Goal: Complete application form

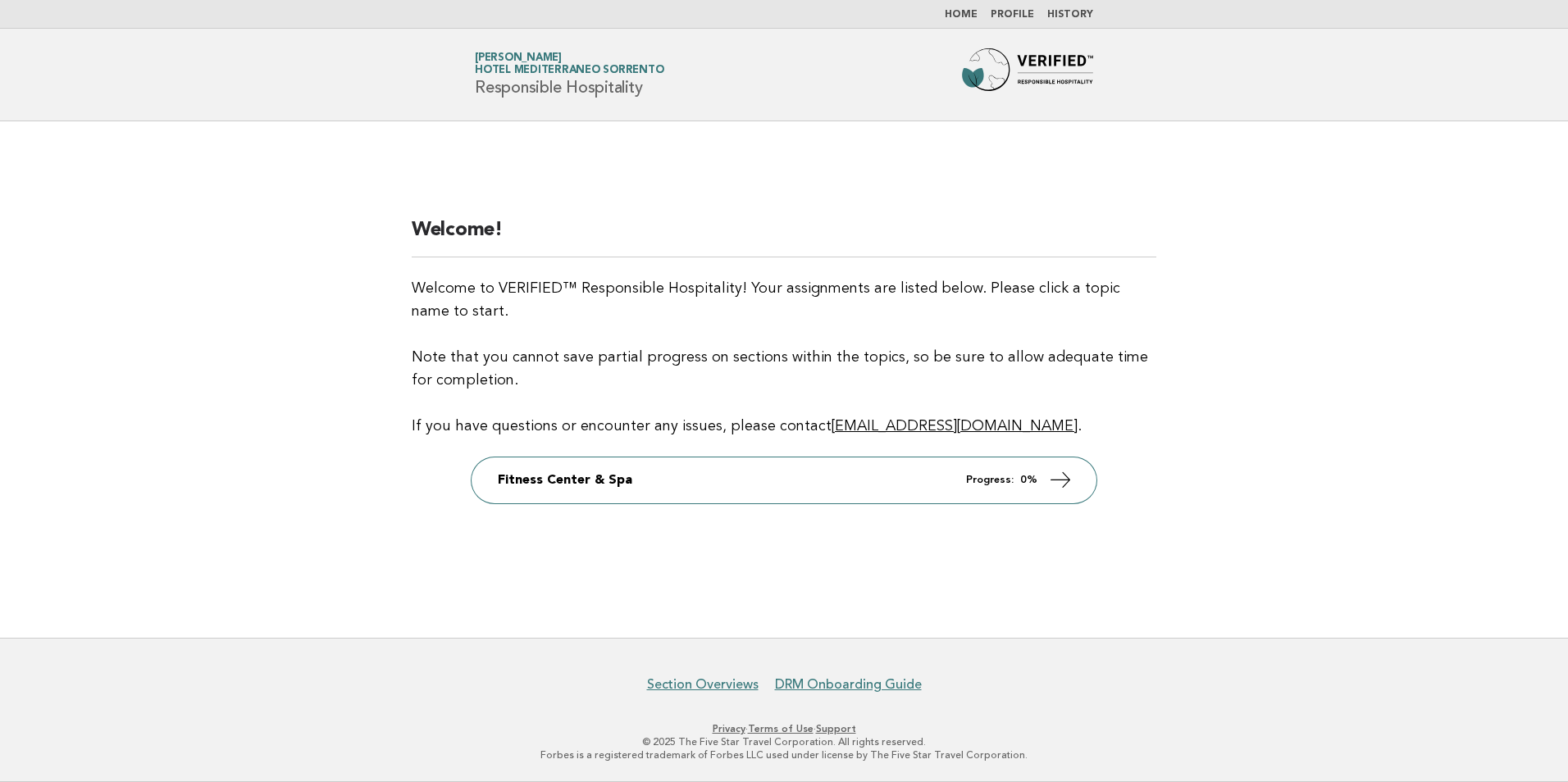
click at [201, 415] on main "Welcome! Welcome to VERIFIED™ Responsible Hospitality! Your assignments are lis…" at bounding box center [784, 379] width 1568 height 516
click at [1219, 577] on main "Welcome! Welcome to VERIFIED™ Responsible Hospitality! Your assignments are lis…" at bounding box center [784, 379] width 1568 height 516
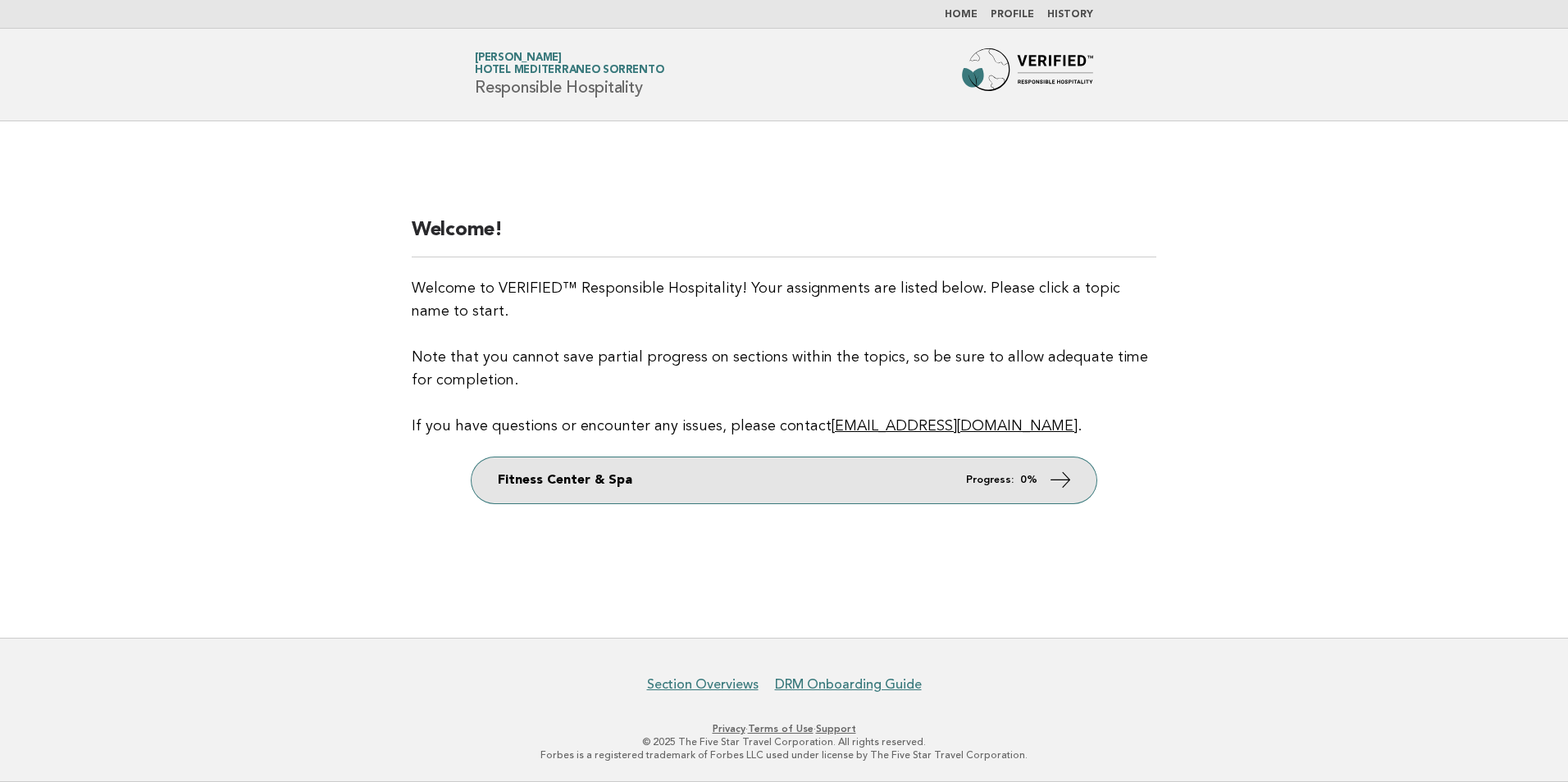
click at [1063, 484] on icon at bounding box center [1061, 479] width 24 height 24
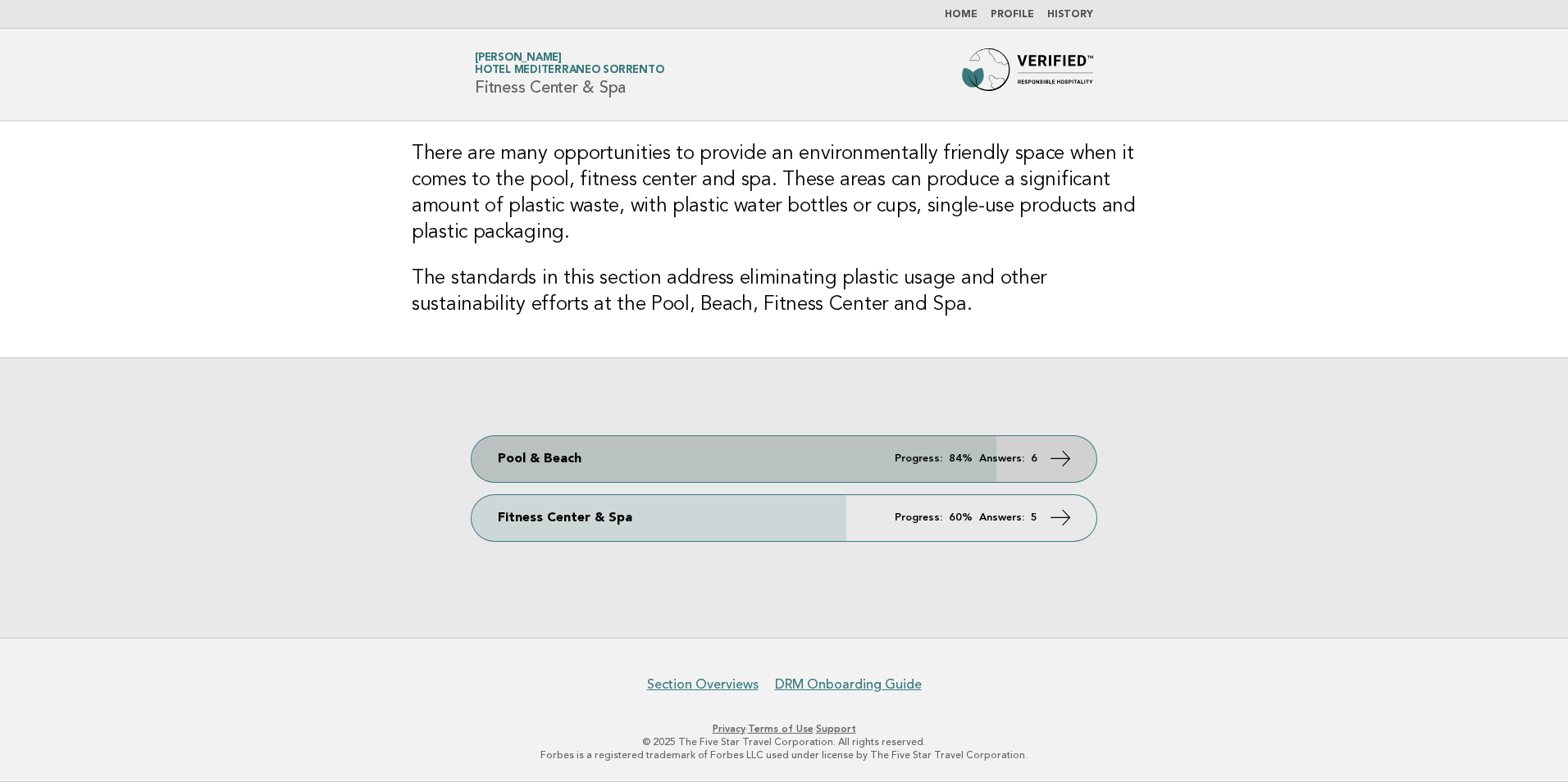
click at [1042, 459] on link "Pool & Beach Progress: 84% Answers: 6" at bounding box center [784, 459] width 625 height 46
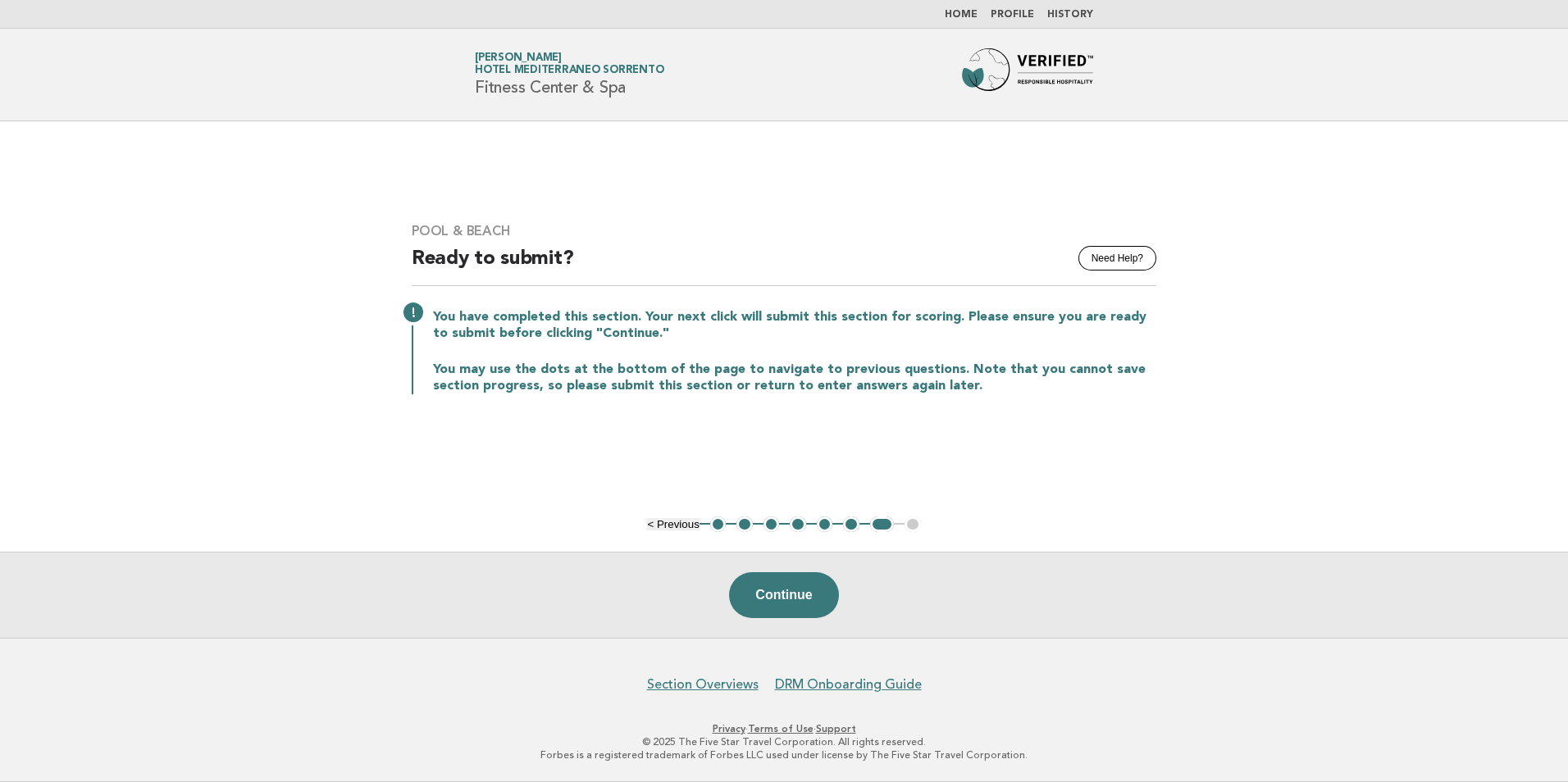
click at [715, 523] on button "1" at bounding box center [718, 524] width 16 height 16
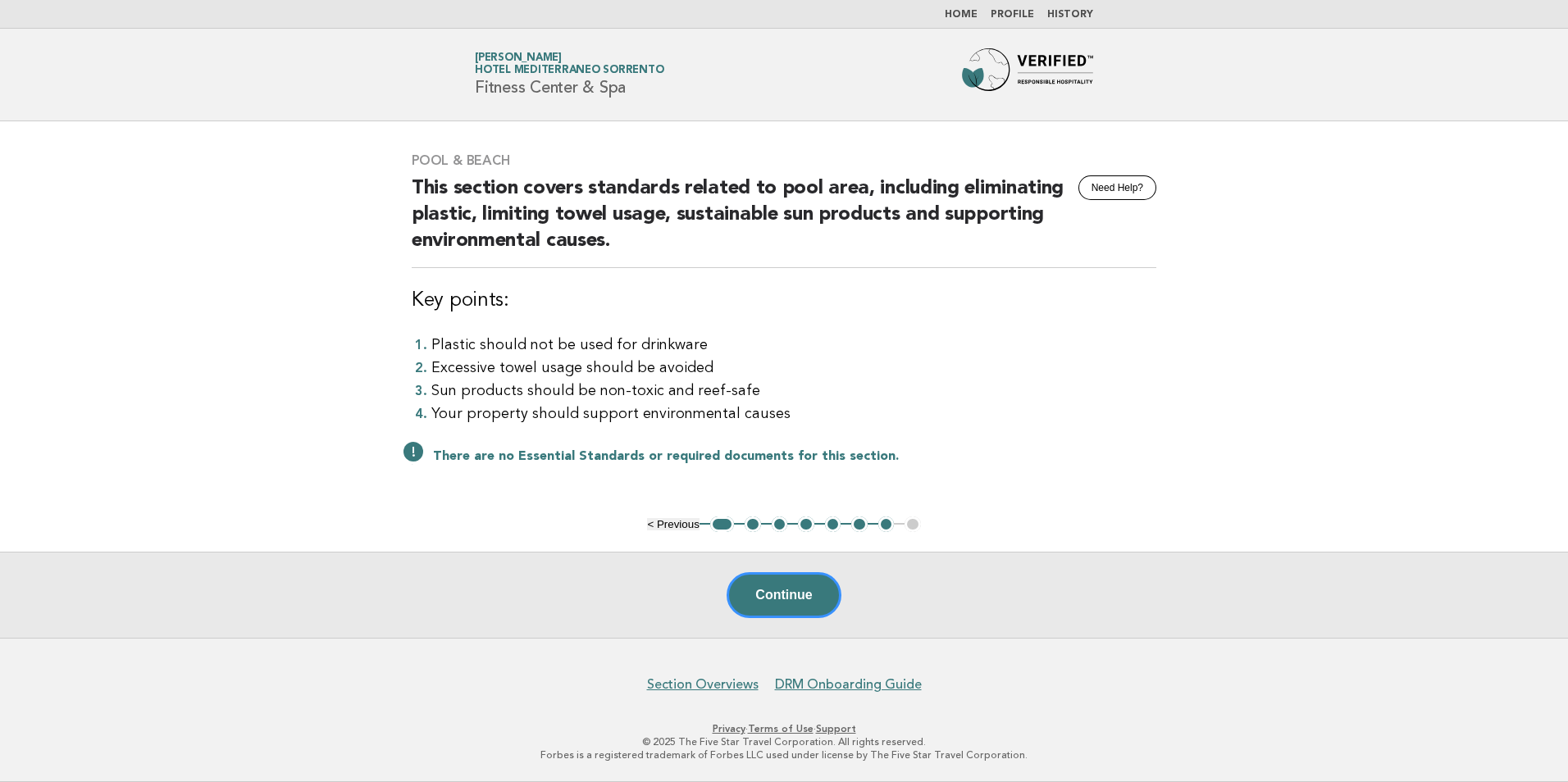
click at [758, 521] on button "2" at bounding box center [753, 524] width 16 height 16
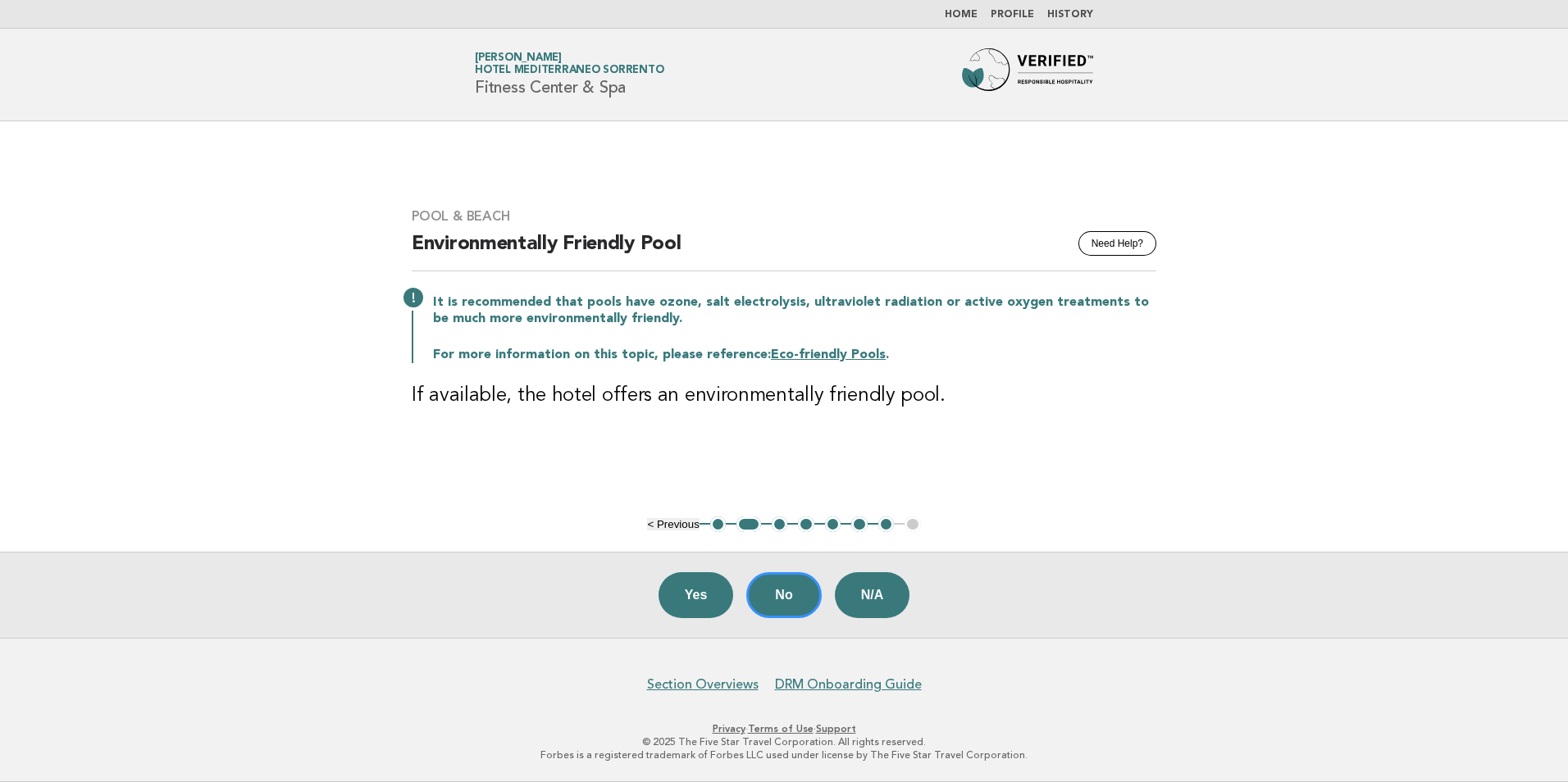
click at [781, 526] on button "3" at bounding box center [780, 524] width 16 height 16
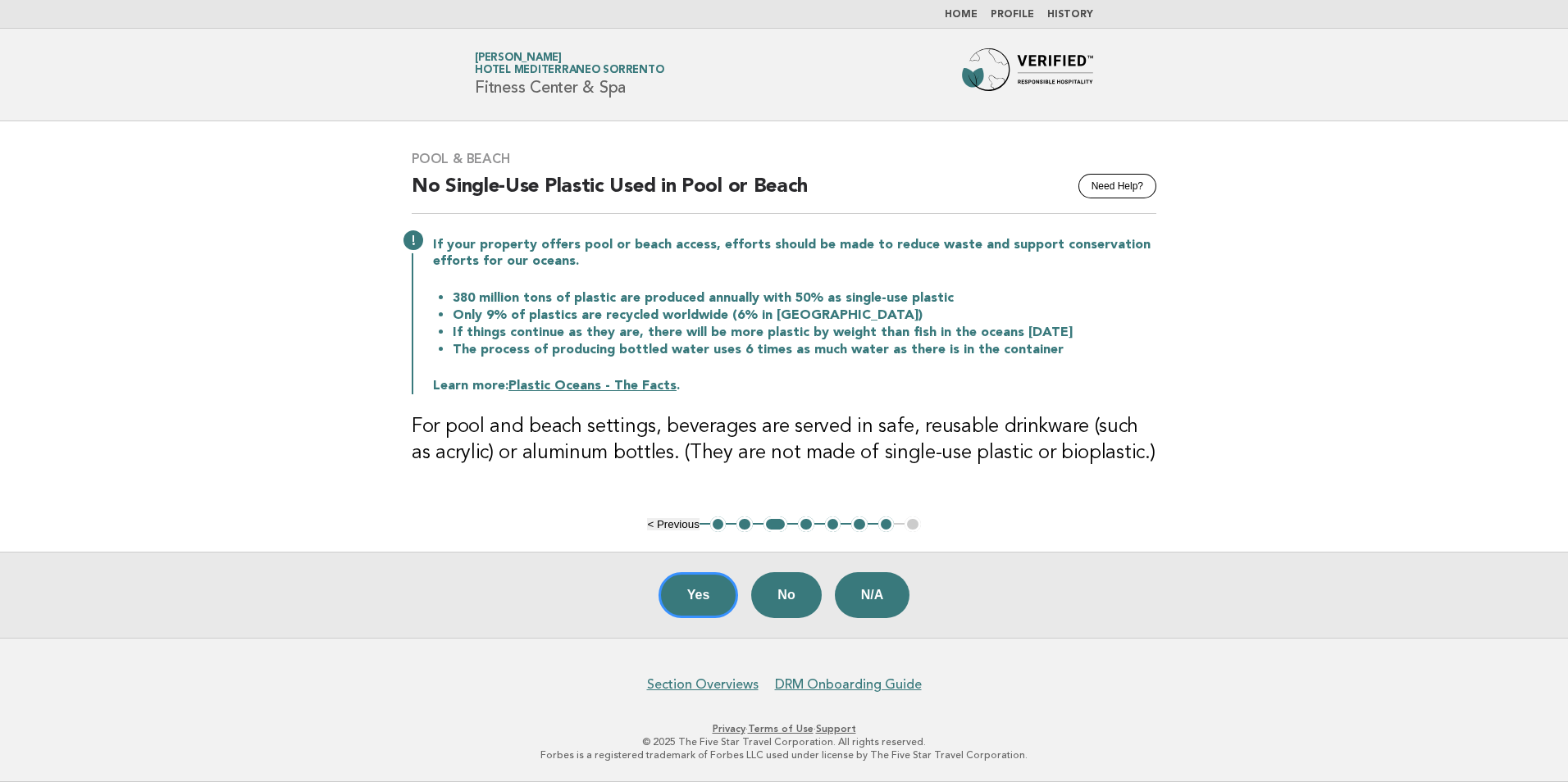
click at [810, 529] on button "4" at bounding box center [806, 524] width 16 height 16
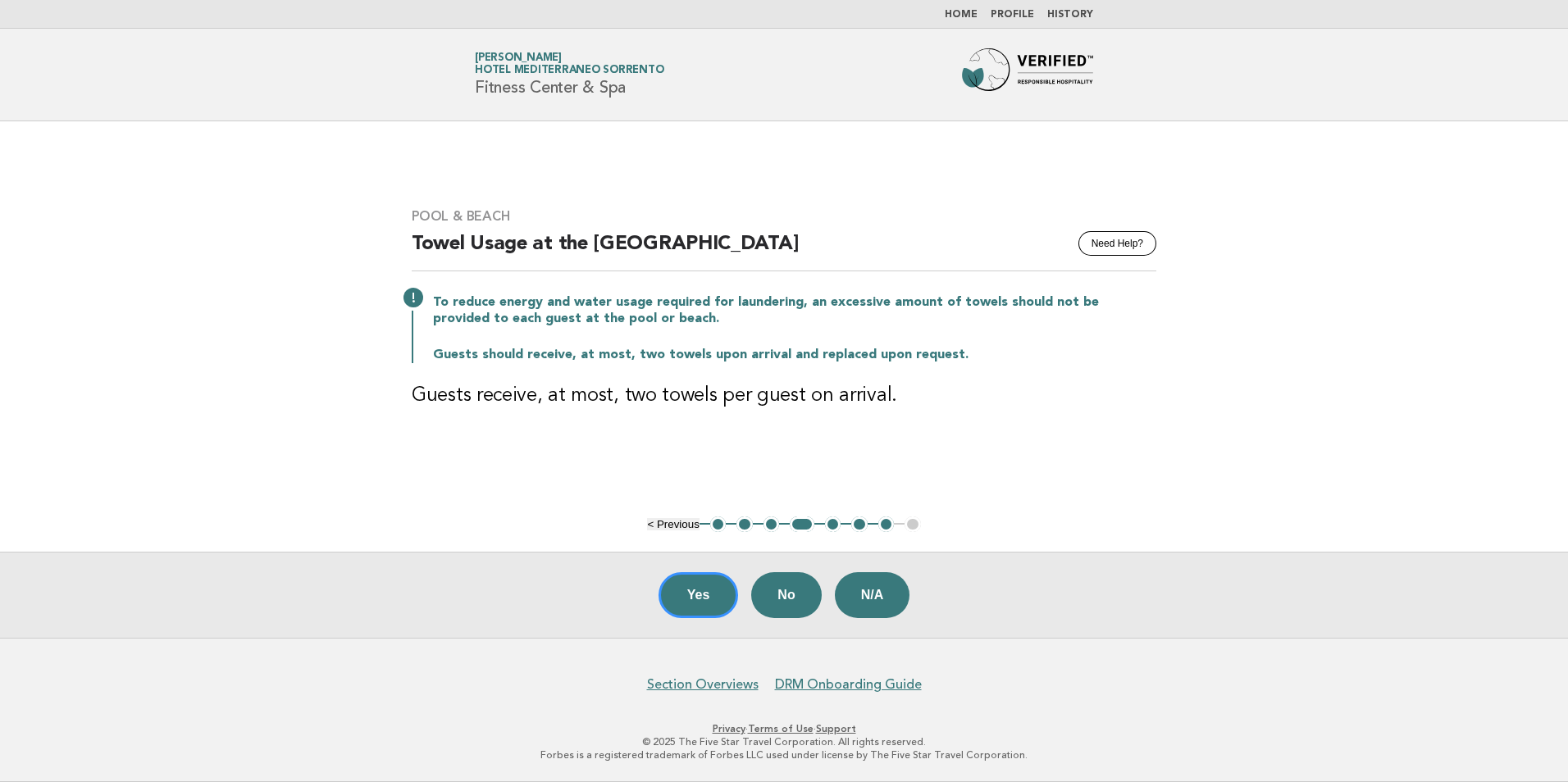
click at [831, 529] on button "5" at bounding box center [833, 524] width 16 height 16
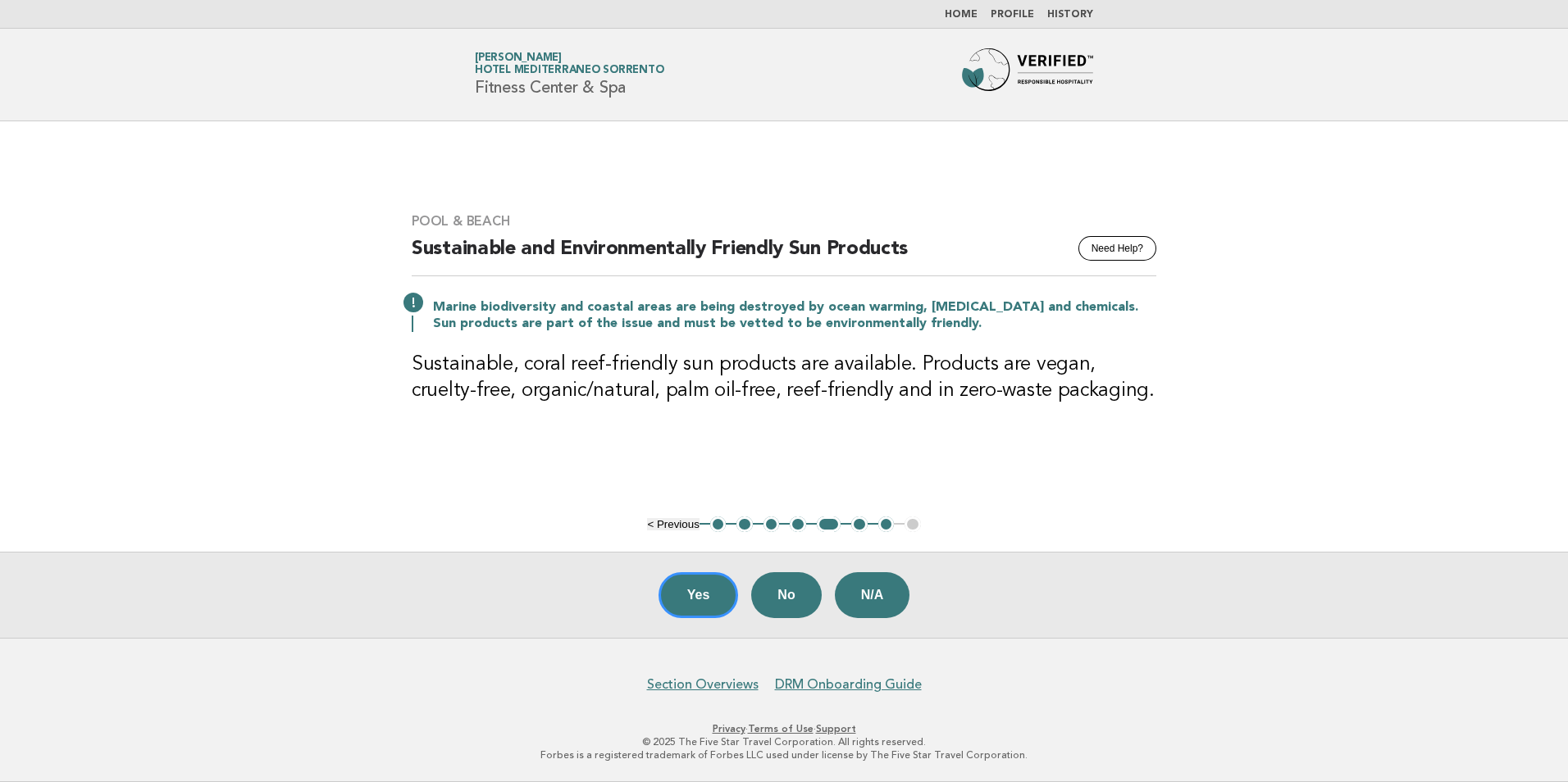
click at [854, 528] on button "6" at bounding box center [859, 524] width 16 height 16
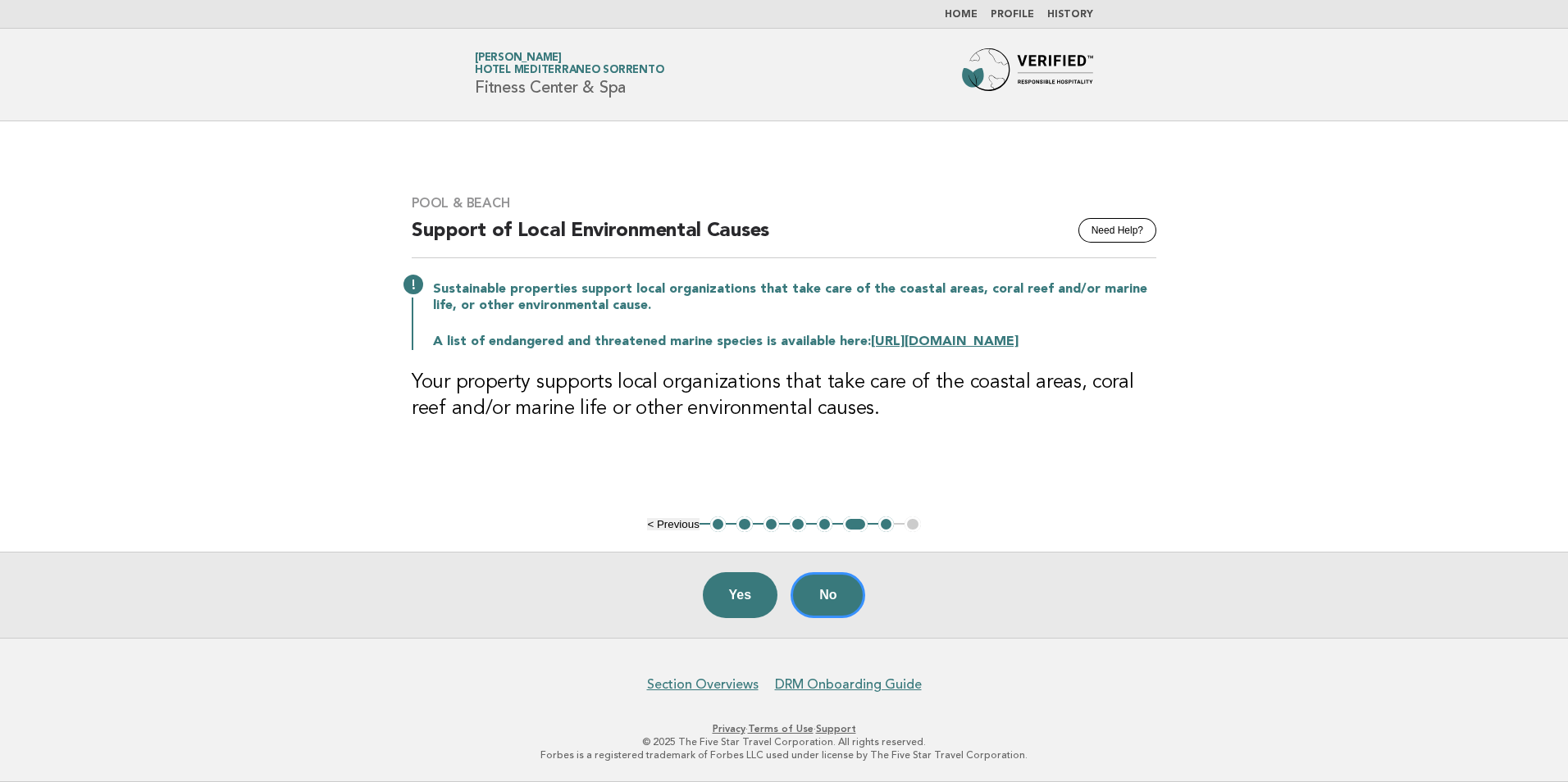
click at [882, 527] on button "7" at bounding box center [886, 524] width 16 height 16
click at [685, 519] on button "< Previous" at bounding box center [672, 524] width 52 height 13
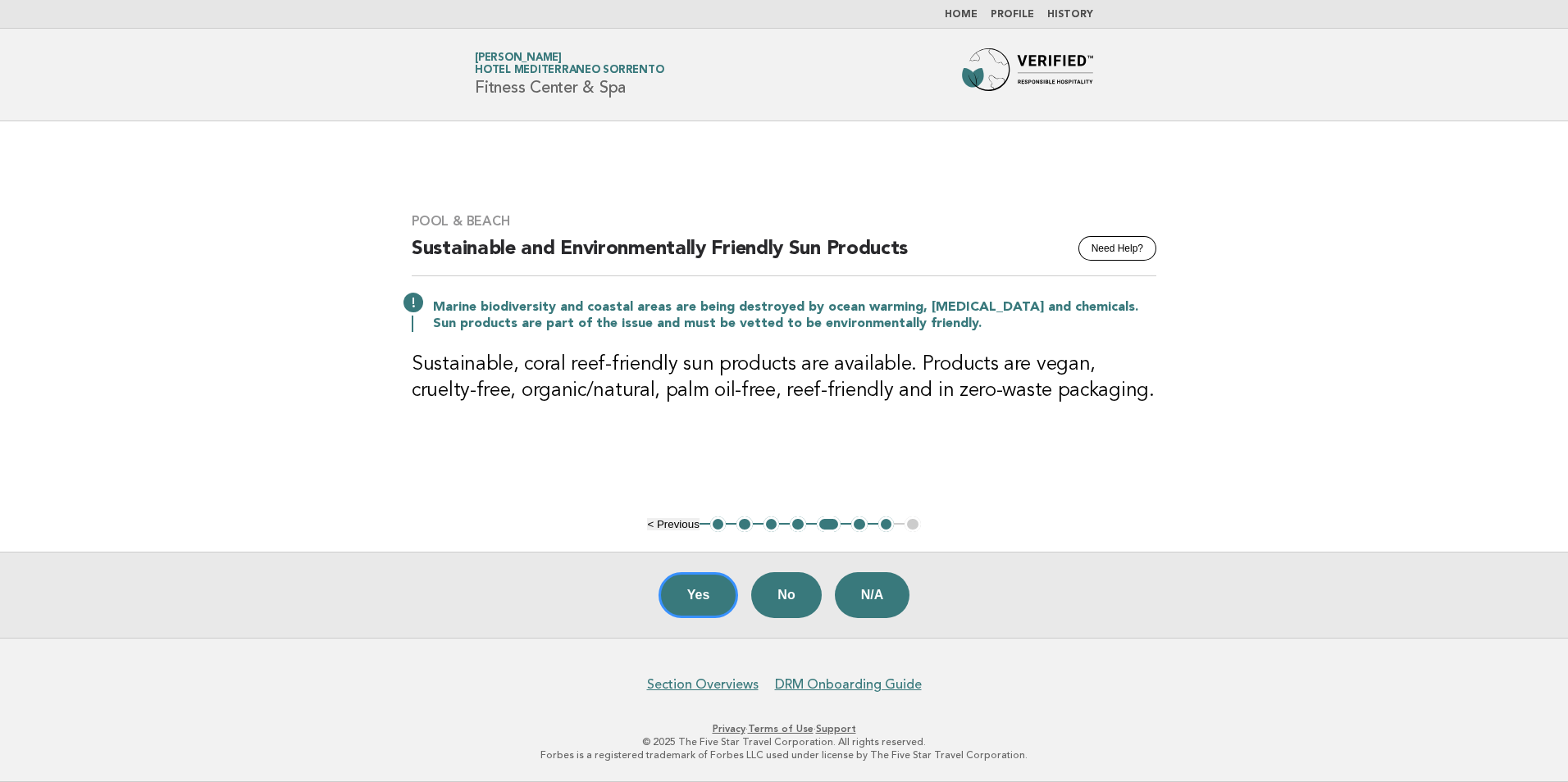
click at [681, 523] on button "< Previous" at bounding box center [672, 524] width 52 height 13
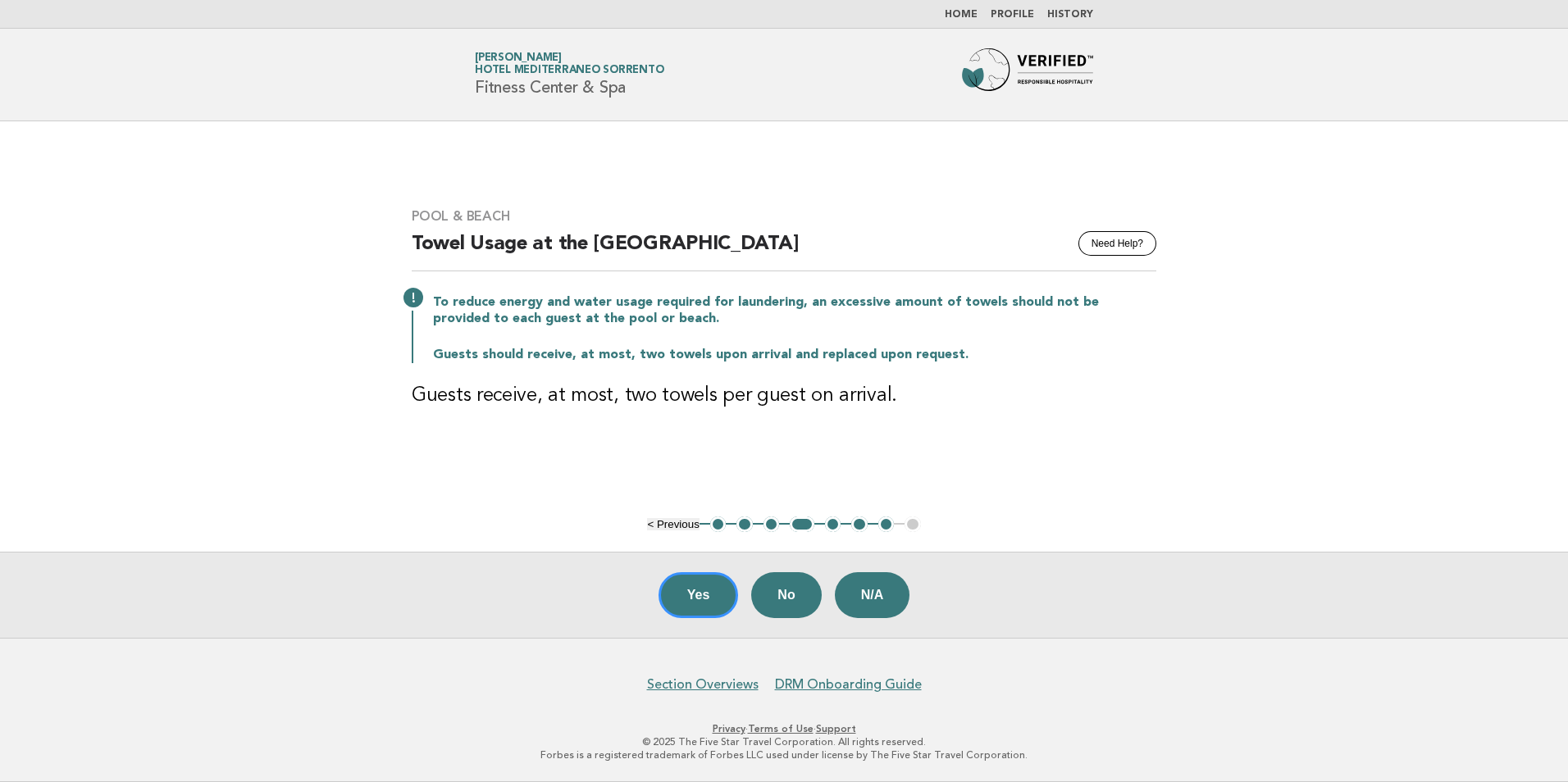
click at [681, 523] on button "< Previous" at bounding box center [672, 524] width 52 height 13
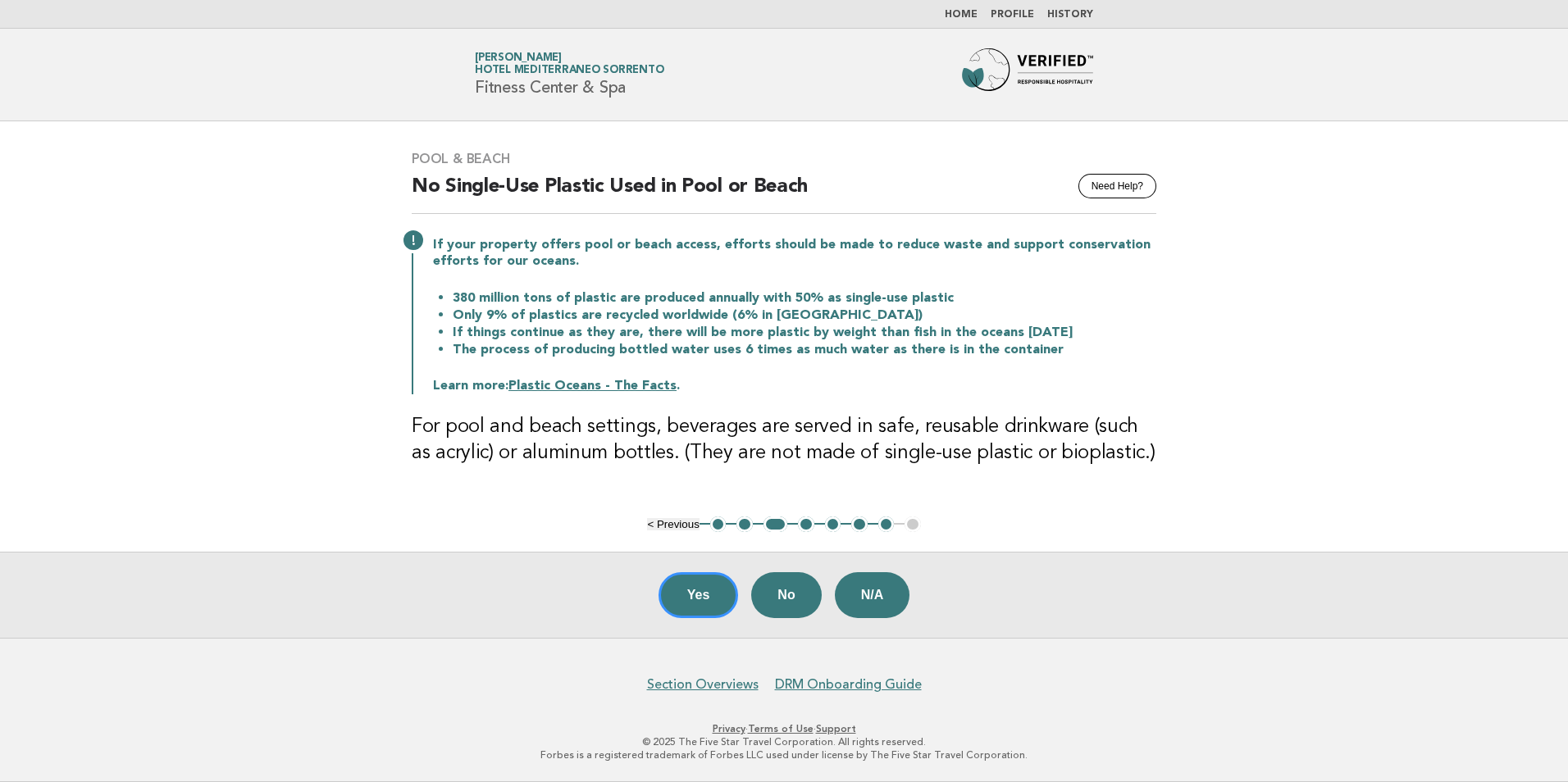
click at [681, 523] on button "< Previous" at bounding box center [672, 524] width 52 height 13
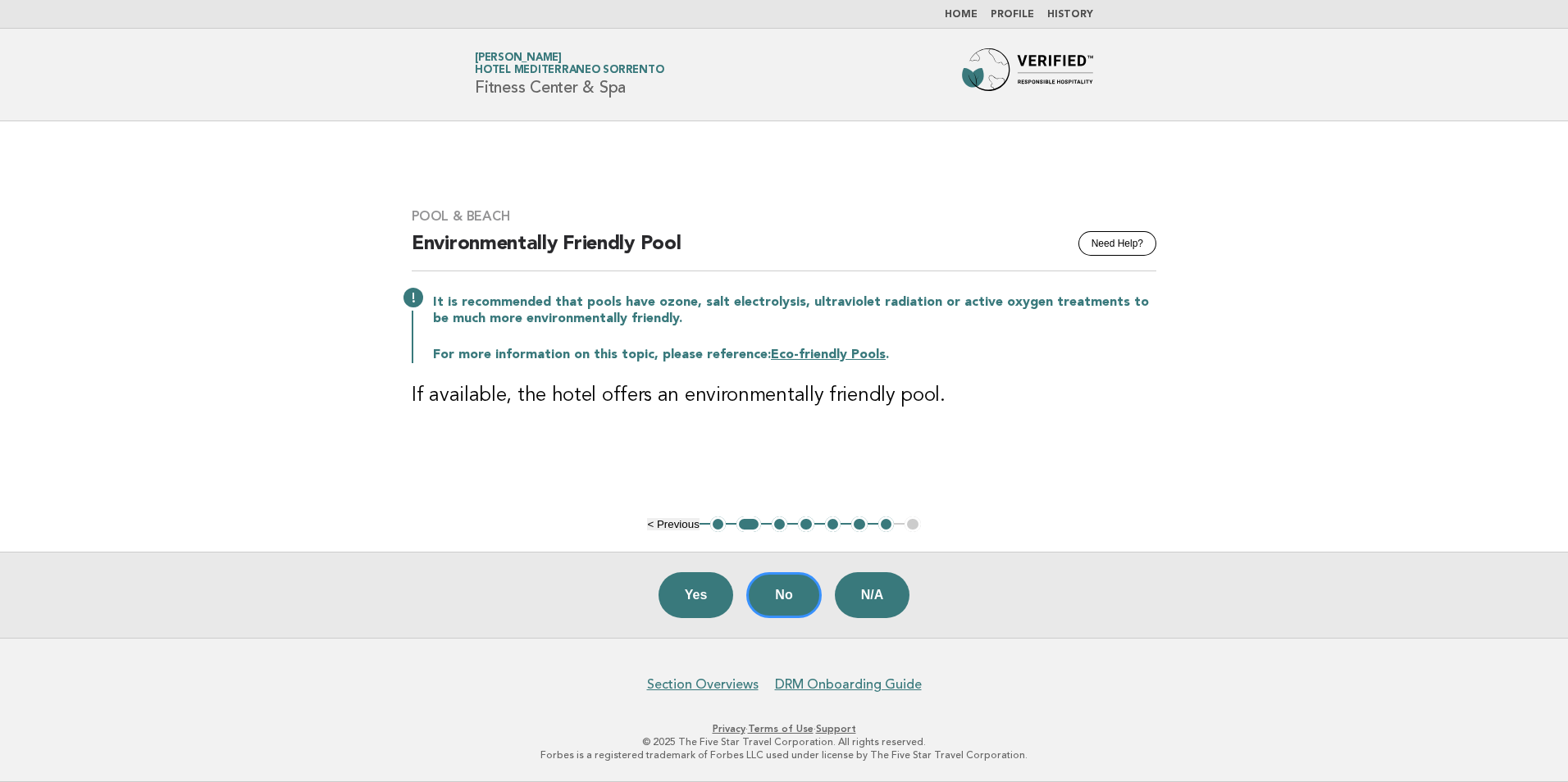
click at [681, 523] on button "< Previous" at bounding box center [672, 524] width 52 height 13
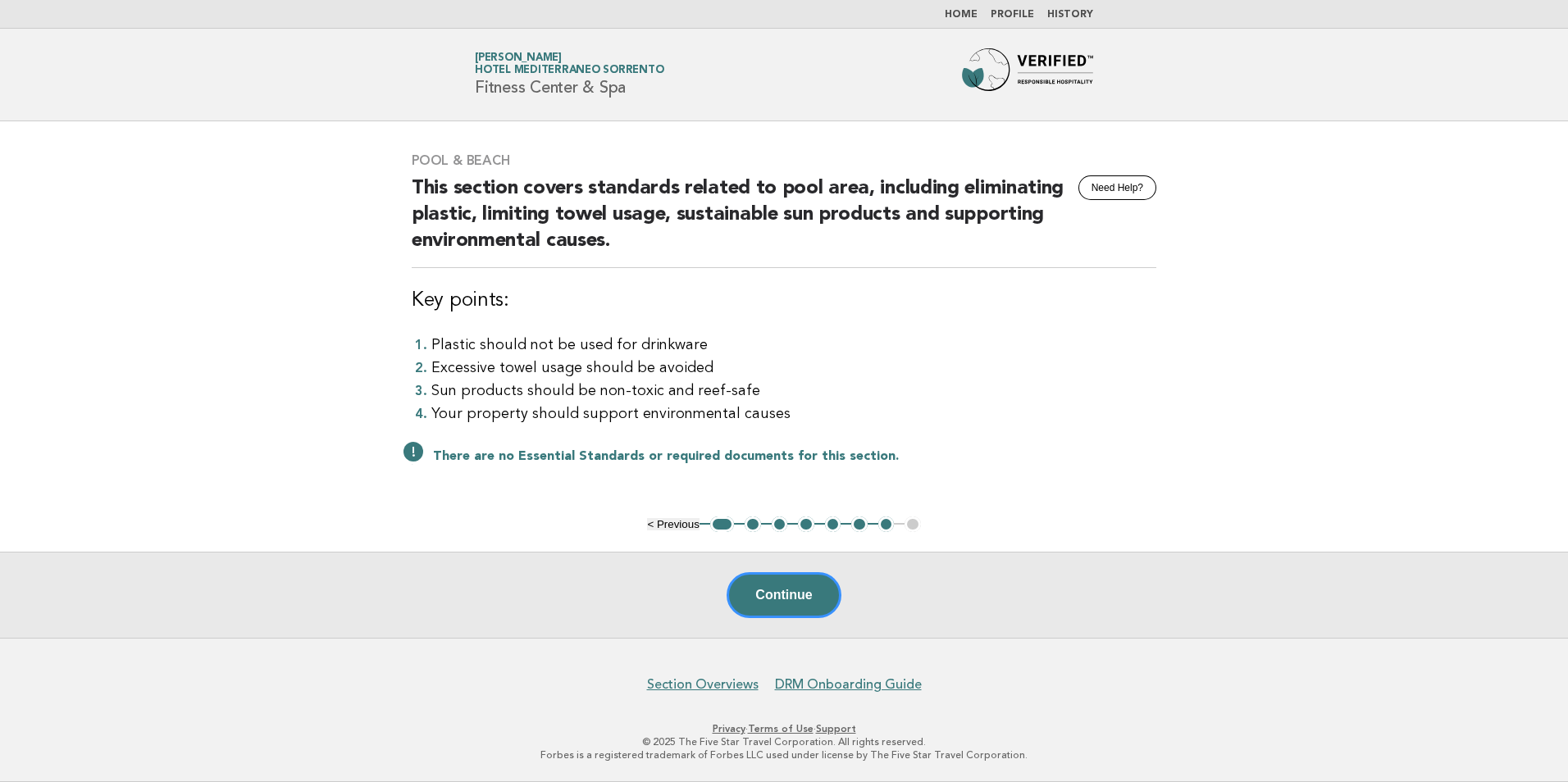
click at [681, 523] on button "< Previous" at bounding box center [672, 524] width 52 height 13
click at [661, 525] on button "< Previous" at bounding box center [672, 524] width 52 height 13
drag, startPoint x: 502, startPoint y: 388, endPoint x: 732, endPoint y: 382, distance: 230.1
click at [732, 382] on li "Sun products should be non-toxic and reef-safe" at bounding box center [794, 391] width 725 height 23
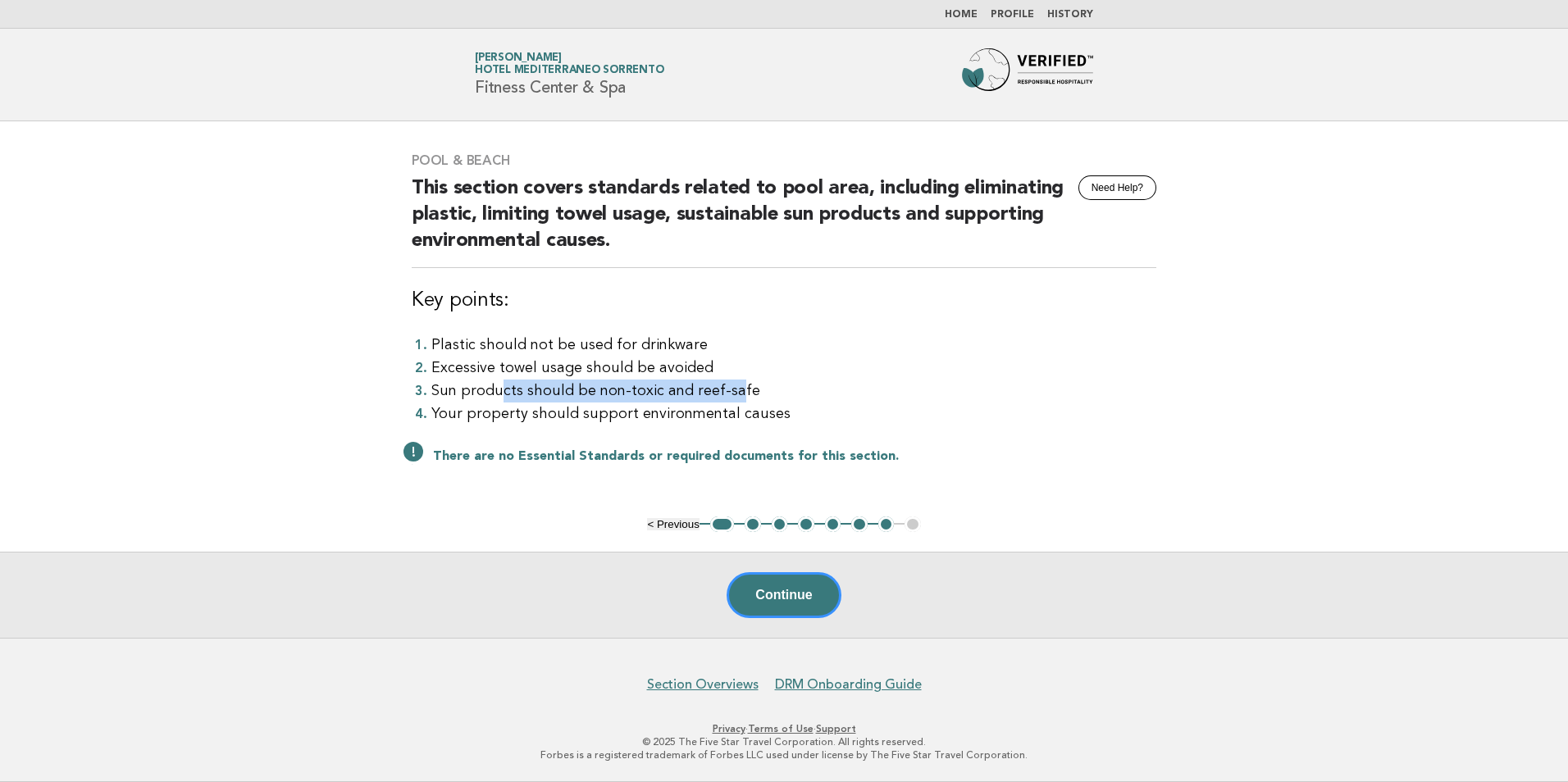
click at [519, 396] on li "Sun products should be non-toxic and reef-safe" at bounding box center [794, 391] width 725 height 23
drag, startPoint x: 632, startPoint y: 408, endPoint x: 749, endPoint y: 389, distance: 118.5
click at [749, 389] on li "Sun products should be non-toxic and reef-safe" at bounding box center [794, 391] width 725 height 23
drag, startPoint x: 749, startPoint y: 389, endPoint x: 720, endPoint y: 390, distance: 29.0
click at [720, 390] on li "Sun products should be non-toxic and reef-safe" at bounding box center [794, 391] width 725 height 23
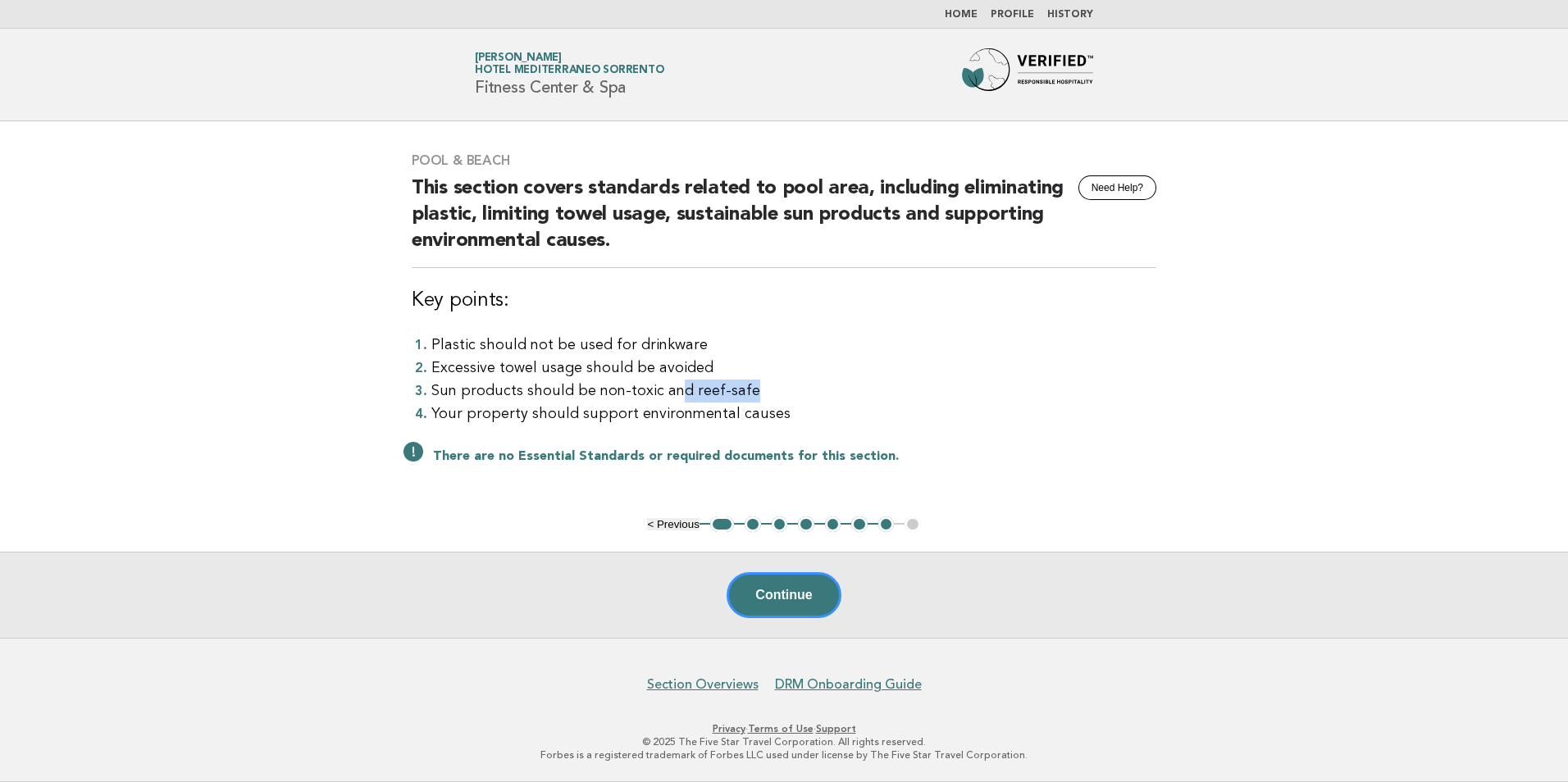
drag, startPoint x: 671, startPoint y: 399, endPoint x: 790, endPoint y: 400, distance: 119.0
click at [790, 400] on li "Sun products should be non-toxic and reef-safe" at bounding box center [794, 391] width 725 height 23
drag, startPoint x: 439, startPoint y: 418, endPoint x: 770, endPoint y: 399, distance: 331.5
click at [770, 399] on ol "Plastic should not be used for drinkware Excessive towel usage should be avoide…" at bounding box center [784, 379] width 745 height 91
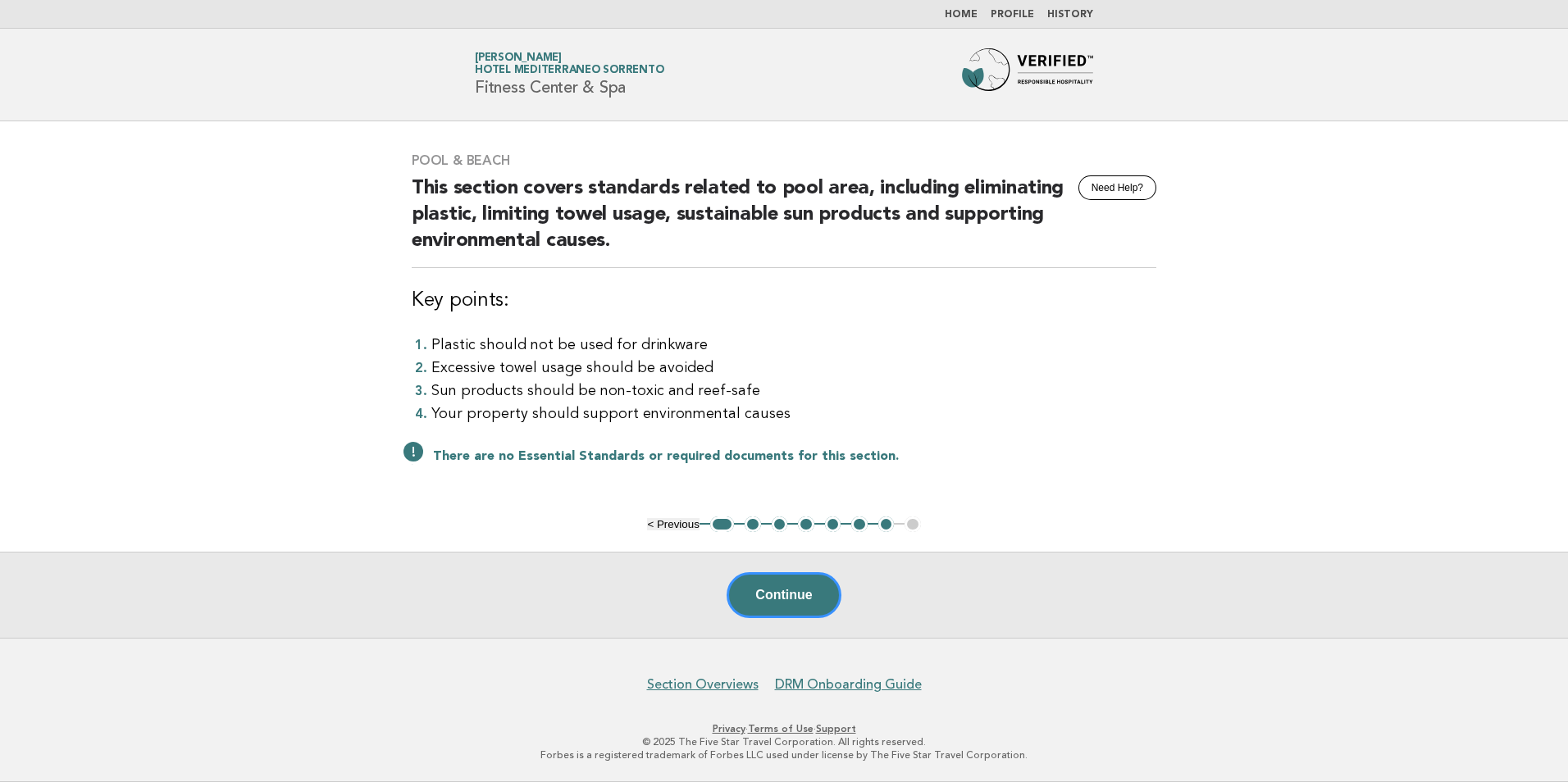
drag, startPoint x: 770, startPoint y: 399, endPoint x: 789, endPoint y: 412, distance: 23.0
click at [789, 412] on li "Your property should support environmental causes" at bounding box center [794, 414] width 725 height 23
click at [754, 582] on button "Continue" at bounding box center [783, 595] width 114 height 46
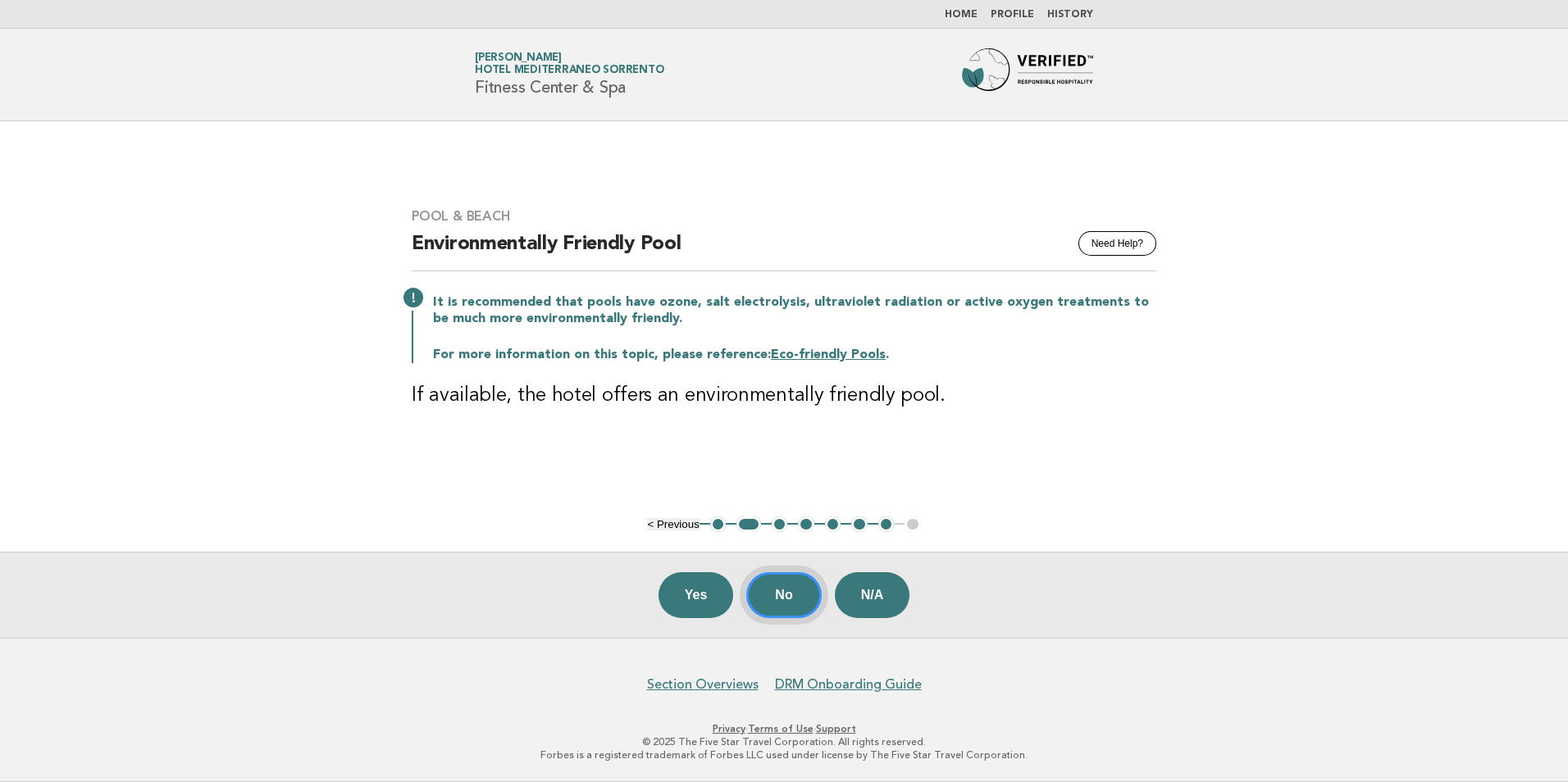
click at [783, 595] on button "No" at bounding box center [784, 595] width 75 height 46
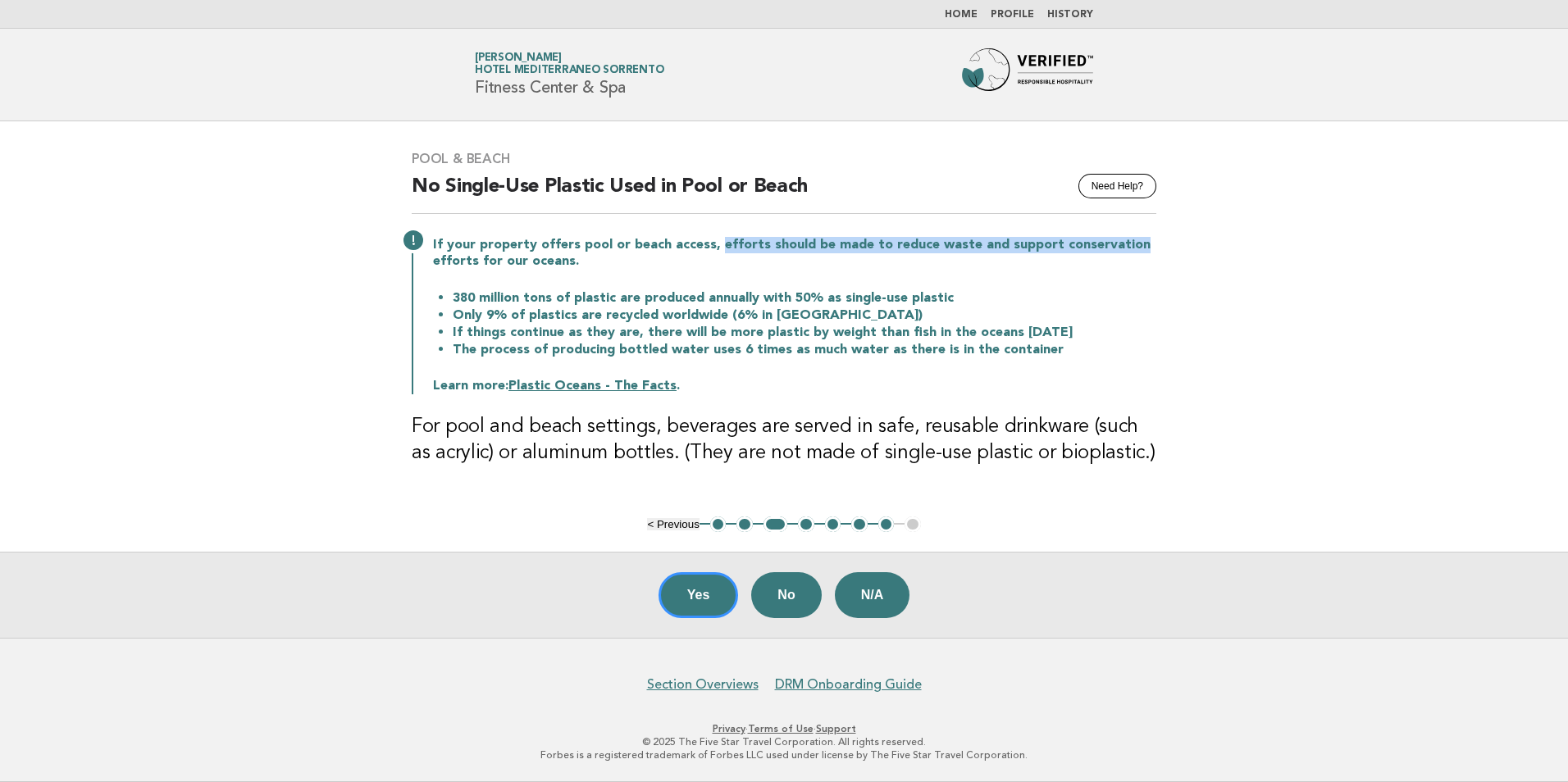
drag, startPoint x: 714, startPoint y: 248, endPoint x: 1146, endPoint y: 248, distance: 432.0
click at [1146, 248] on p "If your property offers pool or beach access, efforts should be made to reduce …" at bounding box center [794, 253] width 723 height 33
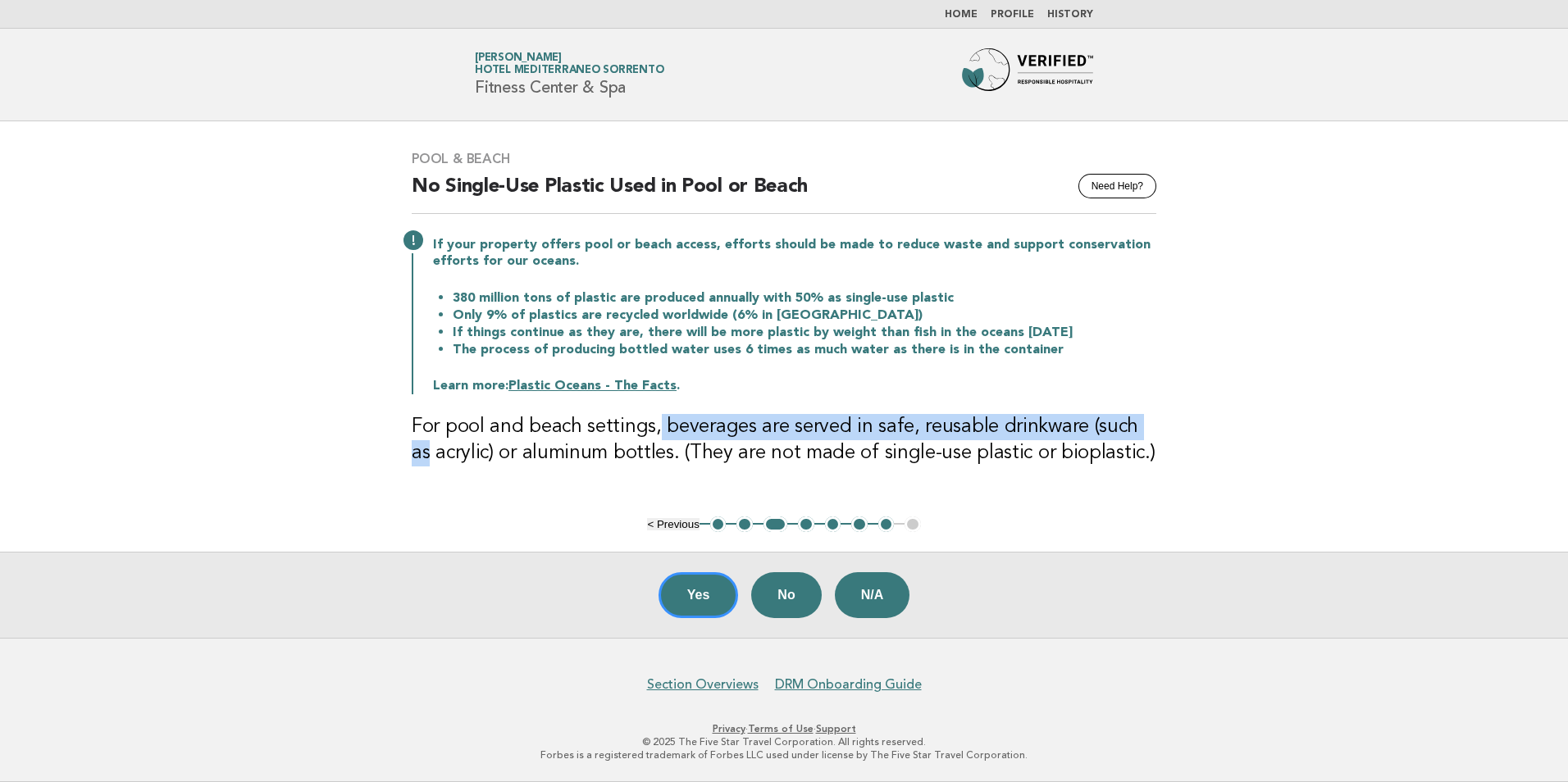
drag, startPoint x: 656, startPoint y: 427, endPoint x: 1146, endPoint y: 419, distance: 490.1
click at [1146, 419] on h3 "For pool and beach settings, beverages are served in safe, reusable drinkware (…" at bounding box center [784, 440] width 745 height 52
drag, startPoint x: 1146, startPoint y: 419, endPoint x: 1002, endPoint y: 419, distance: 144.0
click at [1002, 419] on h3 "For pool and beach settings, beverages are served in safe, reusable drinkware (…" at bounding box center [784, 440] width 745 height 52
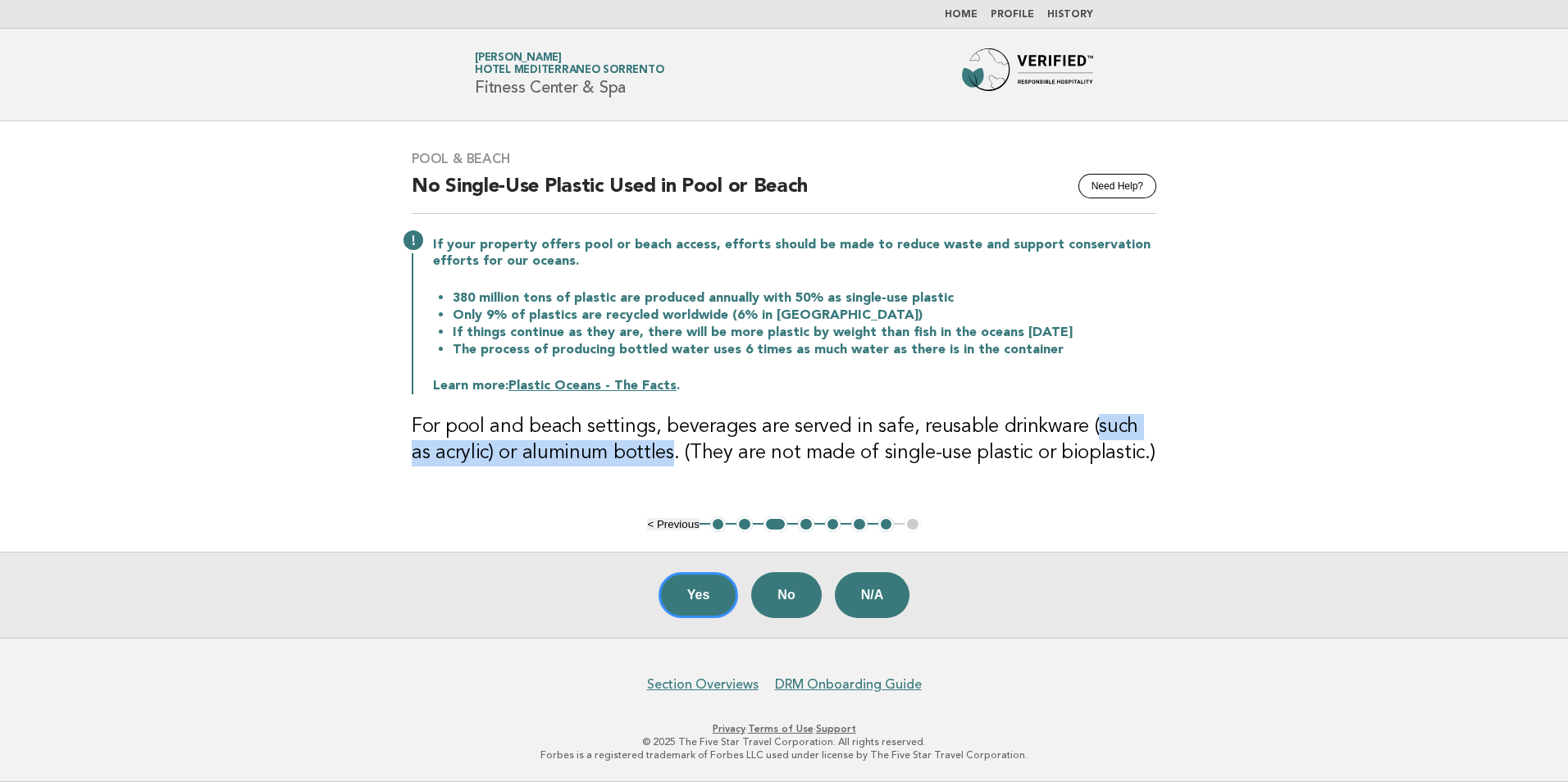
drag, startPoint x: 1063, startPoint y: 434, endPoint x: 645, endPoint y: 454, distance: 418.5
click at [645, 454] on h3 "For pool and beach settings, beverages are served in safe, reusable drinkware (…" at bounding box center [784, 440] width 745 height 52
click at [949, 455] on h3 "For pool and beach settings, beverages are served in safe, reusable drinkware (…" at bounding box center [784, 440] width 745 height 52
click at [682, 602] on button "Yes" at bounding box center [698, 595] width 80 height 46
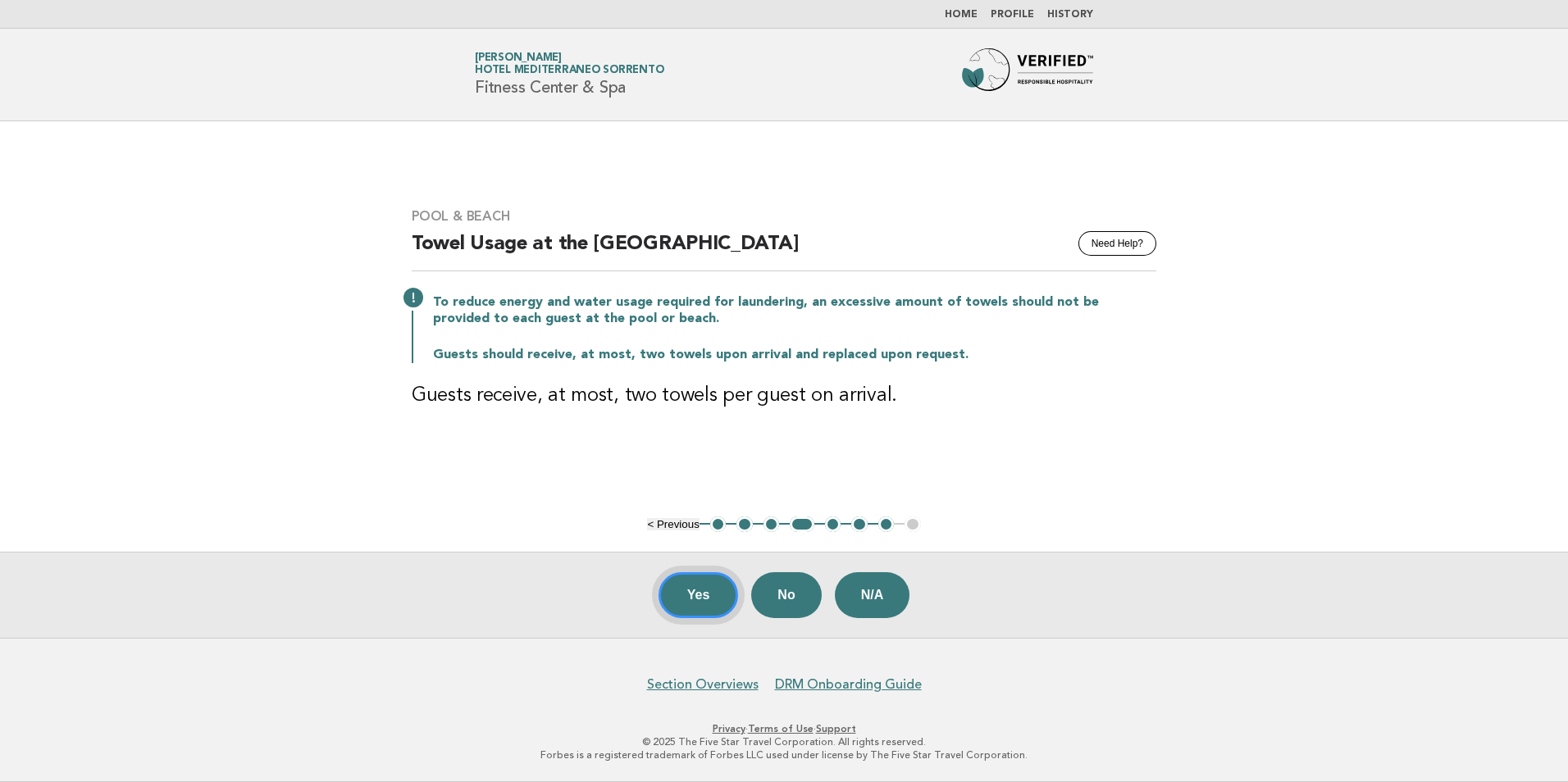
click at [718, 592] on button "Yes" at bounding box center [698, 595] width 80 height 46
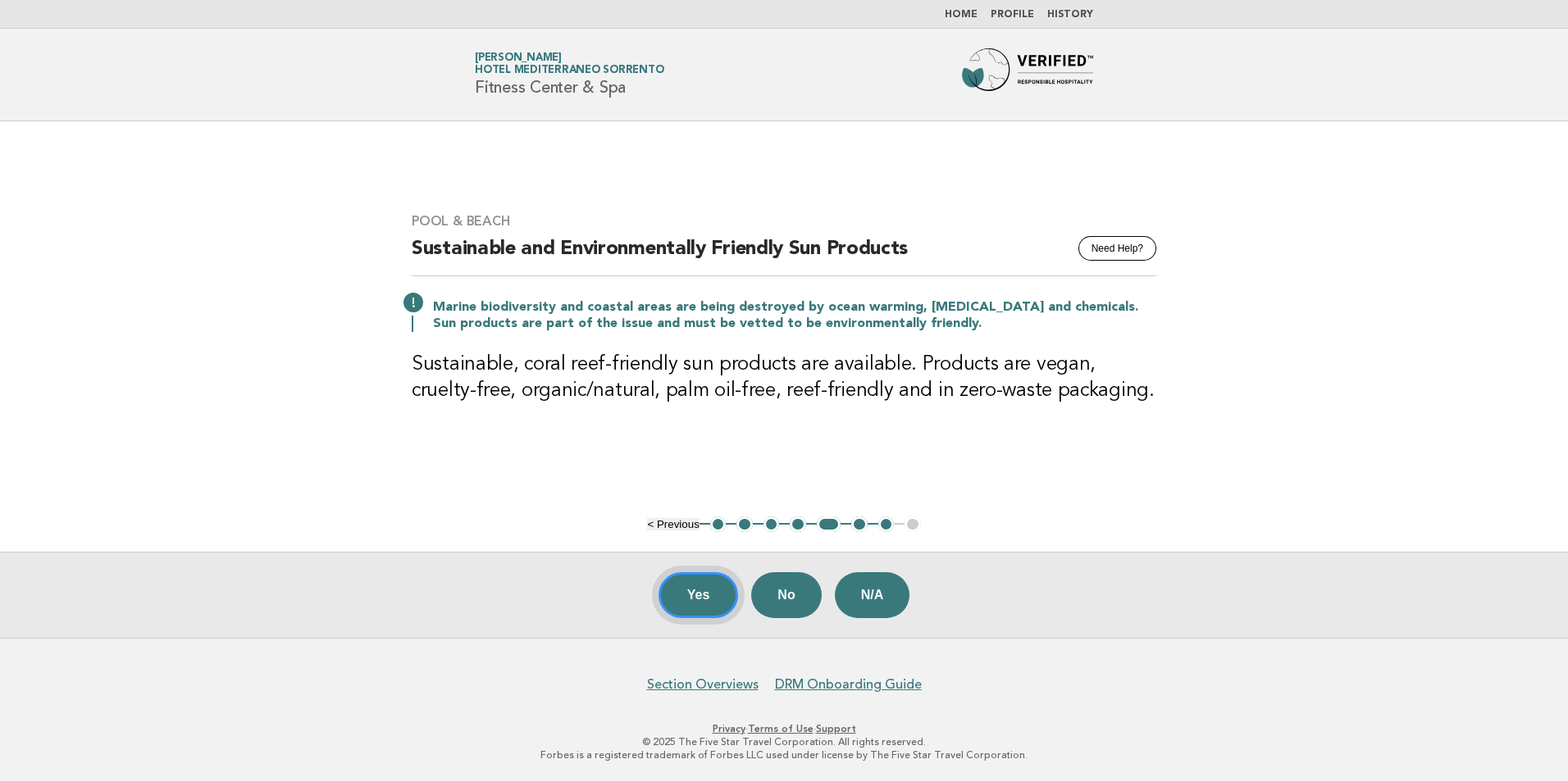
click at [679, 612] on button "Yes" at bounding box center [698, 595] width 80 height 46
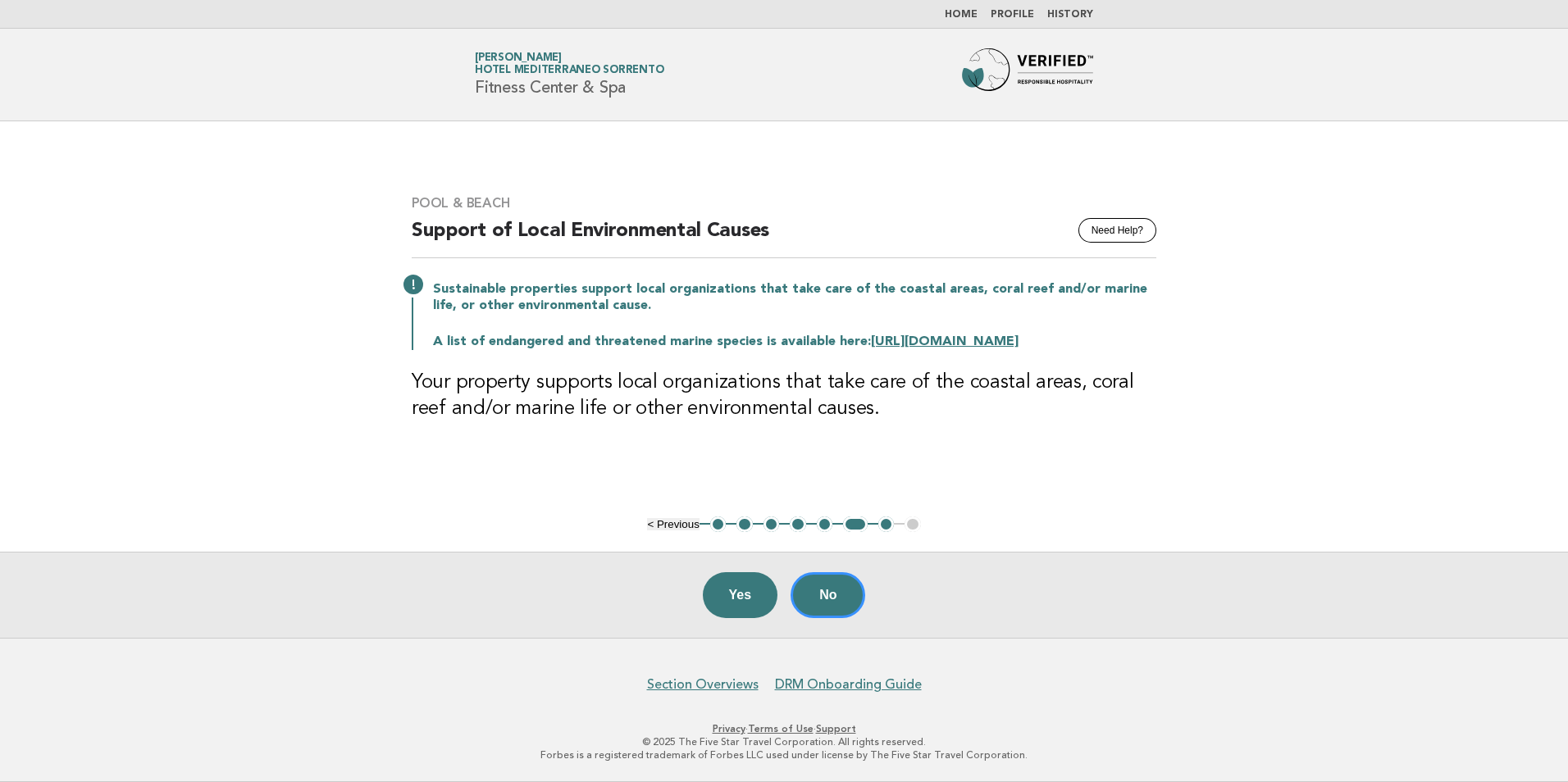
click at [883, 520] on button "7" at bounding box center [886, 524] width 16 height 16
drag, startPoint x: 889, startPoint y: 534, endPoint x: 866, endPoint y: 516, distance: 29.2
click at [886, 533] on main "Pool & Beach Need Help? Support of Local Environmental Causes Sustainable prope…" at bounding box center [784, 379] width 1568 height 516
click at [885, 524] on button "7" at bounding box center [886, 524] width 16 height 16
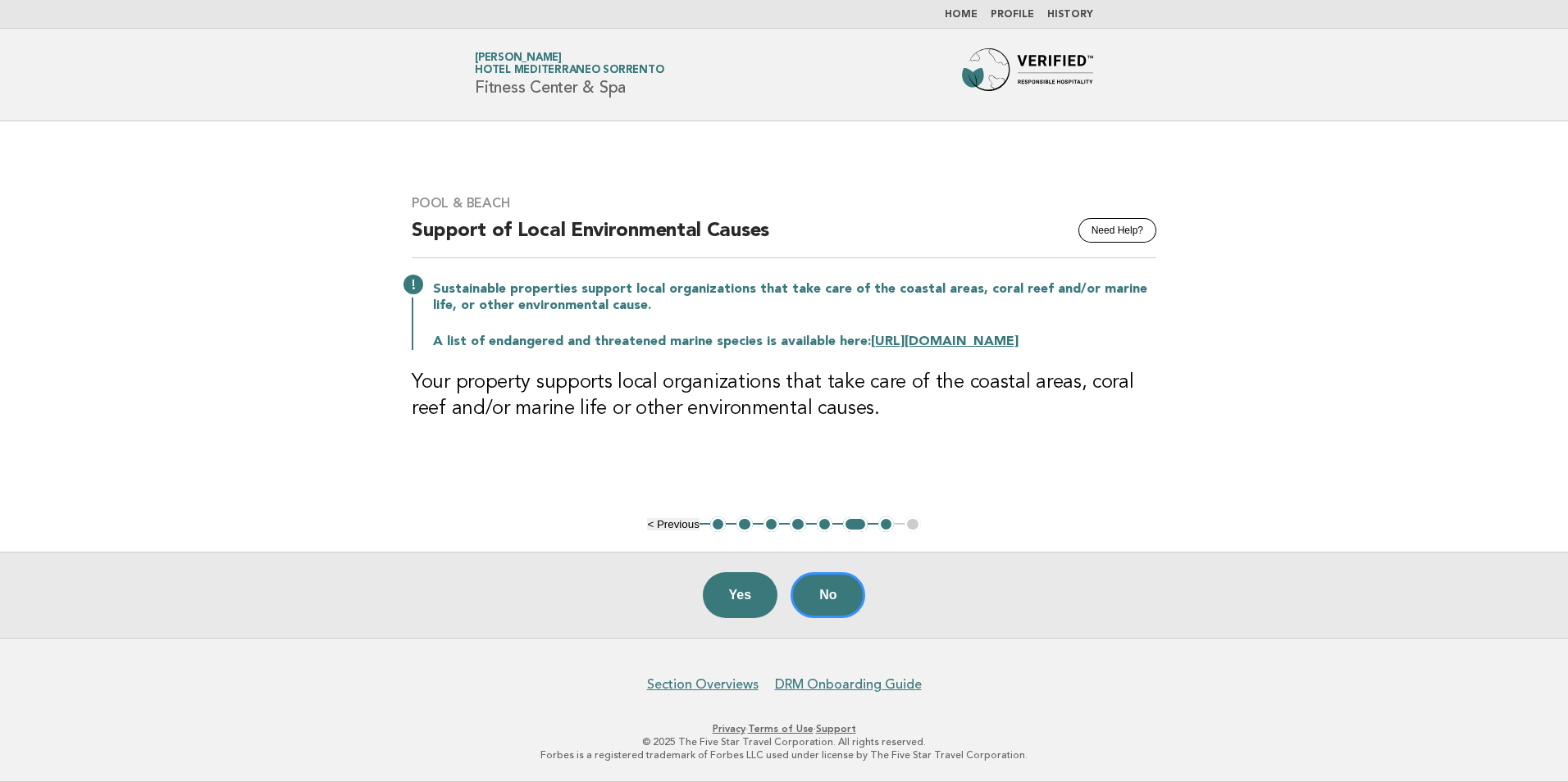
click at [885, 524] on button "7" at bounding box center [886, 524] width 16 height 16
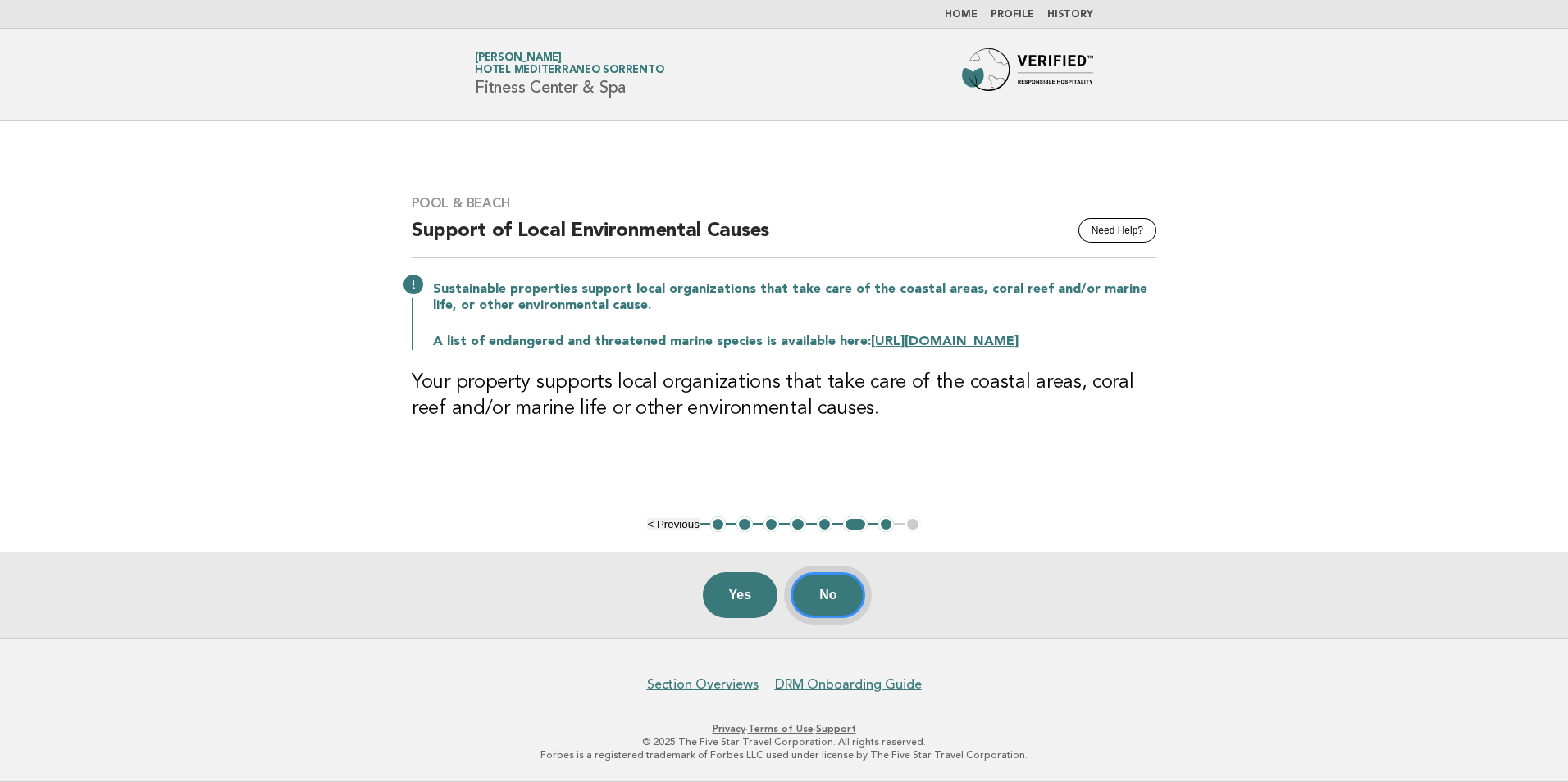
click at [836, 602] on button "No" at bounding box center [828, 595] width 75 height 46
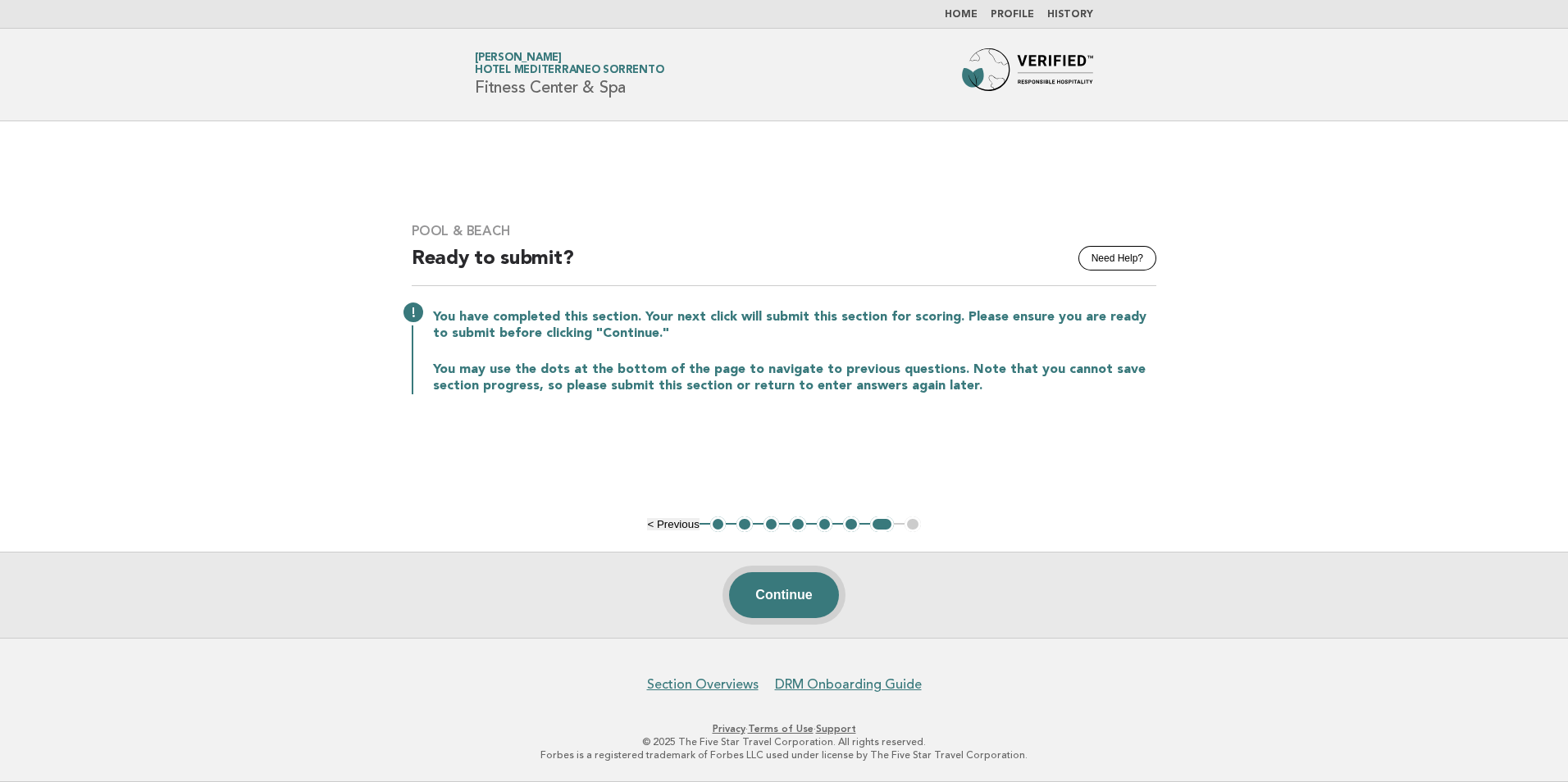
click at [799, 583] on button "Continue" at bounding box center [783, 595] width 109 height 46
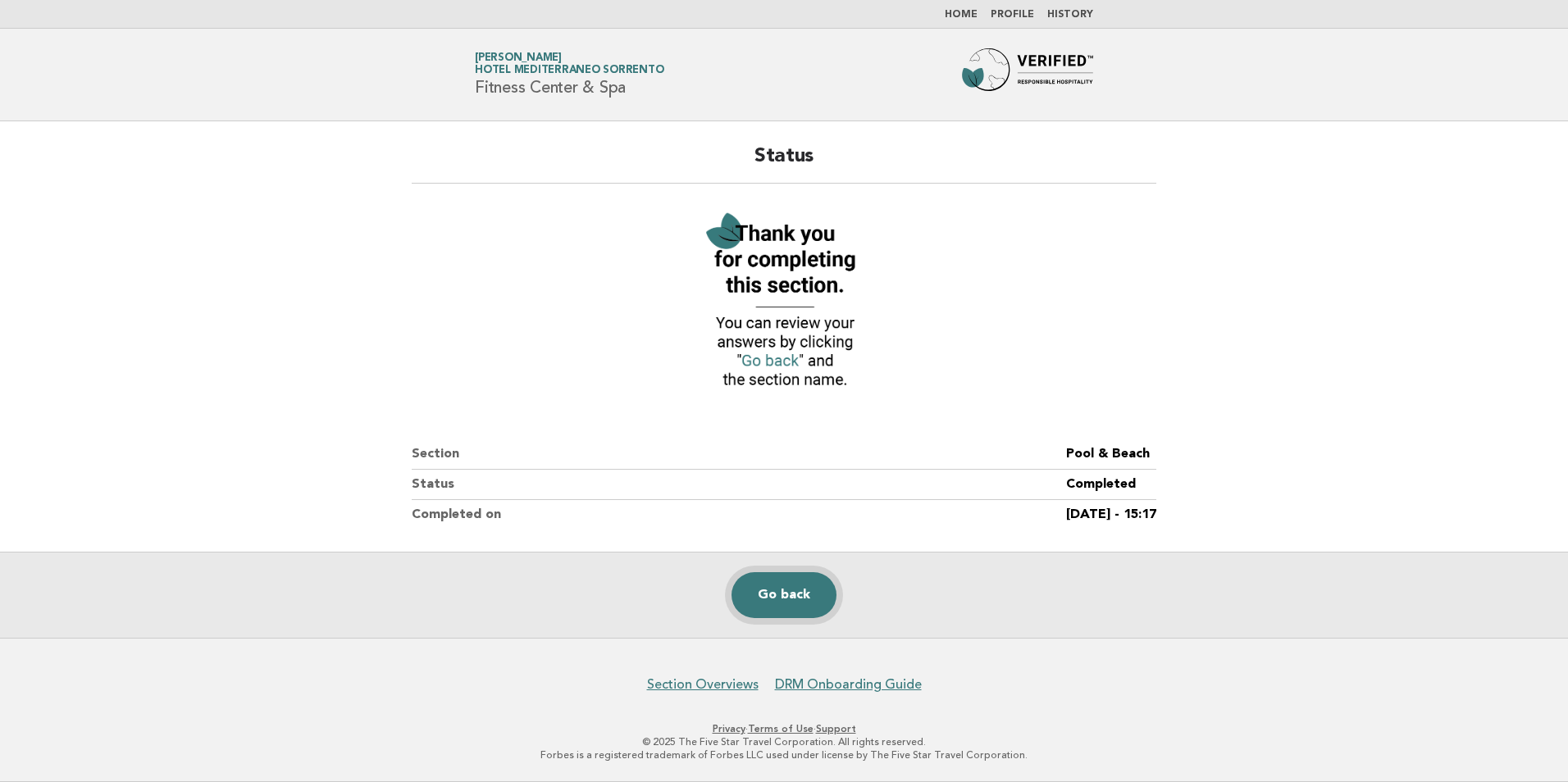
click at [774, 601] on link "Go back" at bounding box center [784, 595] width 105 height 46
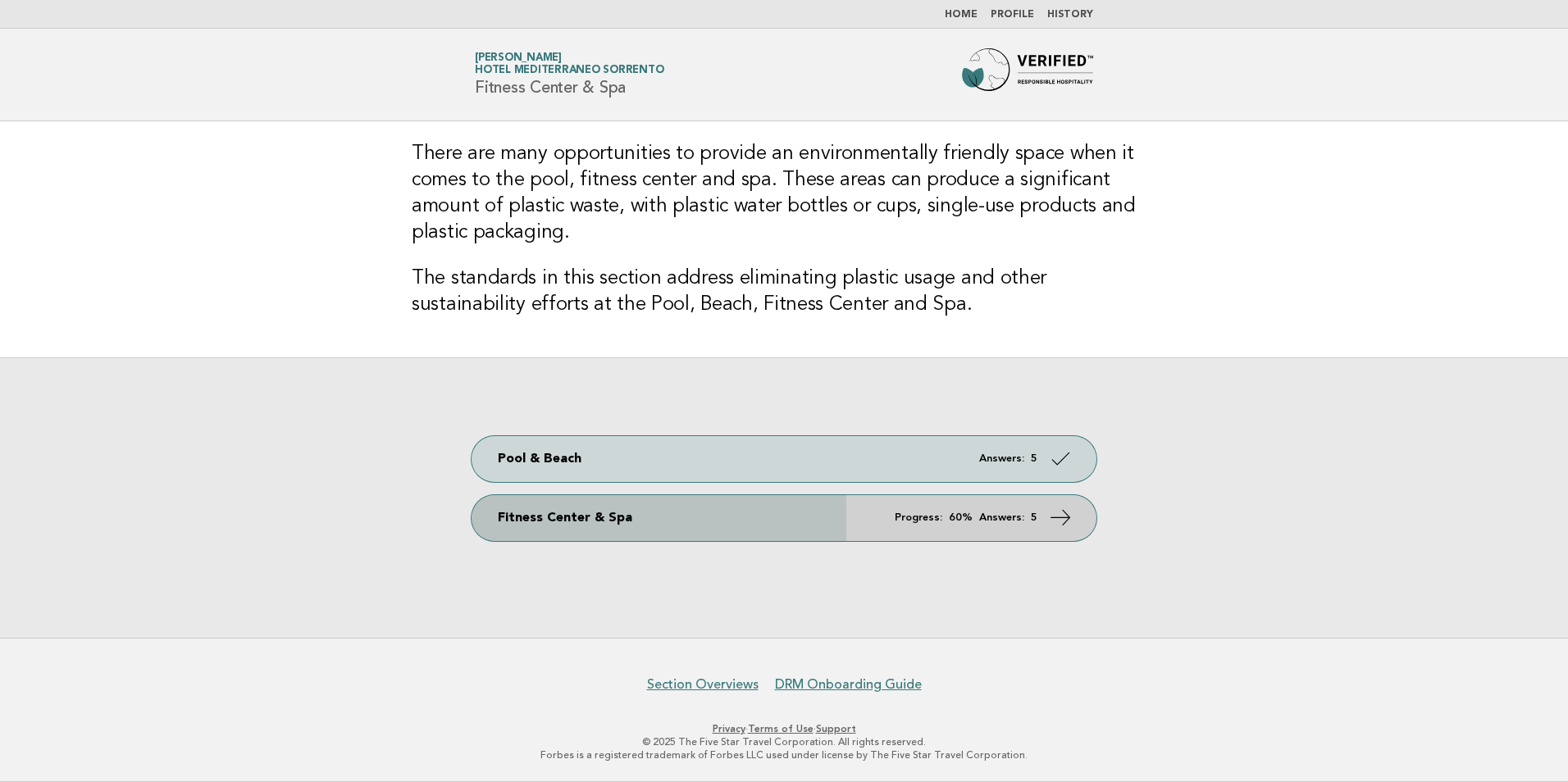
click at [615, 526] on link "Fitness Center & Spa Progress: 60% Answers: 5" at bounding box center [784, 518] width 625 height 46
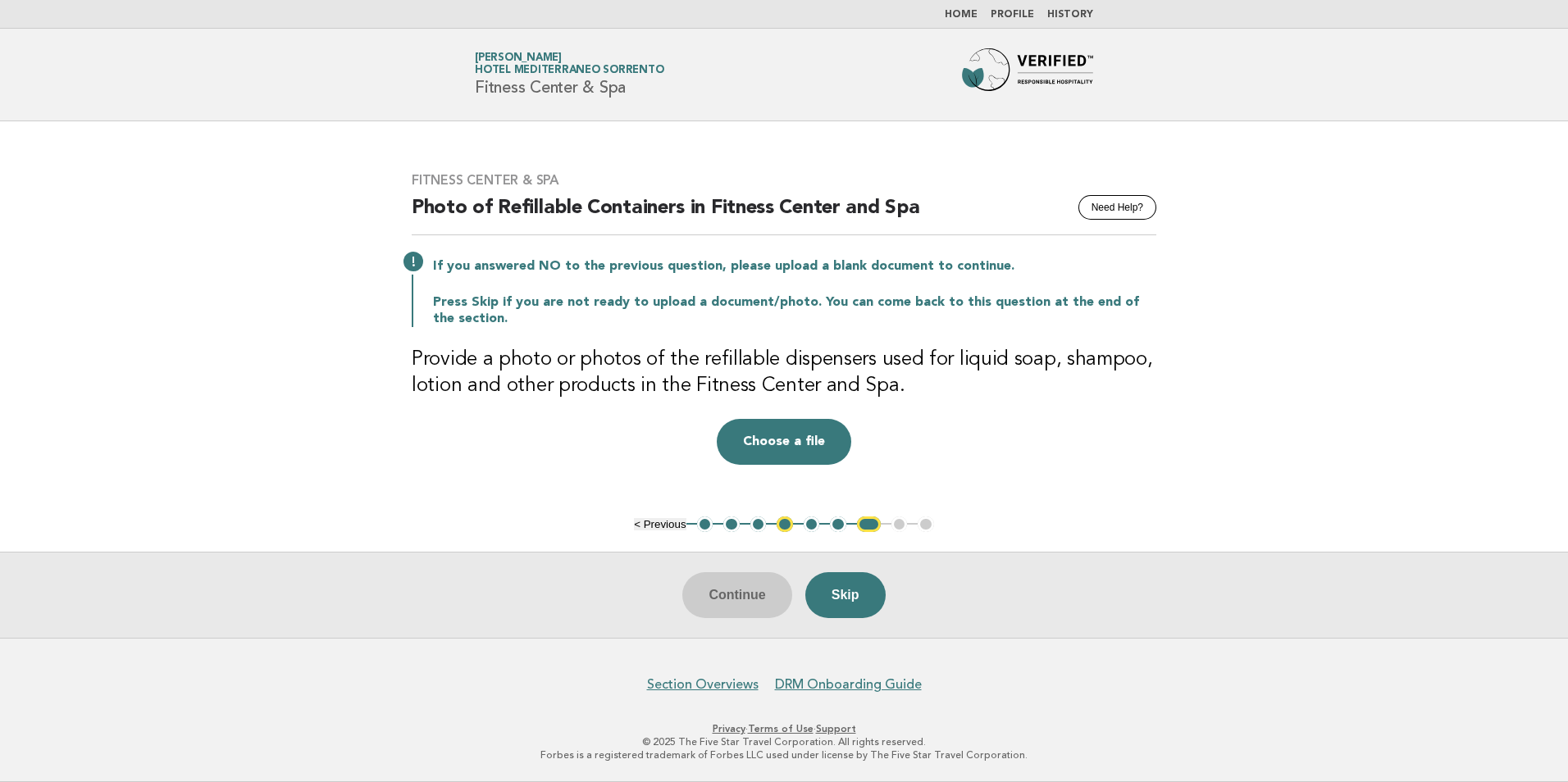
click at [703, 523] on button "1" at bounding box center [704, 524] width 16 height 16
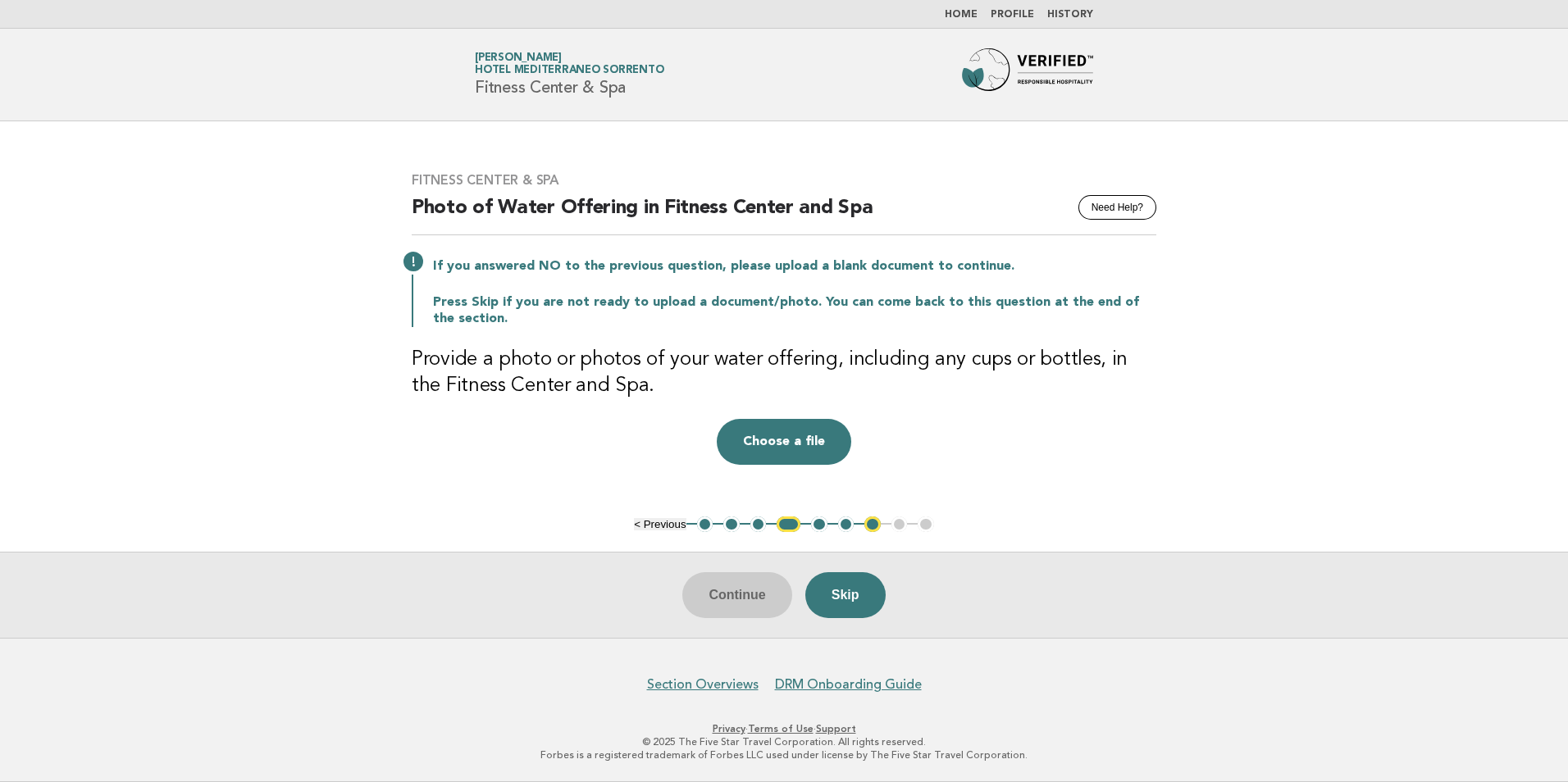
click at [643, 522] on button "< Previous" at bounding box center [660, 524] width 52 height 13
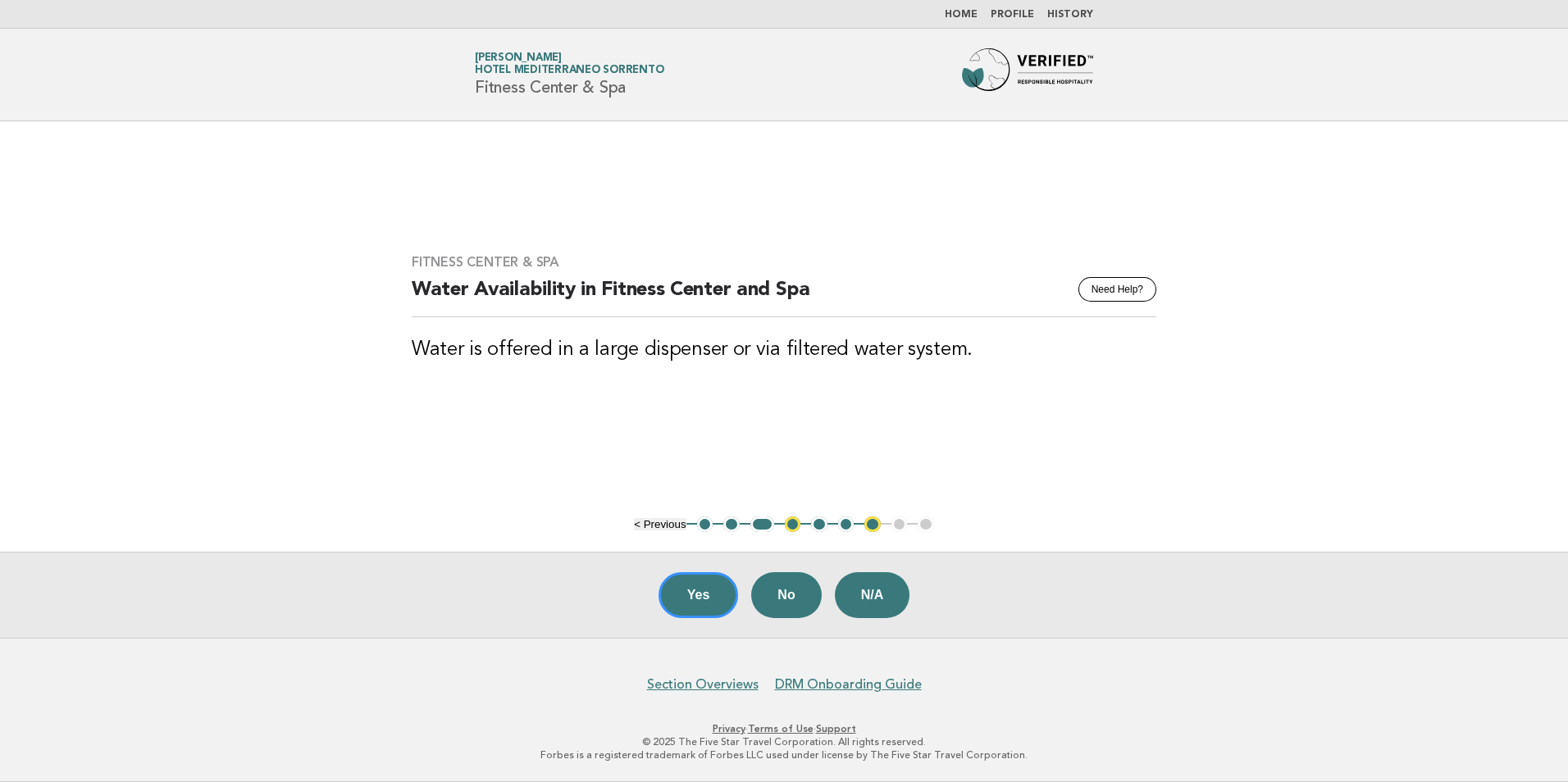
click at [661, 521] on button "< Previous" at bounding box center [660, 524] width 52 height 13
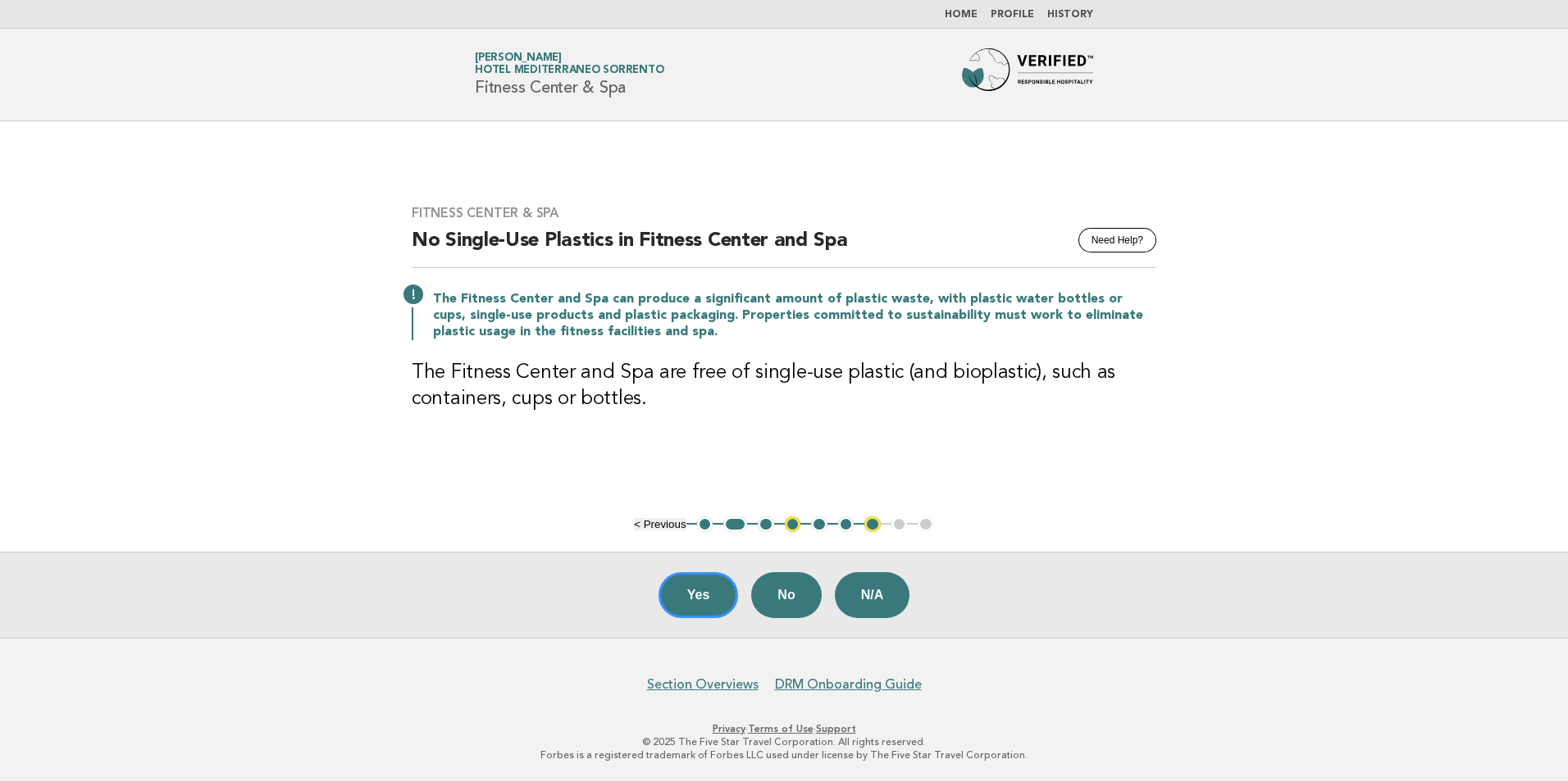
click at [661, 521] on button "< Previous" at bounding box center [660, 524] width 52 height 13
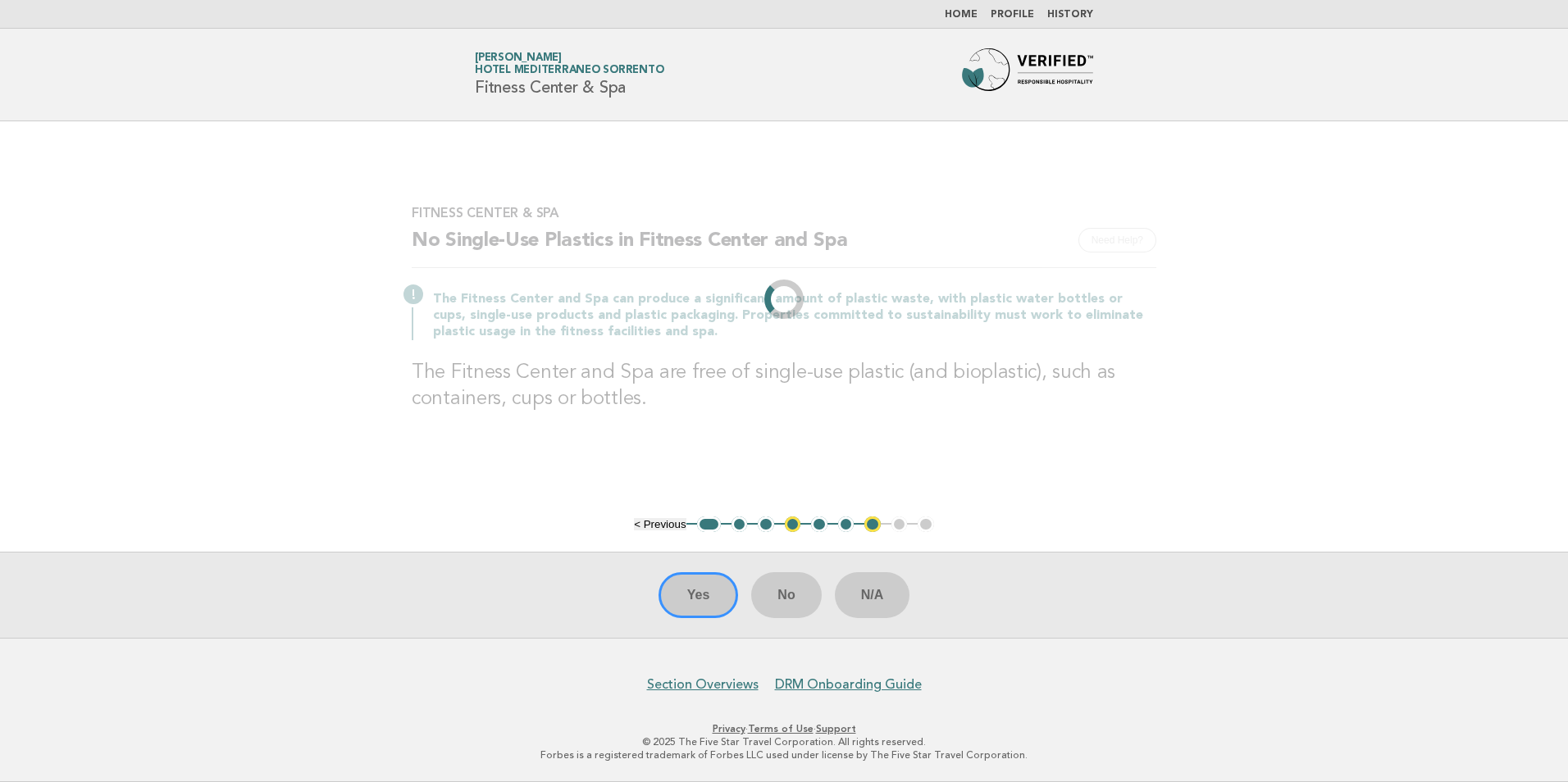
click at [661, 521] on li "< Previous" at bounding box center [660, 524] width 52 height 13
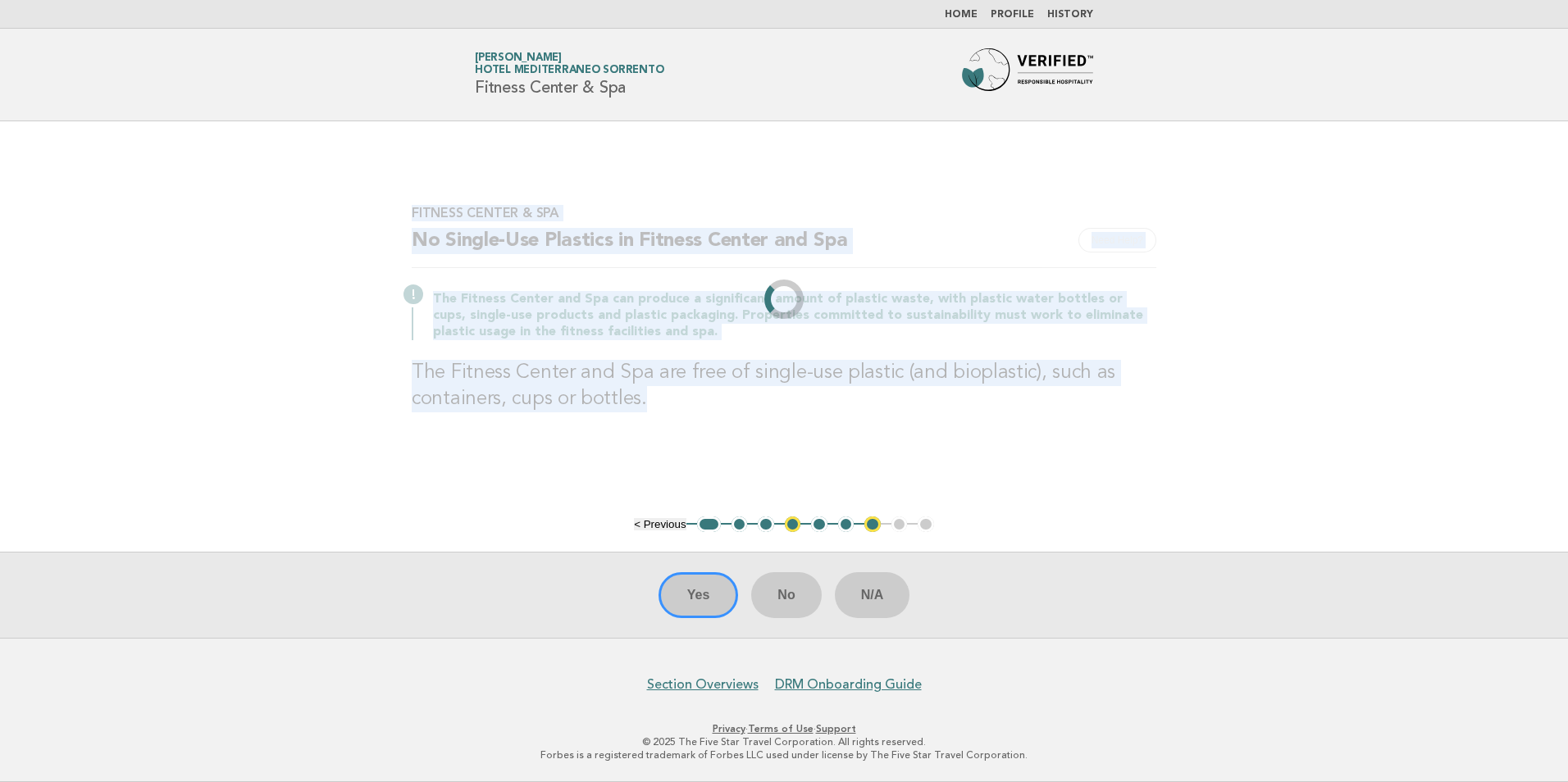
click at [661, 452] on div "Fitness Center & Spa Need Help? No Single-Use Plastics in Fitness Center and Sp…" at bounding box center [784, 318] width 784 height 267
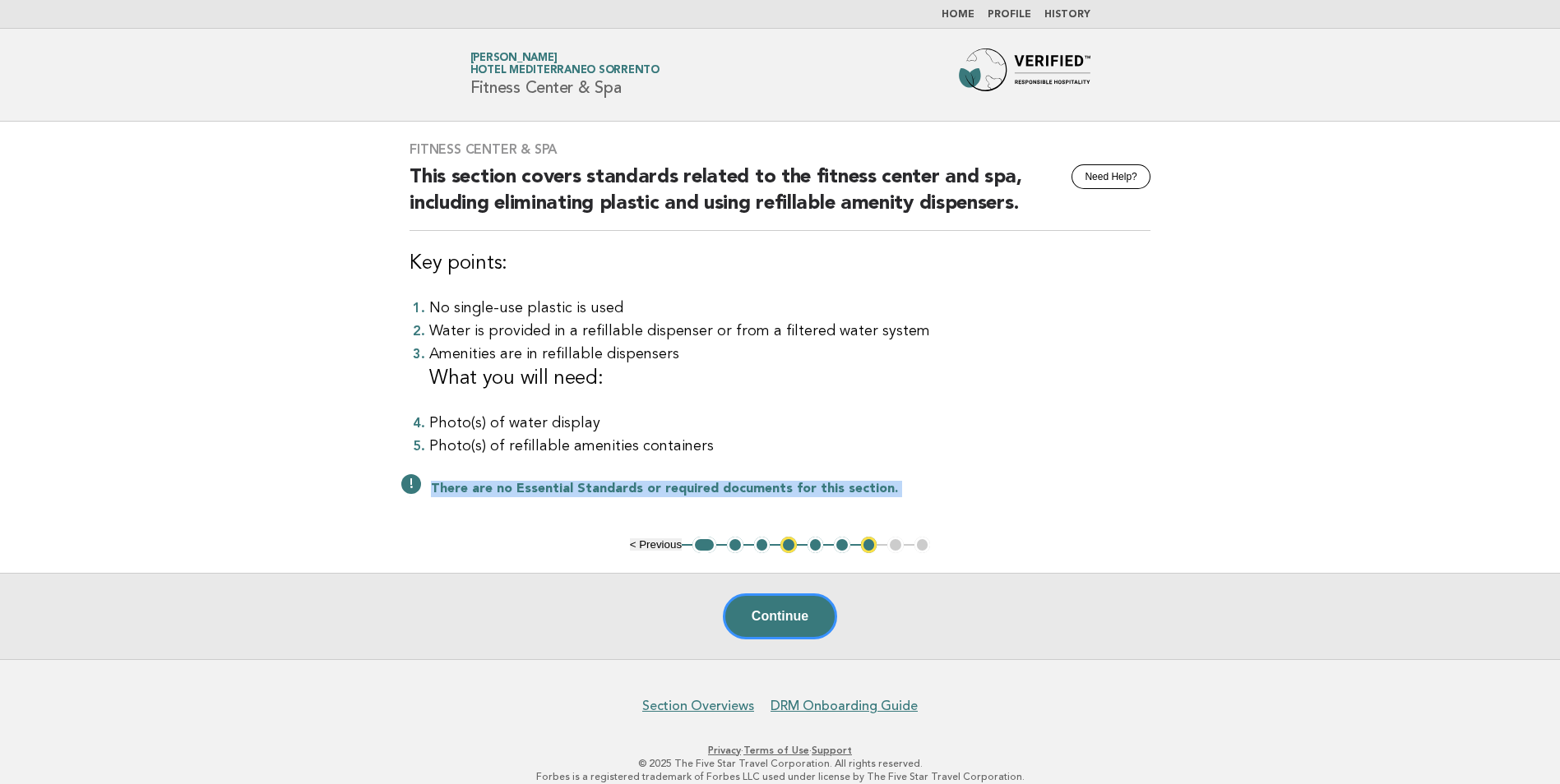
click at [663, 523] on div "Fitness Center & Spa Need Help? This section covers standards related to the fi…" at bounding box center [779, 328] width 780 height 415
drag, startPoint x: 663, startPoint y: 523, endPoint x: 654, endPoint y: 535, distance: 15.0
click at [654, 535] on div "Fitness Center & Spa Need Help? This section covers standards related to the fi…" at bounding box center [779, 328] width 780 height 415
click at [654, 546] on button "< Previous" at bounding box center [655, 545] width 52 height 13
click at [647, 543] on button "< Previous" at bounding box center [655, 545] width 52 height 13
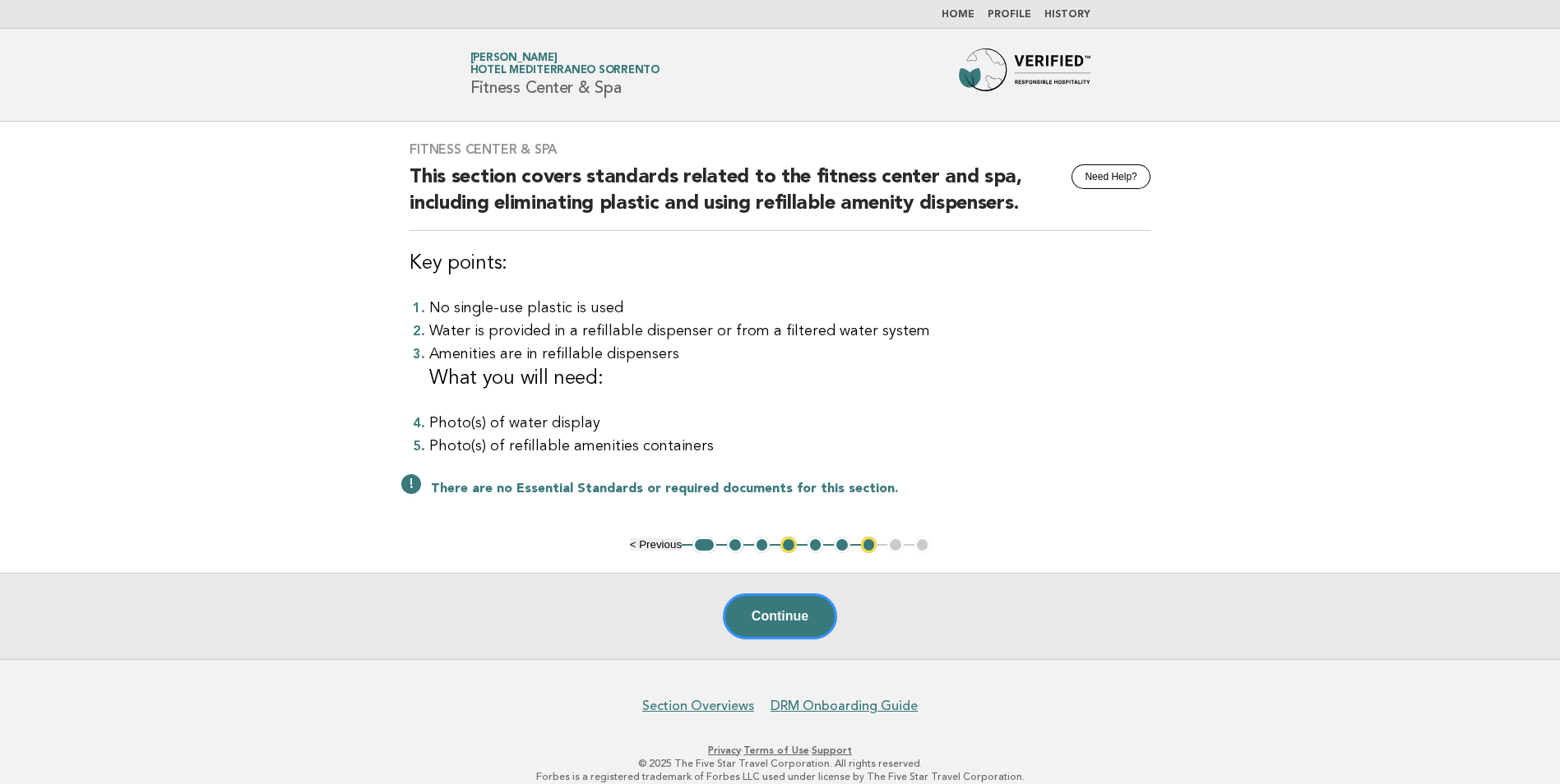
click at [644, 543] on button "< Previous" at bounding box center [655, 545] width 52 height 13
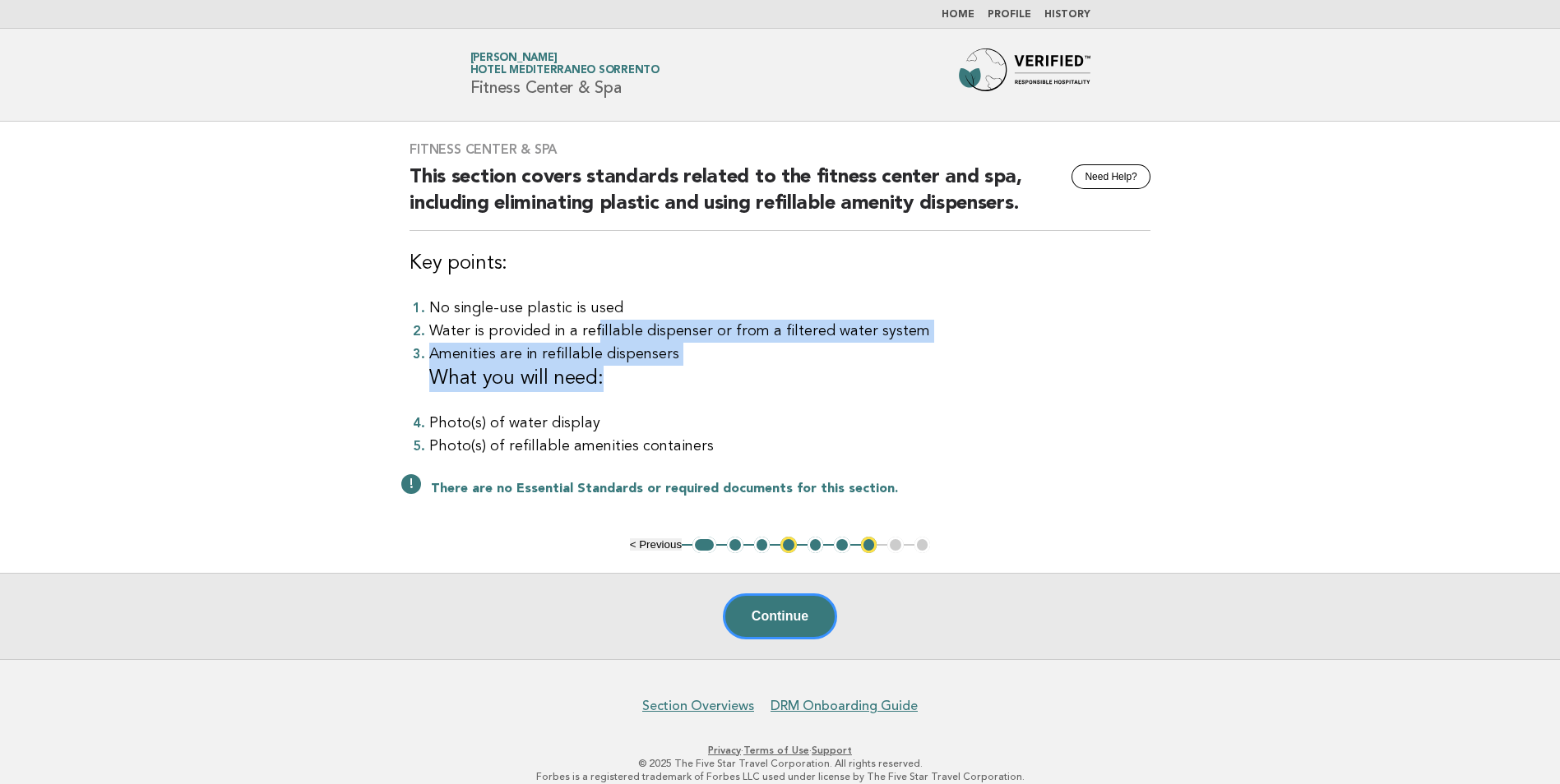
drag, startPoint x: 659, startPoint y: 337, endPoint x: 875, endPoint y: 372, distance: 218.8
click at [875, 372] on ol "No single-use plastic is used Water is provided in a refillable dispenser or fr…" at bounding box center [779, 378] width 741 height 161
drag, startPoint x: 875, startPoint y: 372, endPoint x: 642, endPoint y: 369, distance: 233.0
click at [642, 369] on h3 "What you will need:" at bounding box center [790, 378] width 721 height 26
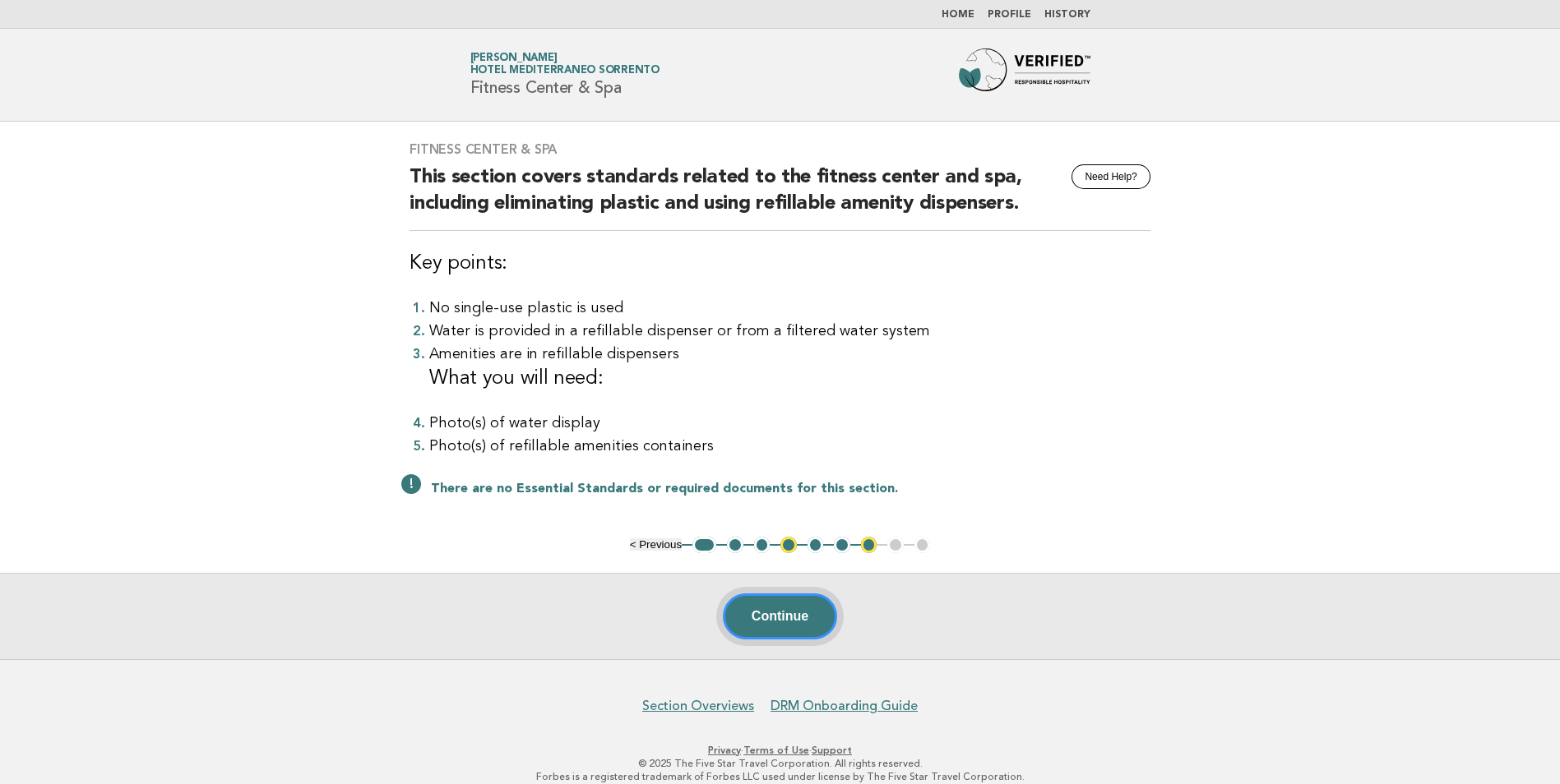
click at [772, 630] on button "Continue" at bounding box center [780, 616] width 115 height 46
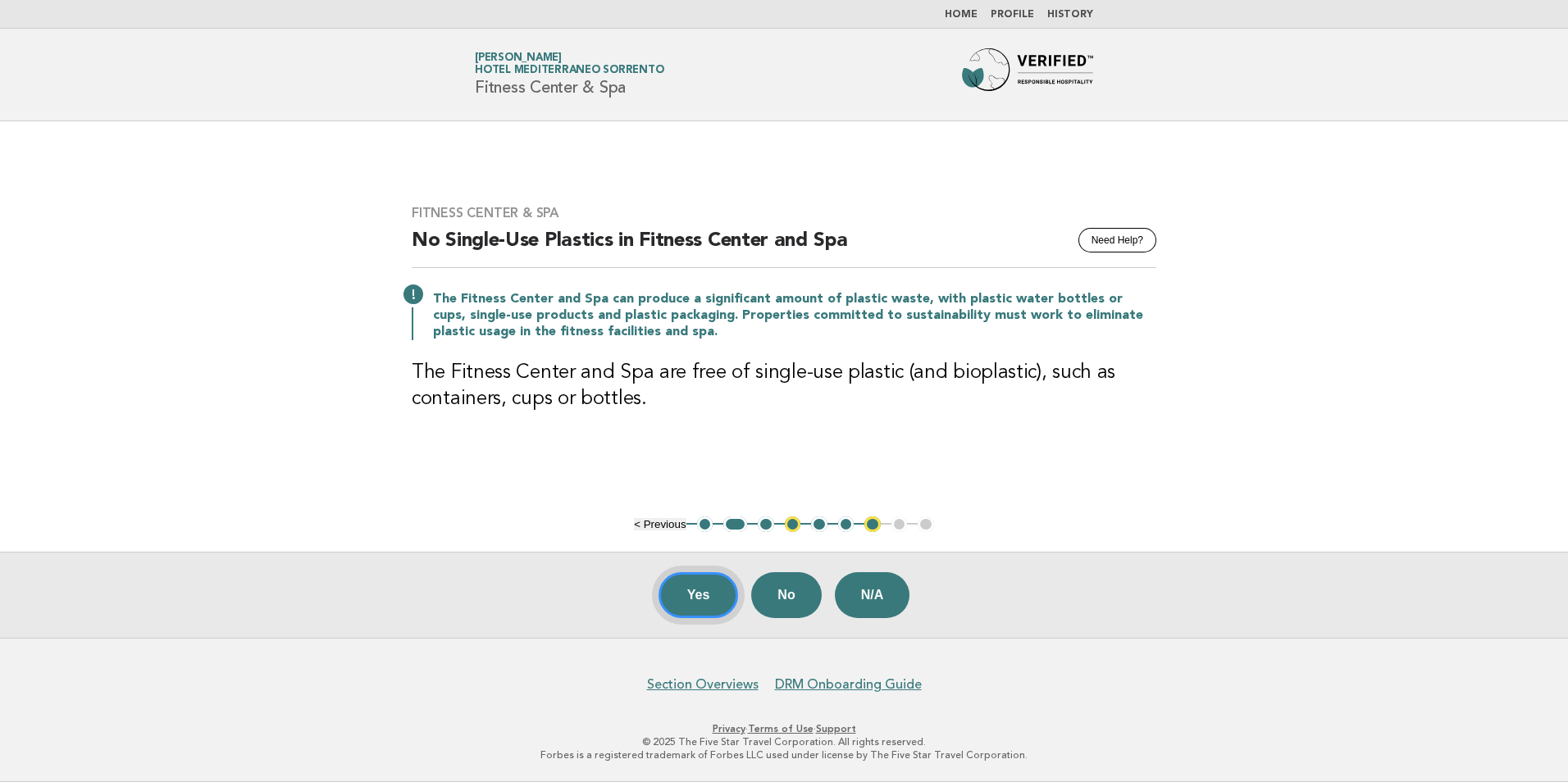
click at [693, 599] on button "Yes" at bounding box center [698, 595] width 80 height 46
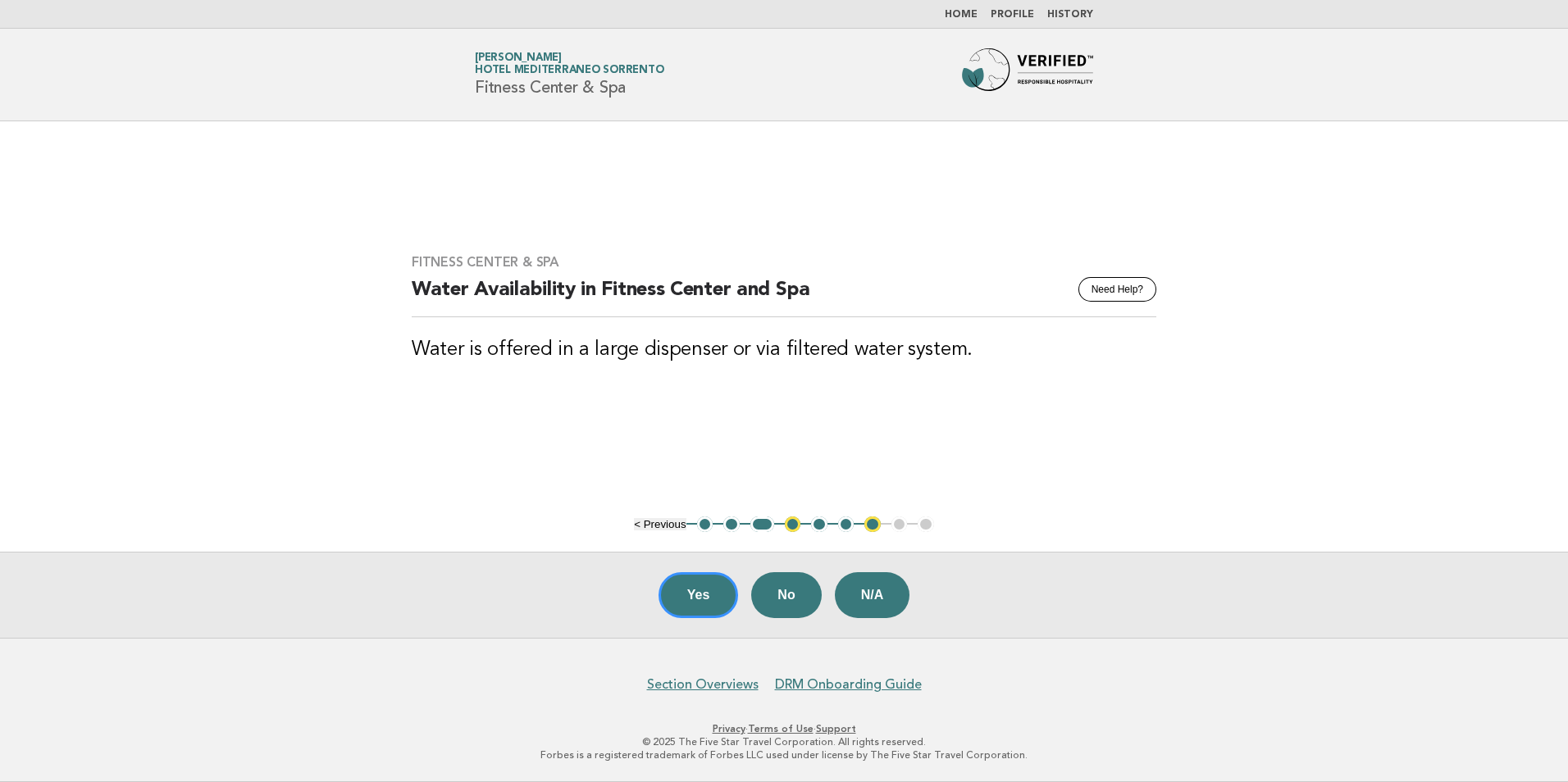
click at [693, 599] on button "Yes" at bounding box center [698, 595] width 80 height 46
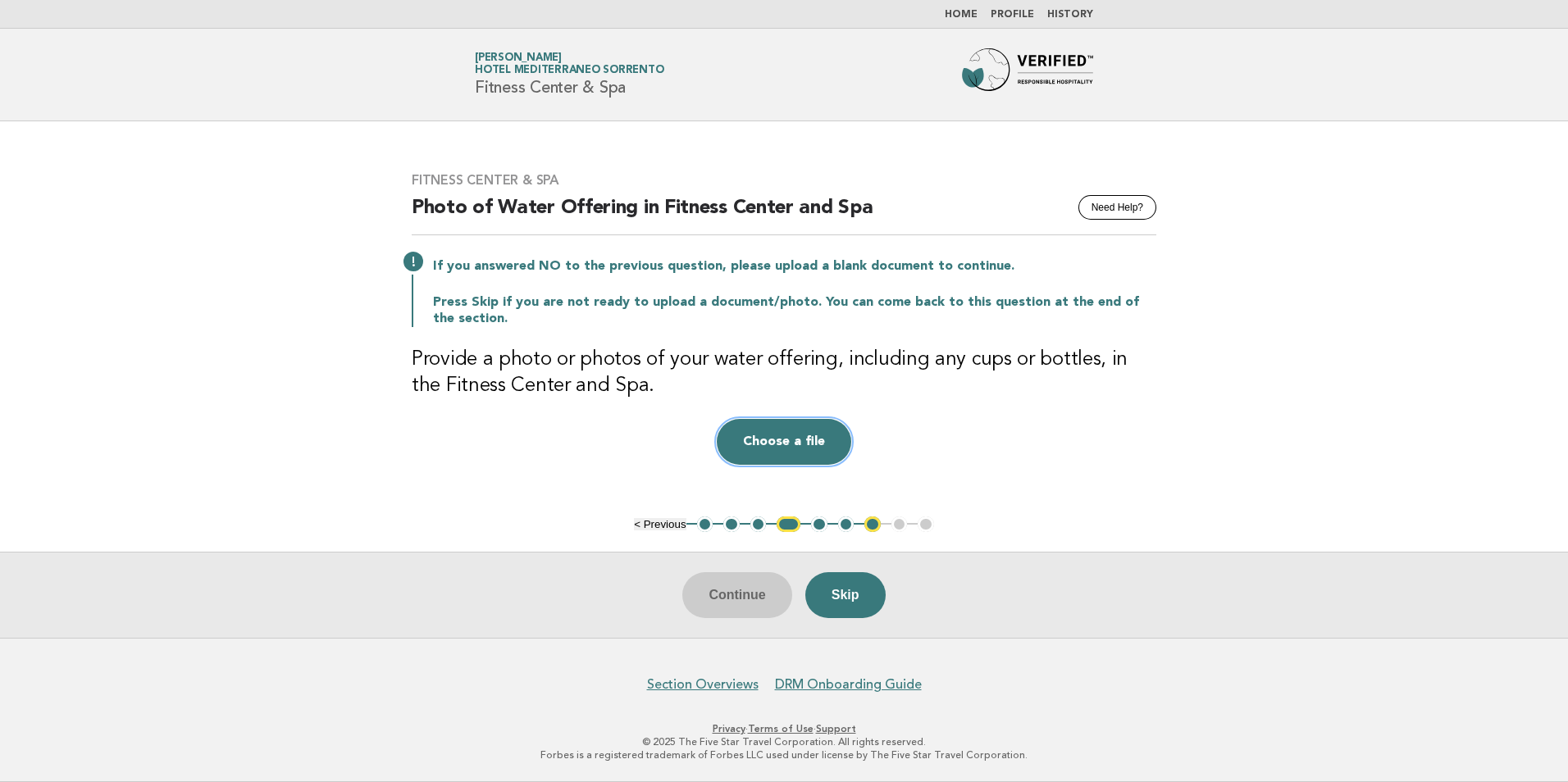
click at [798, 434] on button "Choose a file" at bounding box center [784, 442] width 135 height 46
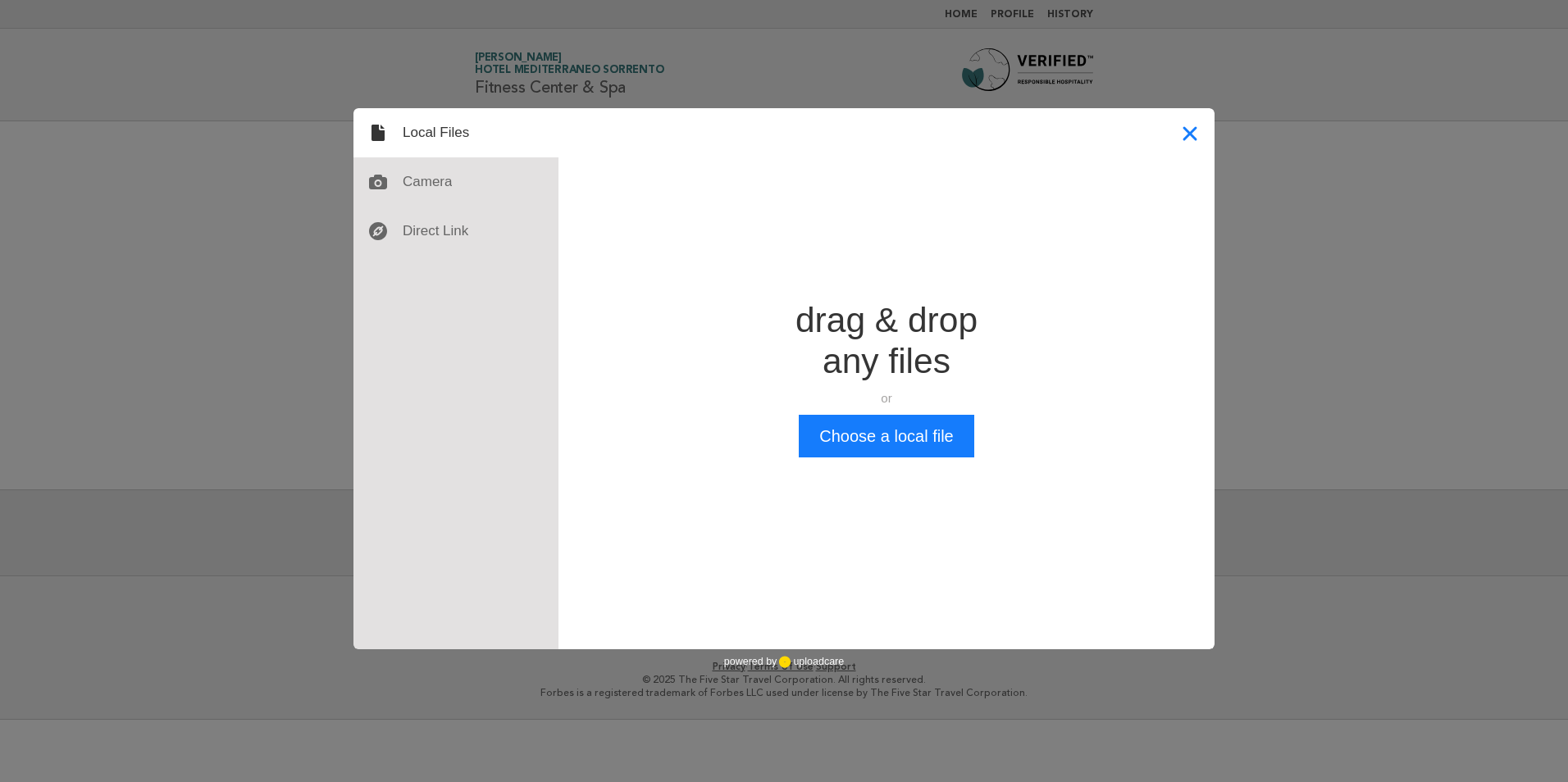
click at [1187, 132] on button "Close" at bounding box center [1190, 133] width 49 height 49
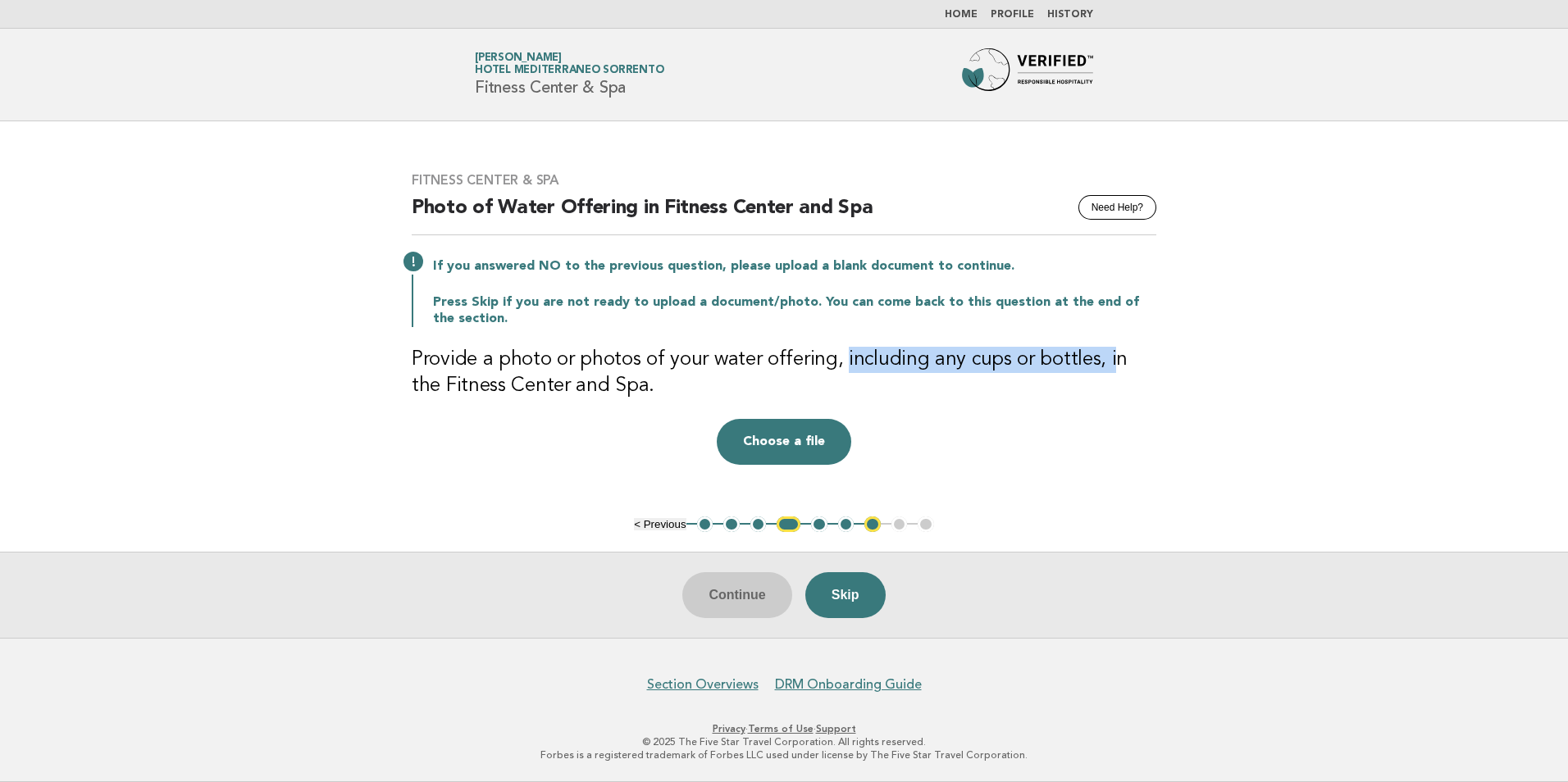
drag, startPoint x: 835, startPoint y: 369, endPoint x: 1097, endPoint y: 366, distance: 262.0
click at [1097, 366] on h3 "Provide a photo or photos of your water offering, including any cups or bottles…" at bounding box center [784, 373] width 745 height 52
drag, startPoint x: 1097, startPoint y: 366, endPoint x: 1006, endPoint y: 367, distance: 91.0
click at [1048, 362] on h3 "Provide a photo or photos of your water offering, including any cups or bottles…" at bounding box center [784, 373] width 745 height 52
click at [791, 442] on button "Choose a file" at bounding box center [784, 442] width 135 height 46
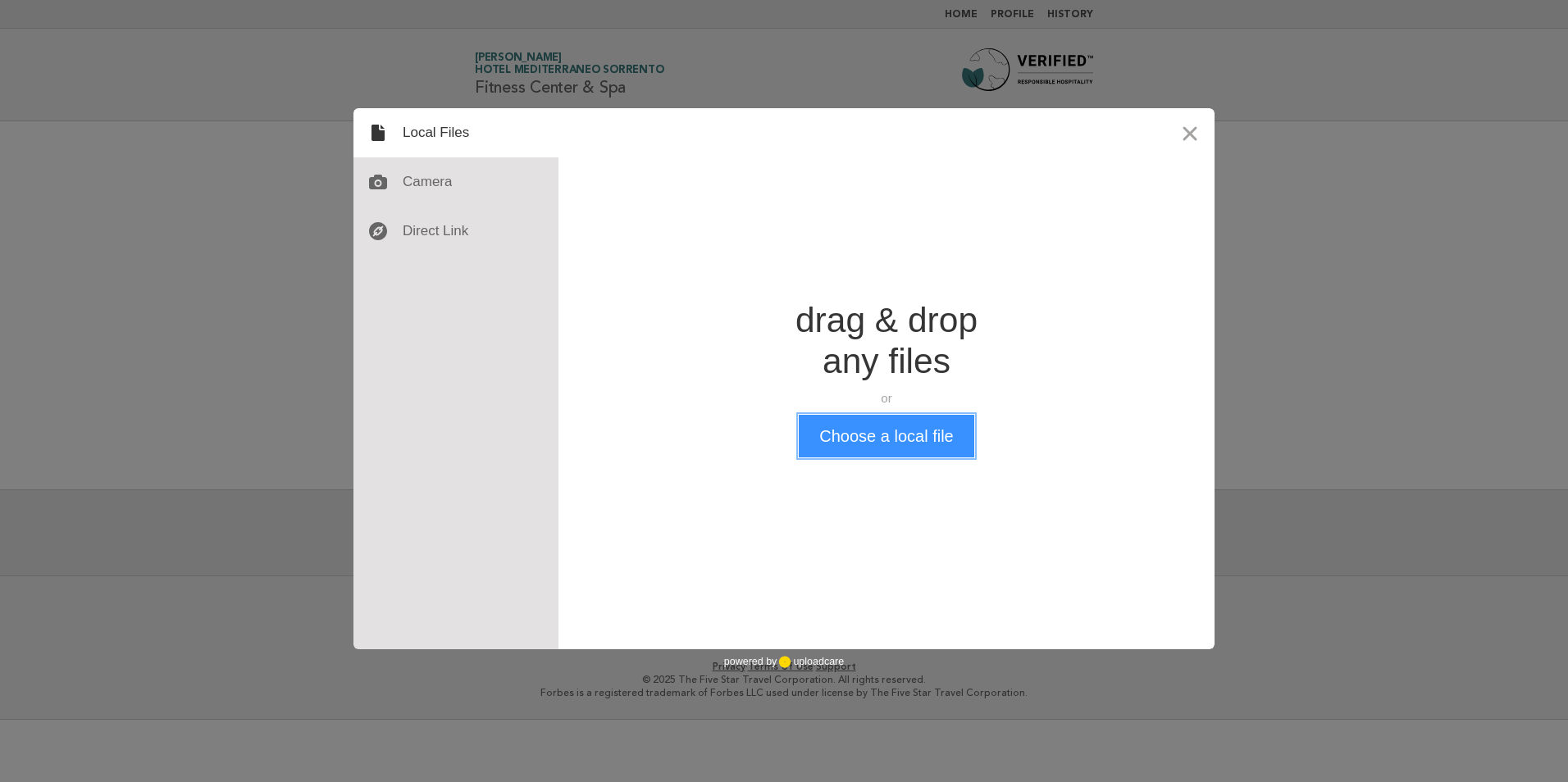
click at [810, 418] on button "Choose a local file" at bounding box center [886, 436] width 174 height 42
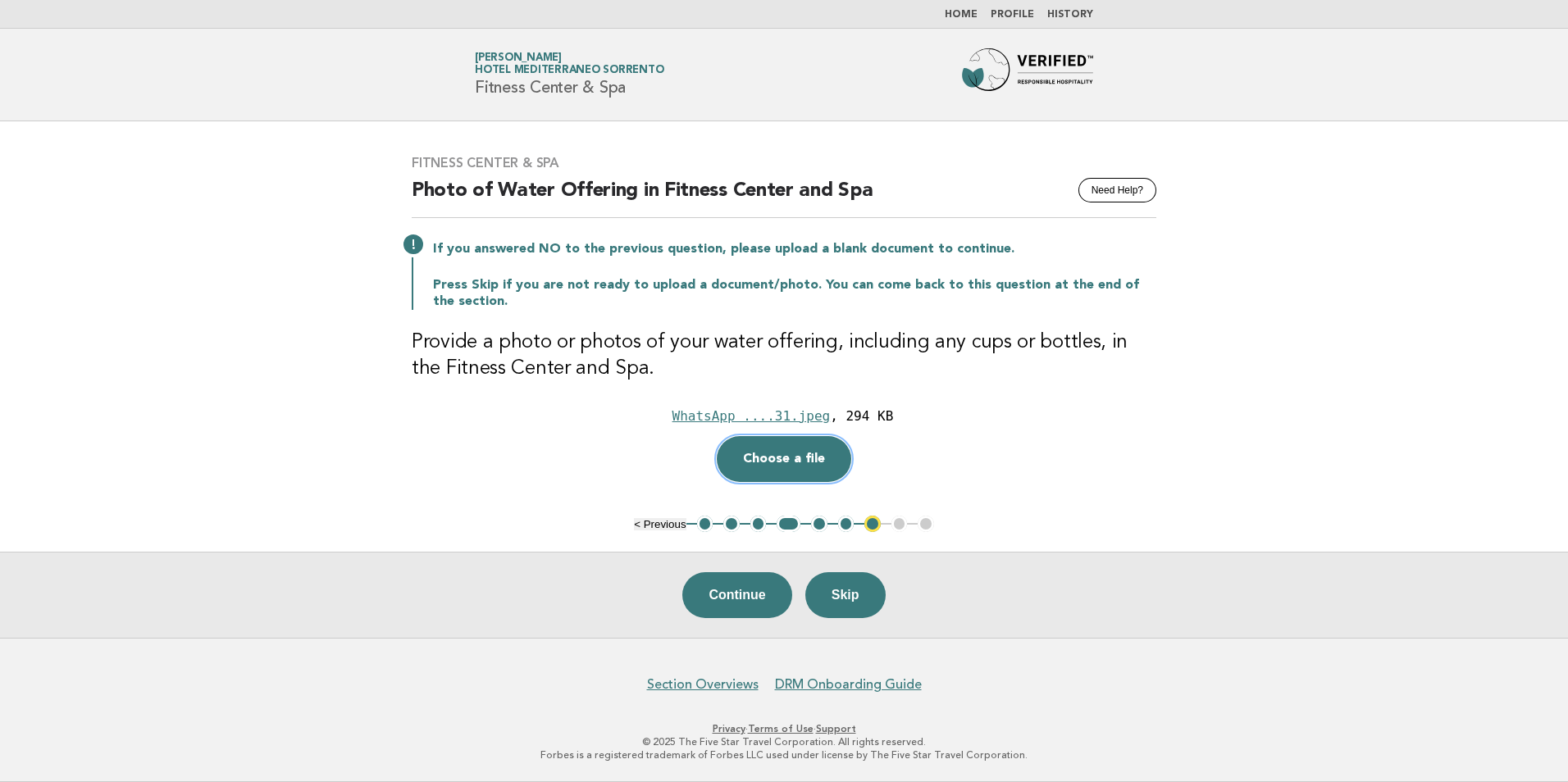
click at [798, 461] on button "Choose a file" at bounding box center [784, 459] width 135 height 46
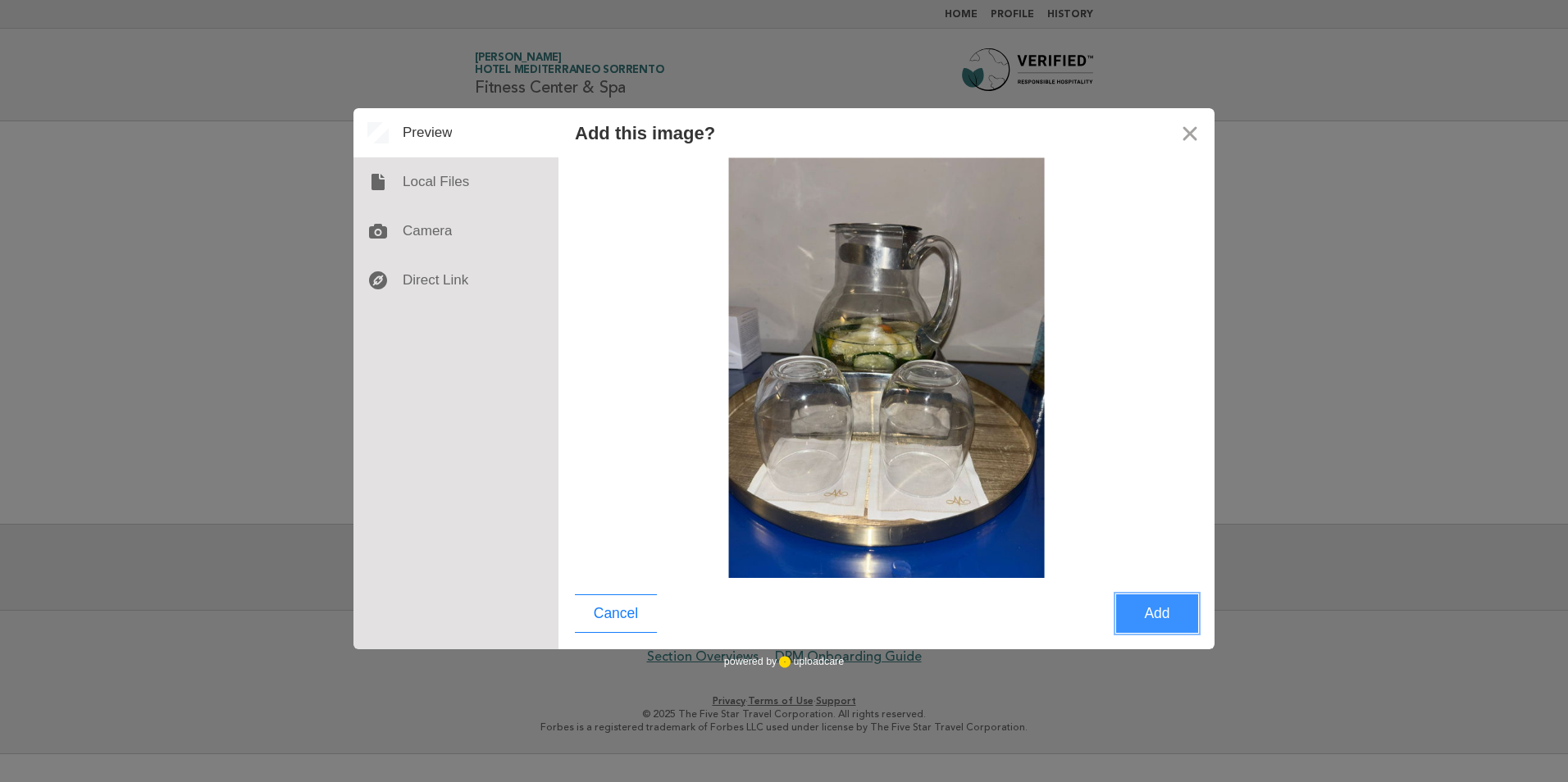
click at [1148, 620] on button "Add" at bounding box center [1157, 614] width 82 height 39
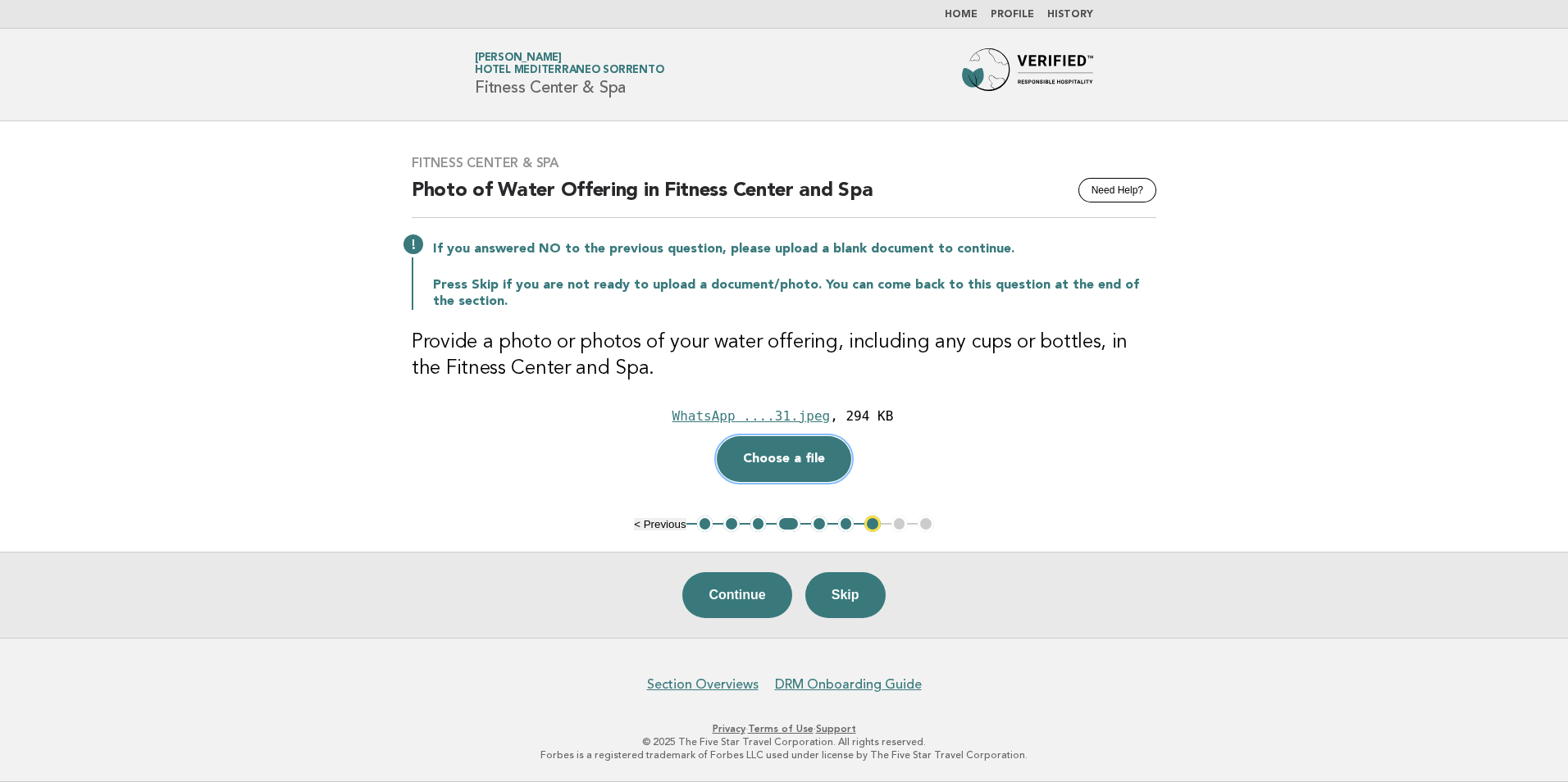
click at [793, 448] on button "Choose a file" at bounding box center [784, 459] width 135 height 46
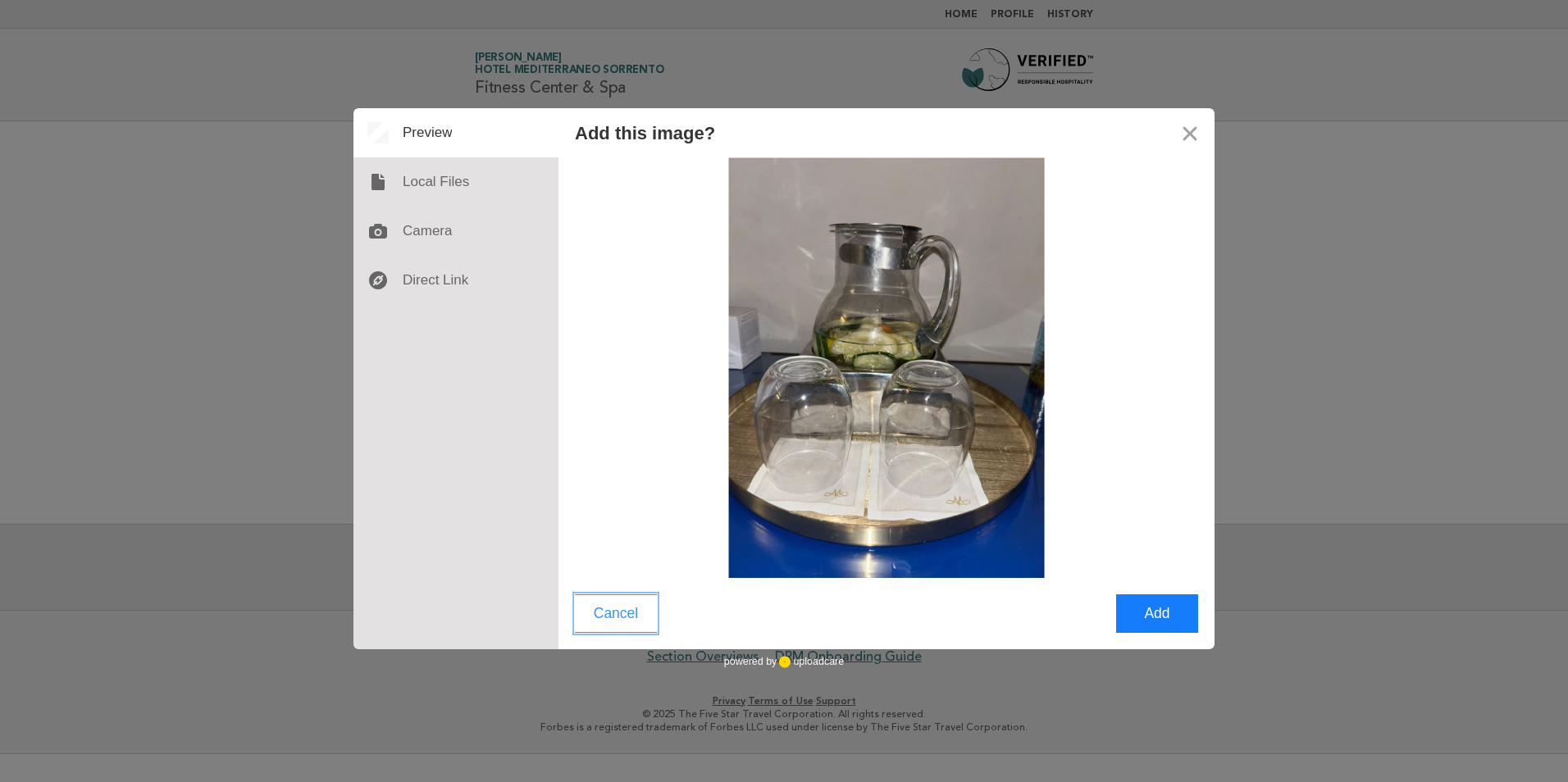
click at [611, 619] on button "Cancel" at bounding box center [616, 614] width 82 height 39
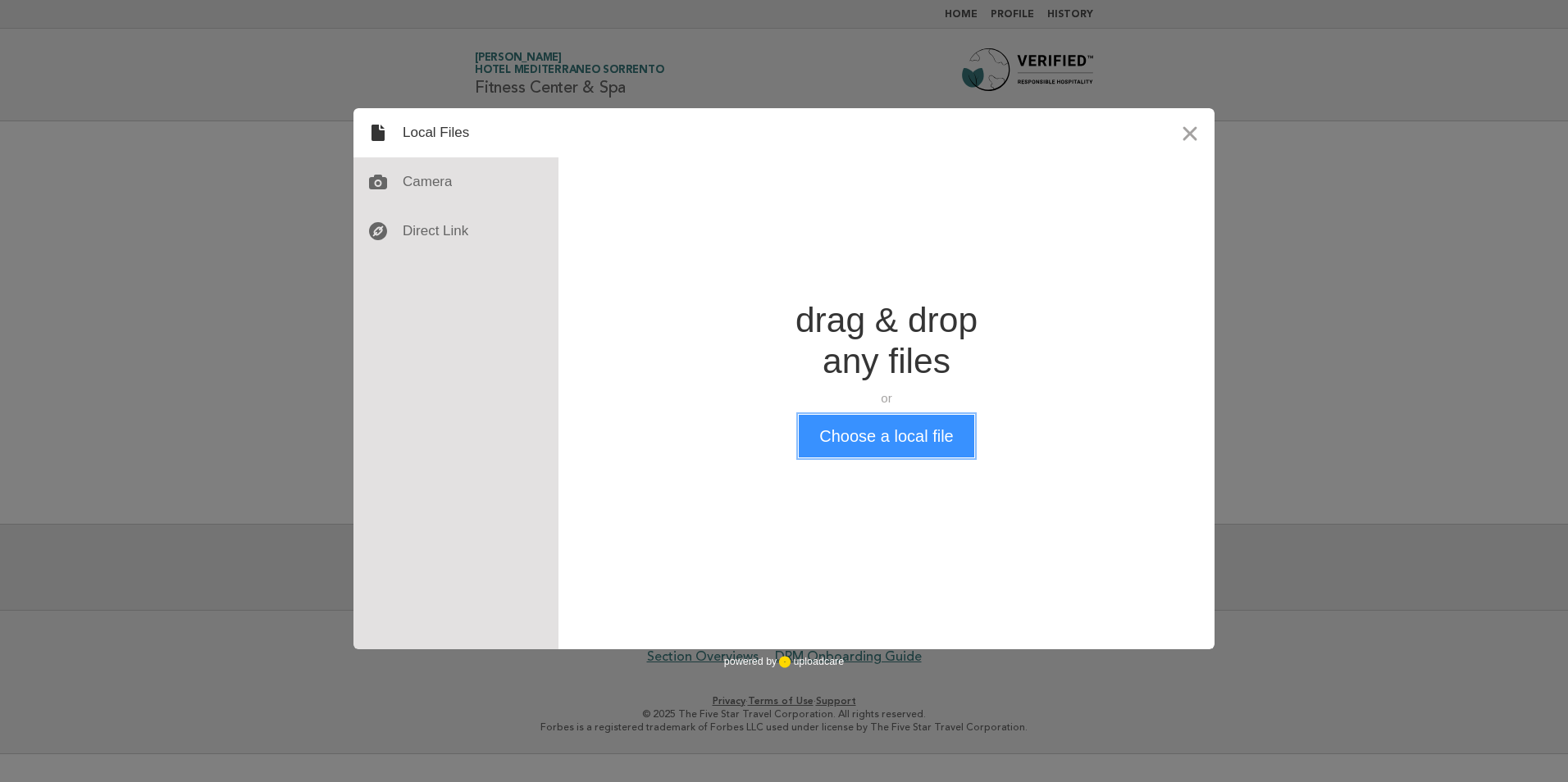
click at [897, 434] on button "Choose a local file" at bounding box center [886, 436] width 174 height 42
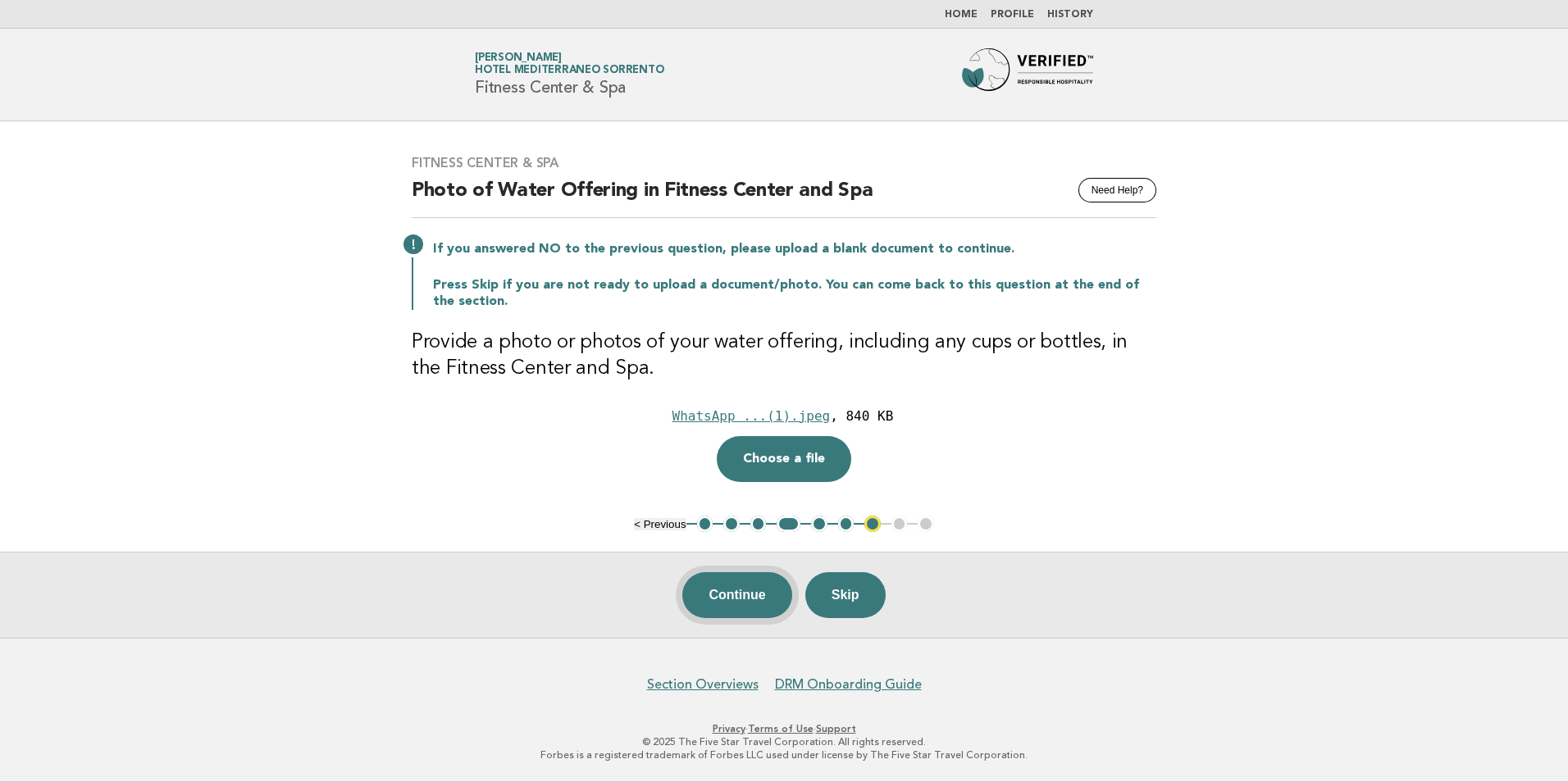
click at [743, 591] on button "Continue" at bounding box center [737, 595] width 109 height 46
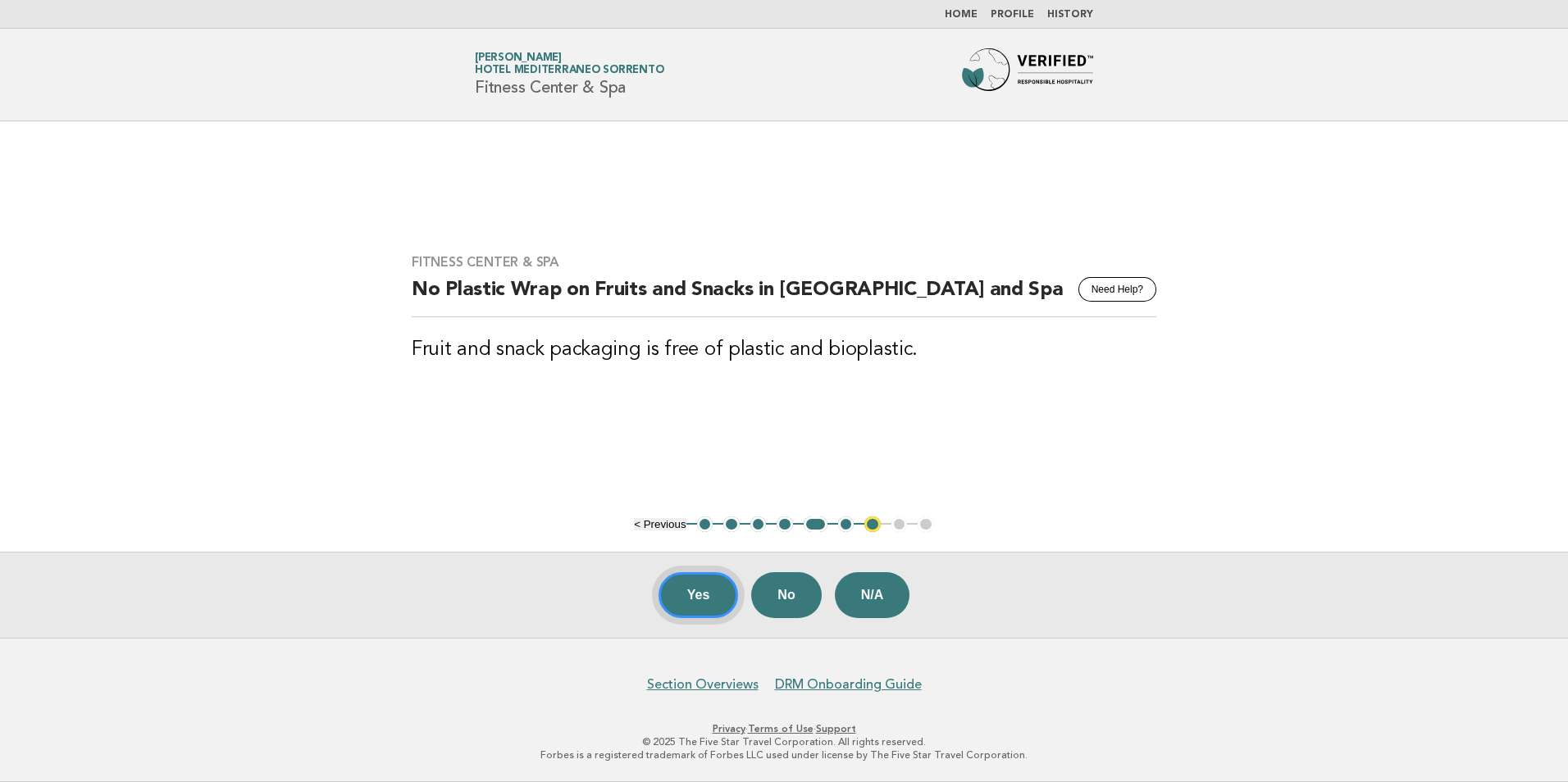
click at [702, 600] on button "Yes" at bounding box center [698, 595] width 80 height 46
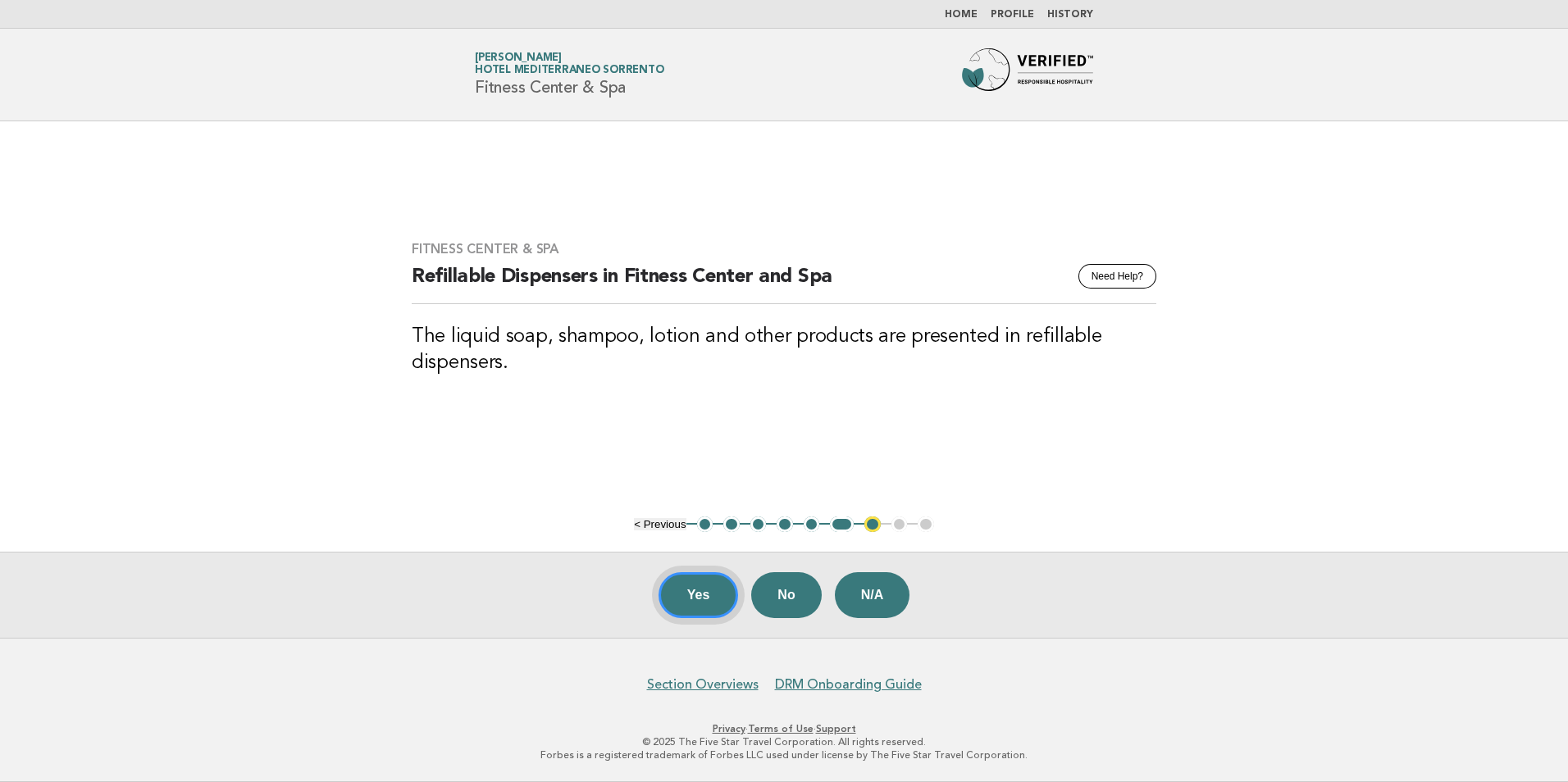
click at [718, 598] on button "Yes" at bounding box center [698, 595] width 80 height 46
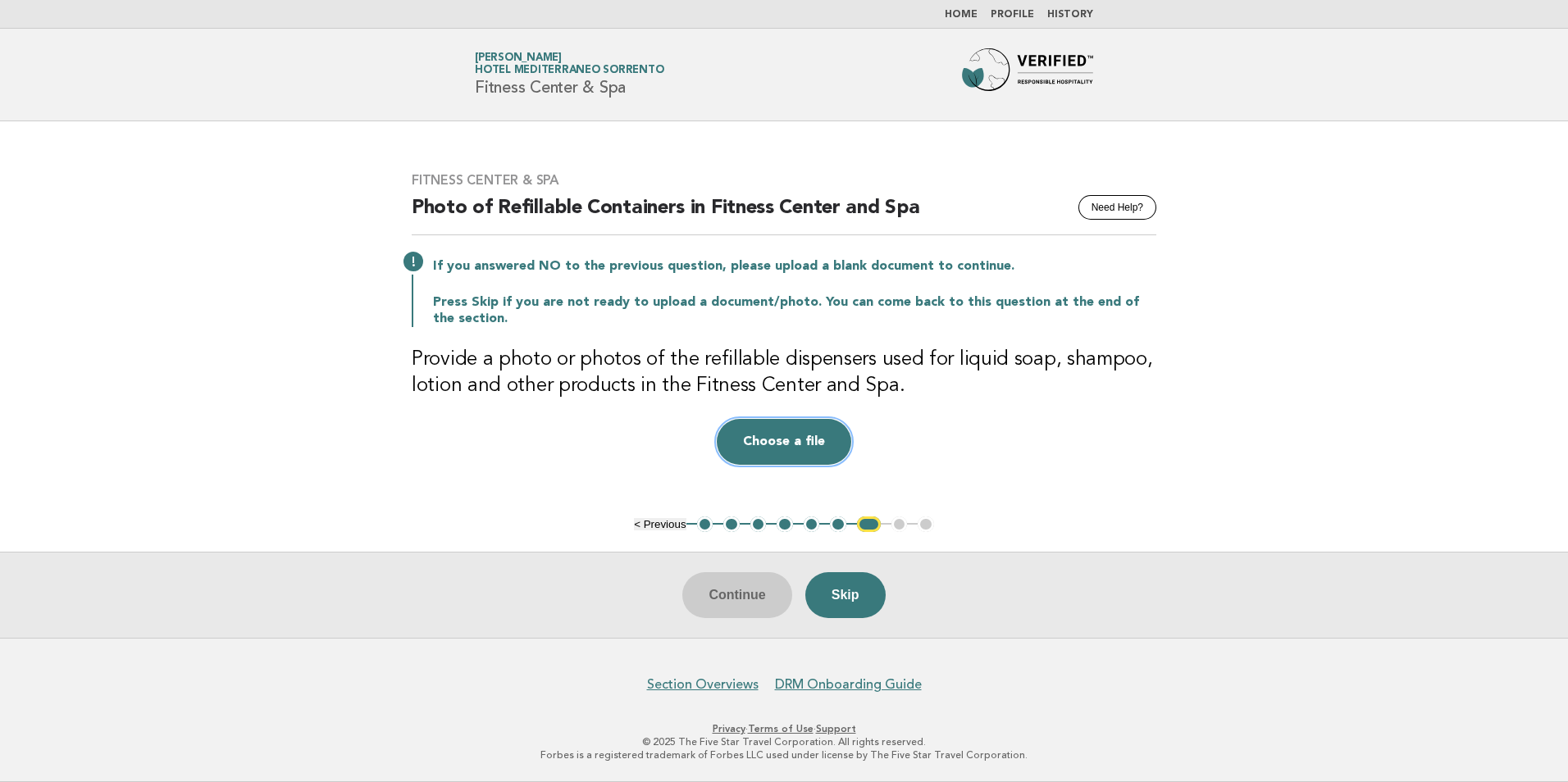
click at [805, 444] on button "Choose a file" at bounding box center [784, 442] width 135 height 46
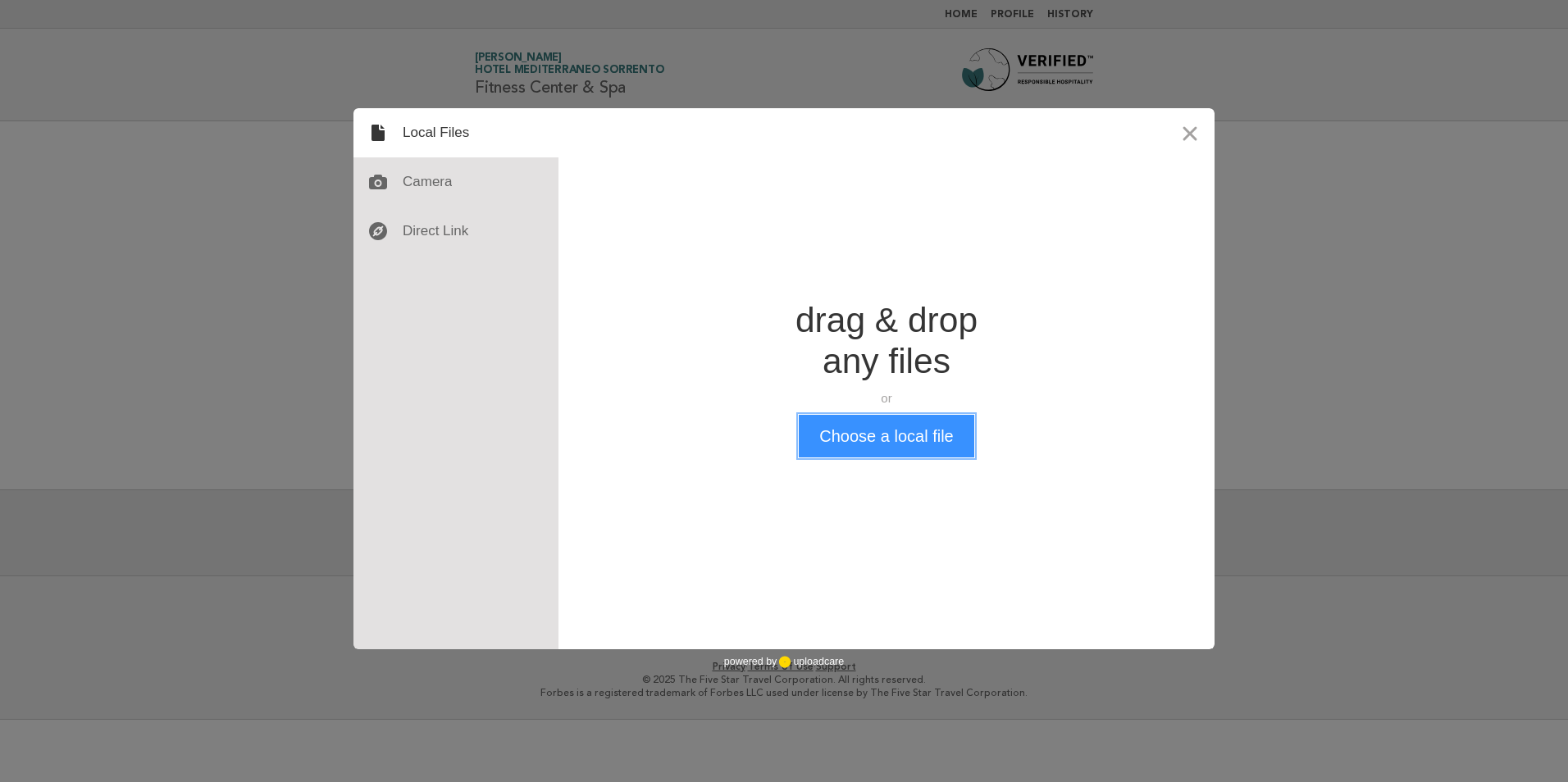
click at [933, 440] on button "Choose a local file" at bounding box center [886, 436] width 174 height 42
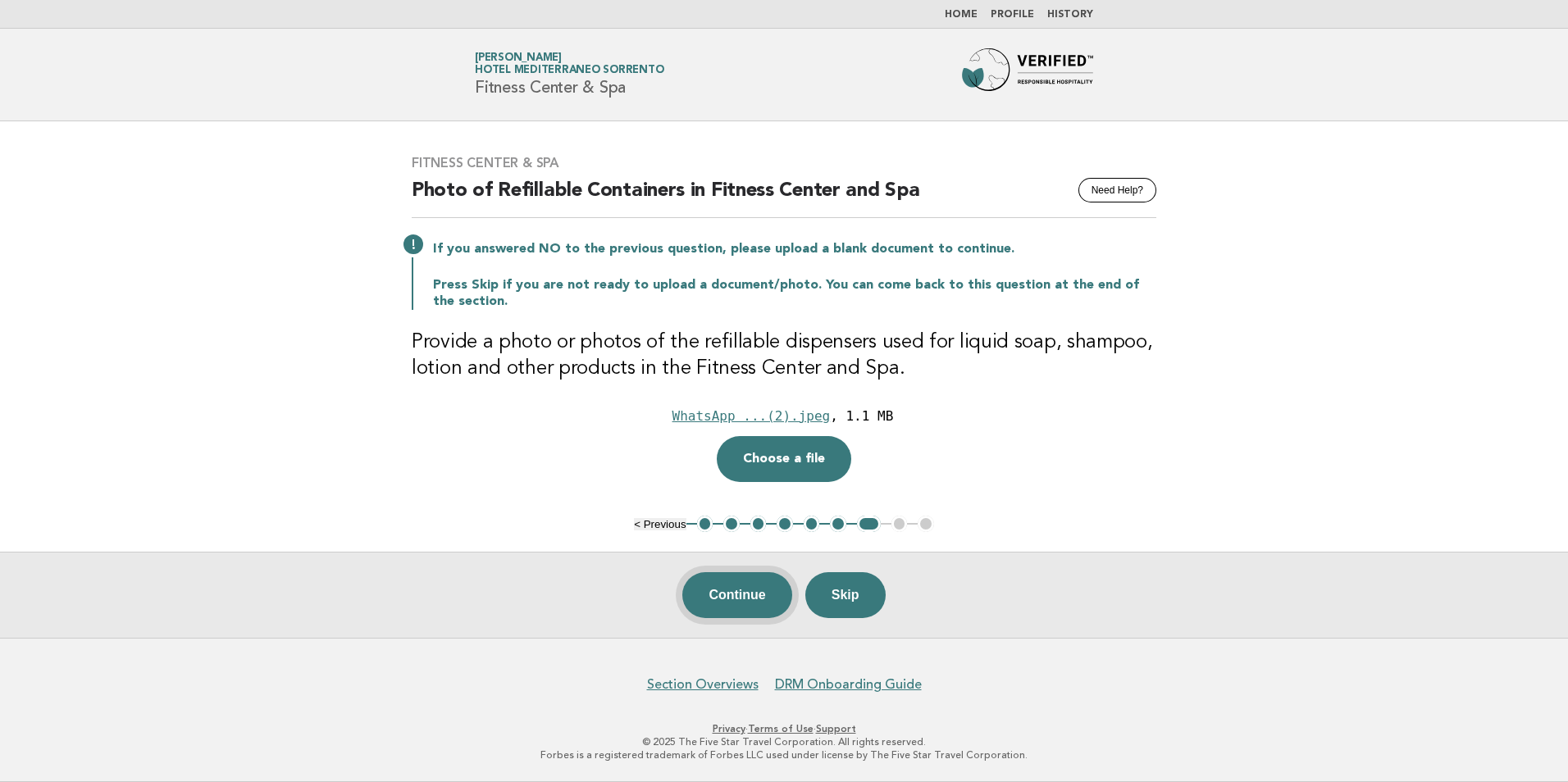
click at [754, 600] on button "Continue" at bounding box center [737, 595] width 109 height 46
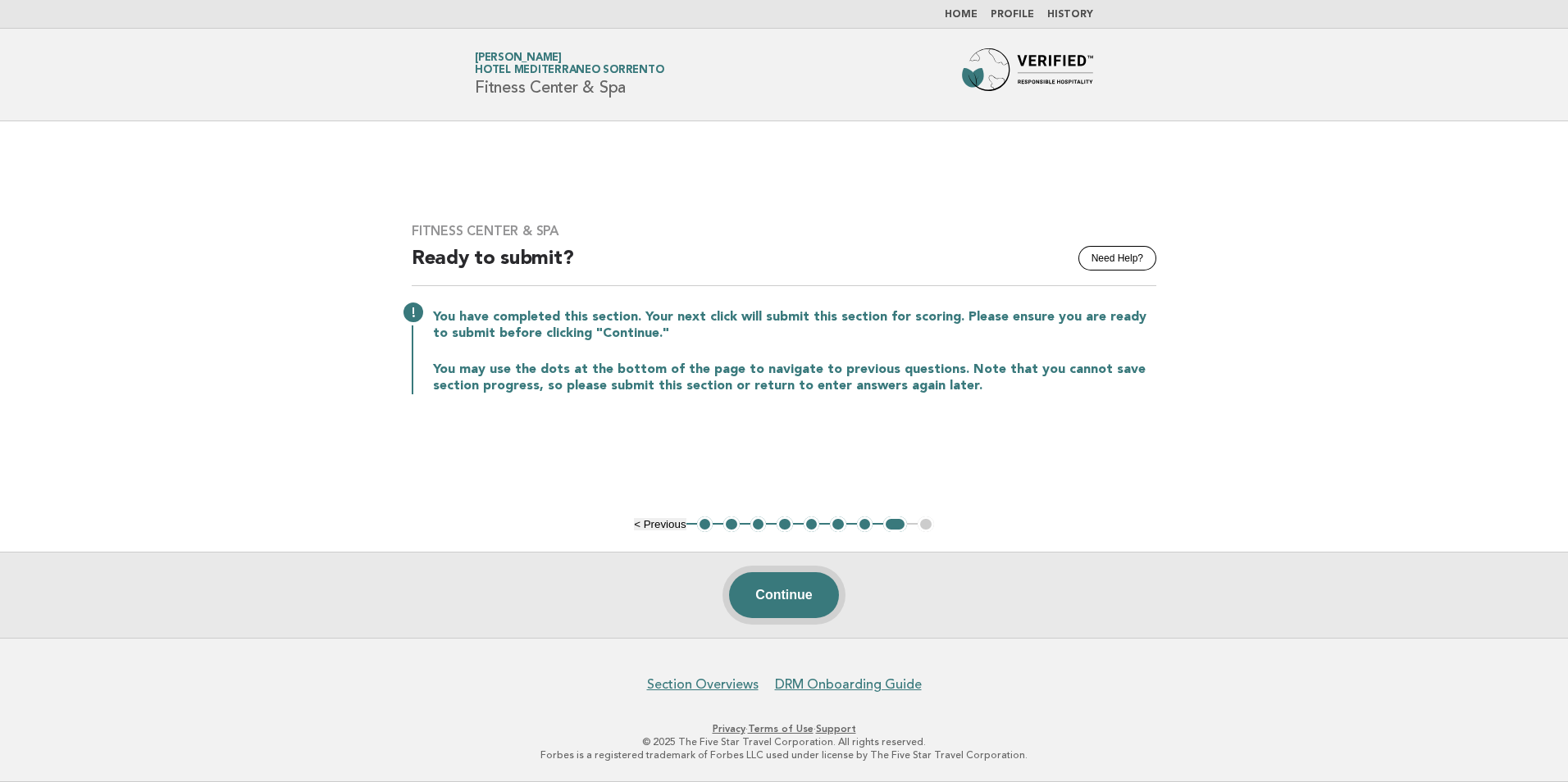
click at [796, 593] on button "Continue" at bounding box center [783, 595] width 109 height 46
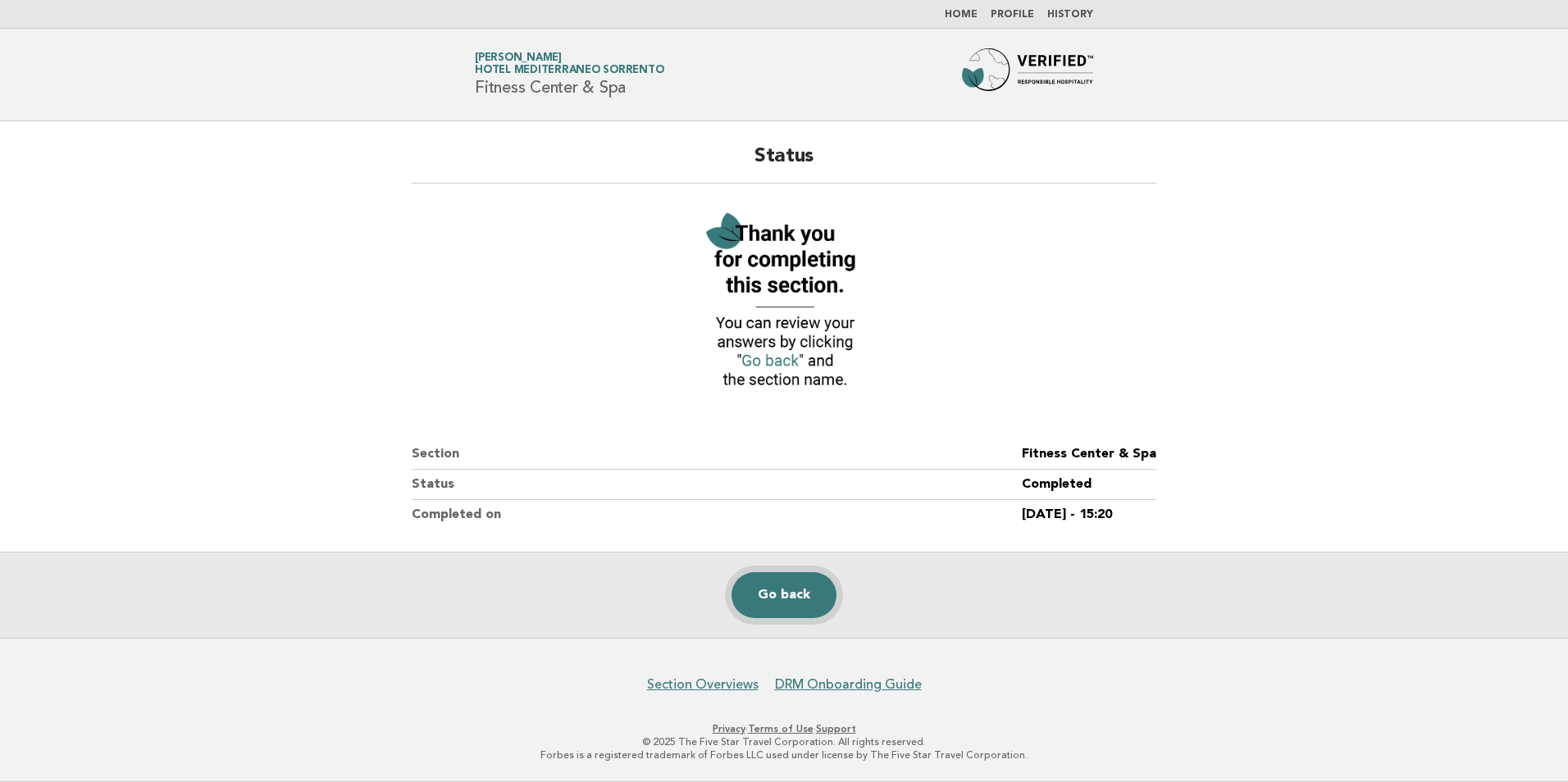
click at [774, 595] on link "Go back" at bounding box center [784, 595] width 105 height 46
